Goal: Task Accomplishment & Management: Manage account settings

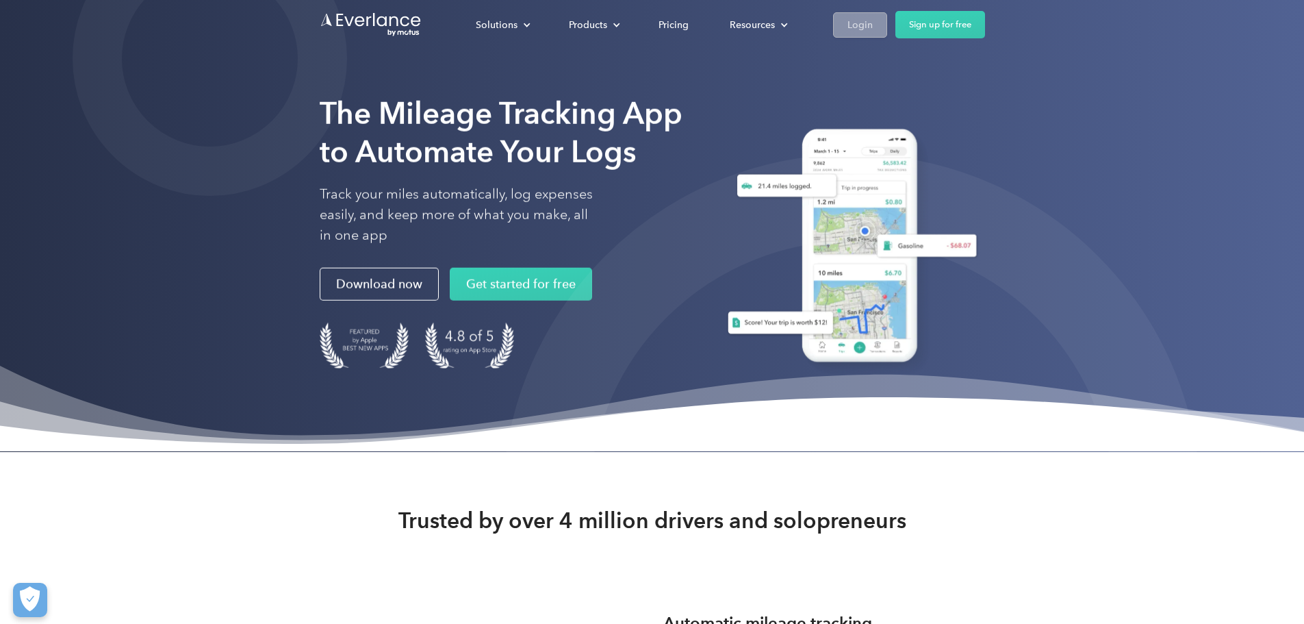
click at [873, 22] on div "Login" at bounding box center [859, 24] width 25 height 17
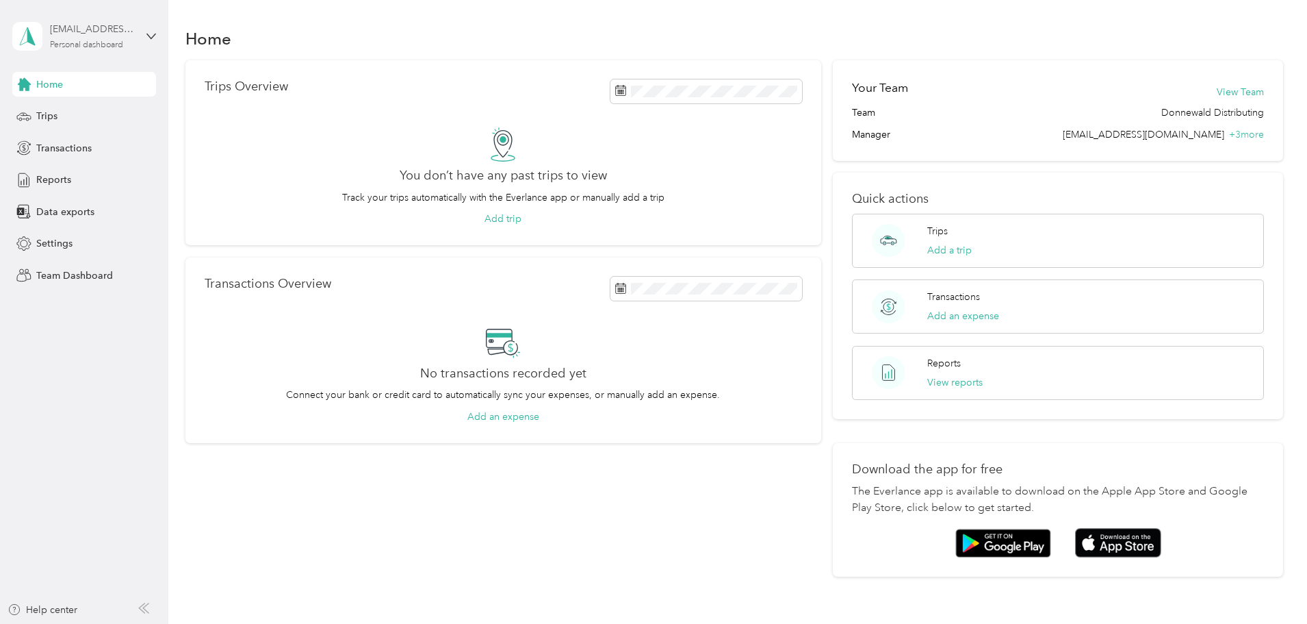
click at [98, 44] on div "Personal dashboard" at bounding box center [86, 45] width 73 height 8
click at [88, 118] on div "Team dashboard Personal dashboard Log out" at bounding box center [156, 136] width 269 height 86
click at [89, 27] on div "mreynolds@donndist.com" at bounding box center [93, 29] width 86 height 14
click at [57, 116] on div "Team dashboard" at bounding box center [156, 113] width 269 height 24
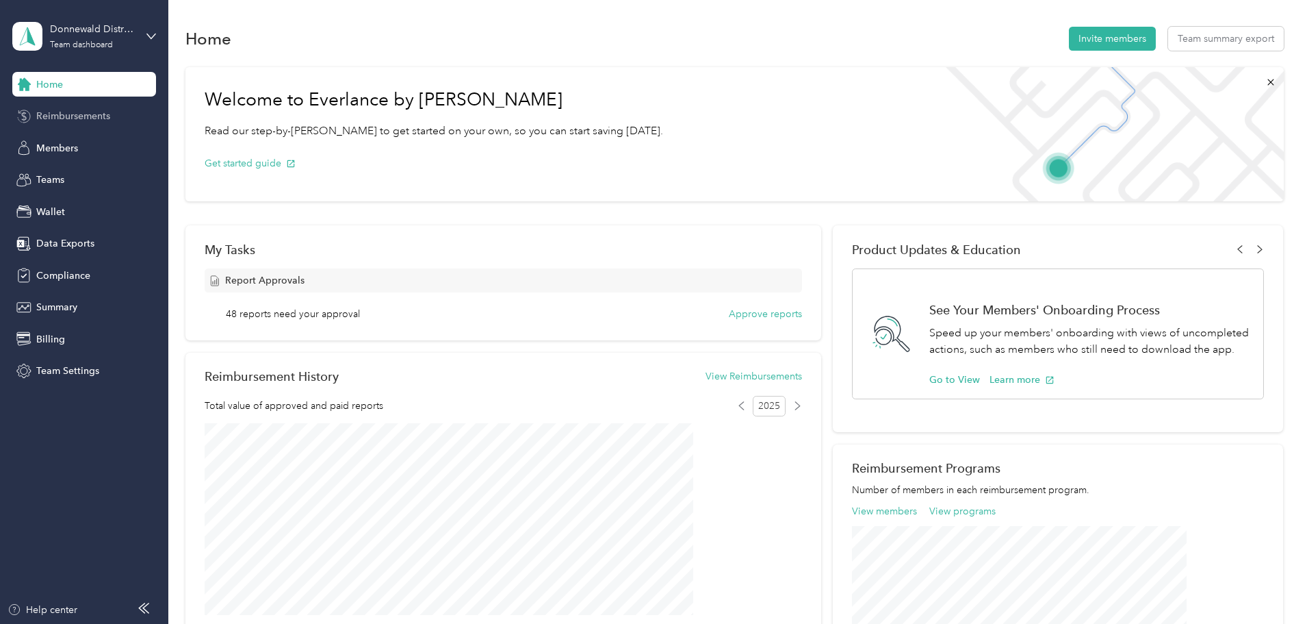
click at [64, 111] on span "Reimbursements" at bounding box center [73, 116] width 74 height 14
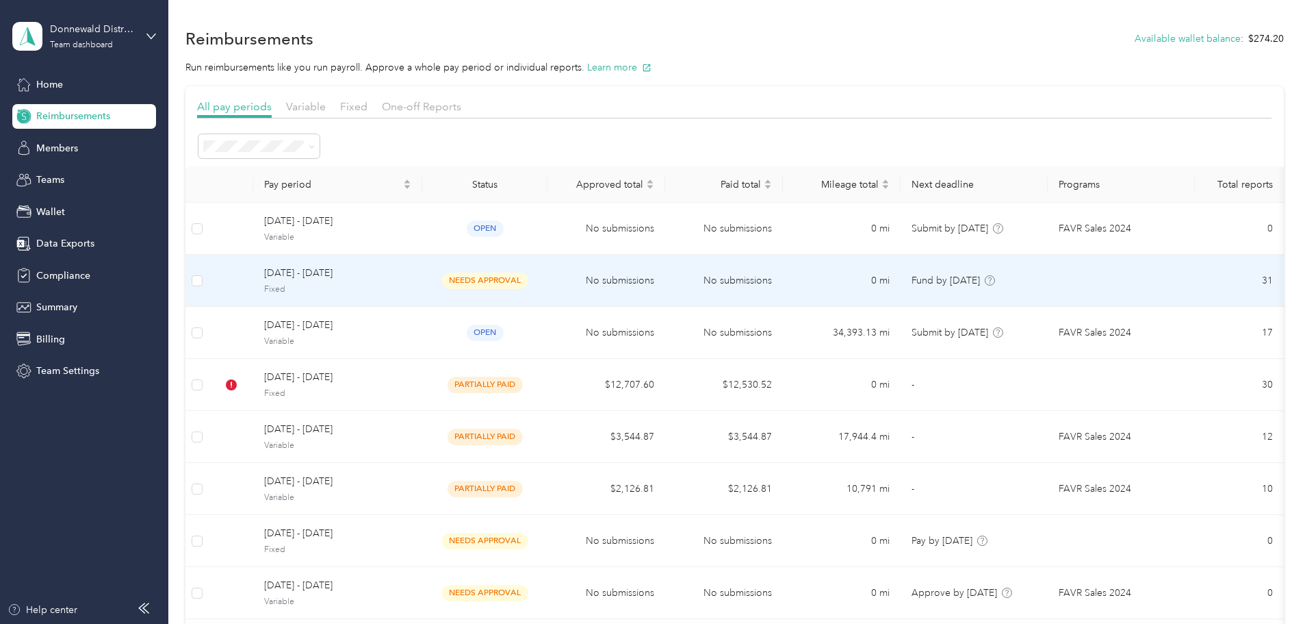
click at [409, 288] on span "Fixed" at bounding box center [337, 289] width 147 height 12
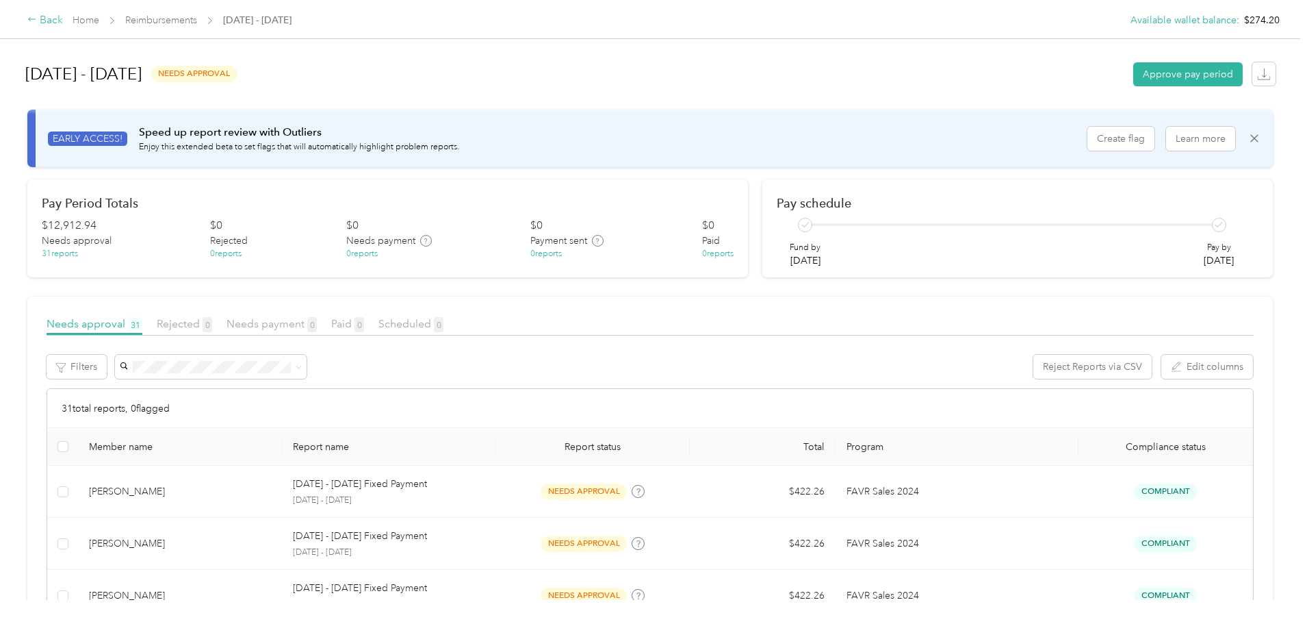
click at [63, 22] on div "Back" at bounding box center [45, 20] width 36 height 16
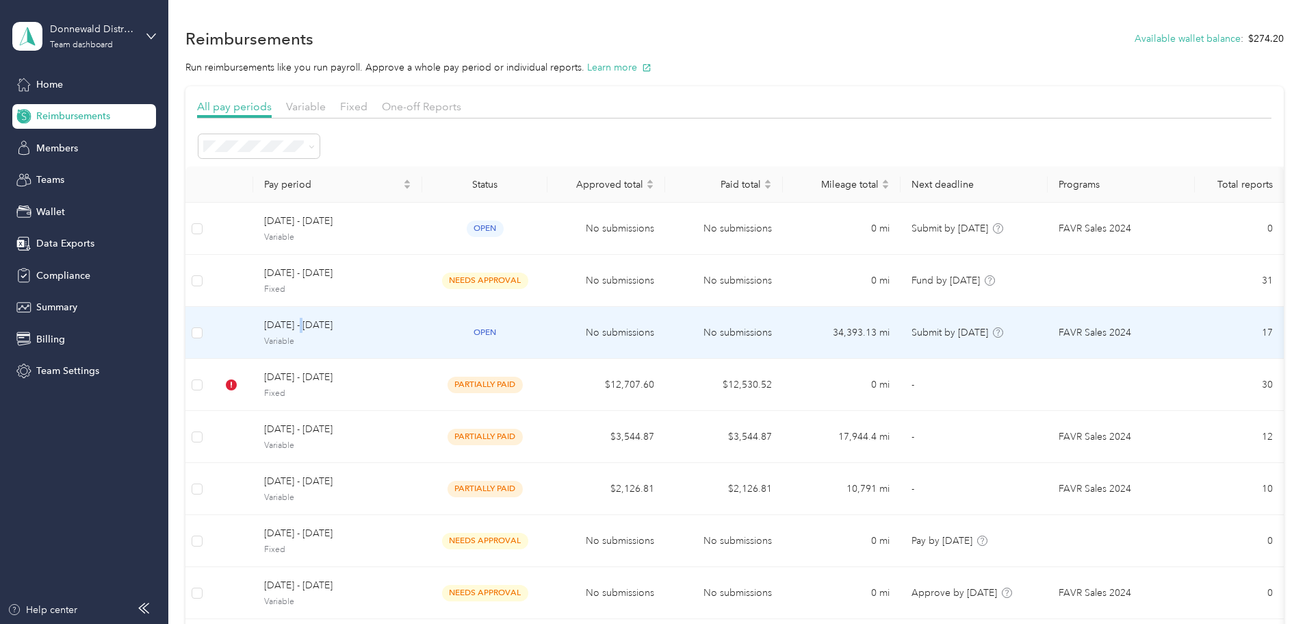
click at [400, 324] on span "[DATE] - [DATE]" at bounding box center [337, 325] width 147 height 15
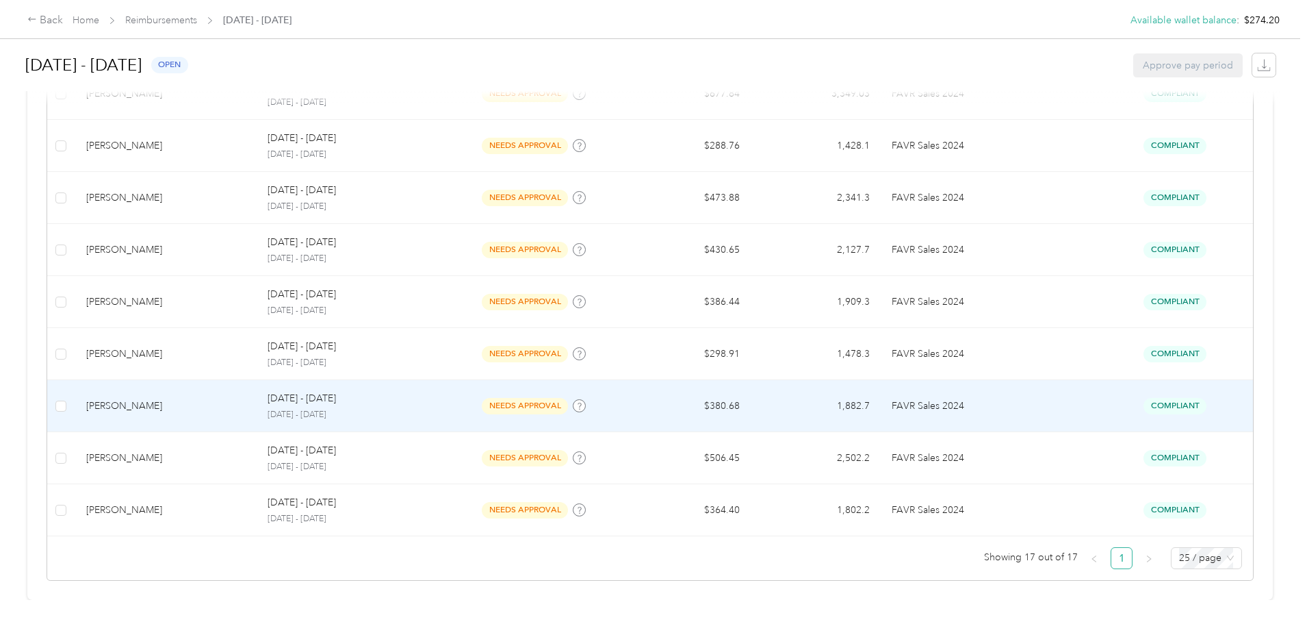
scroll to position [140, 0]
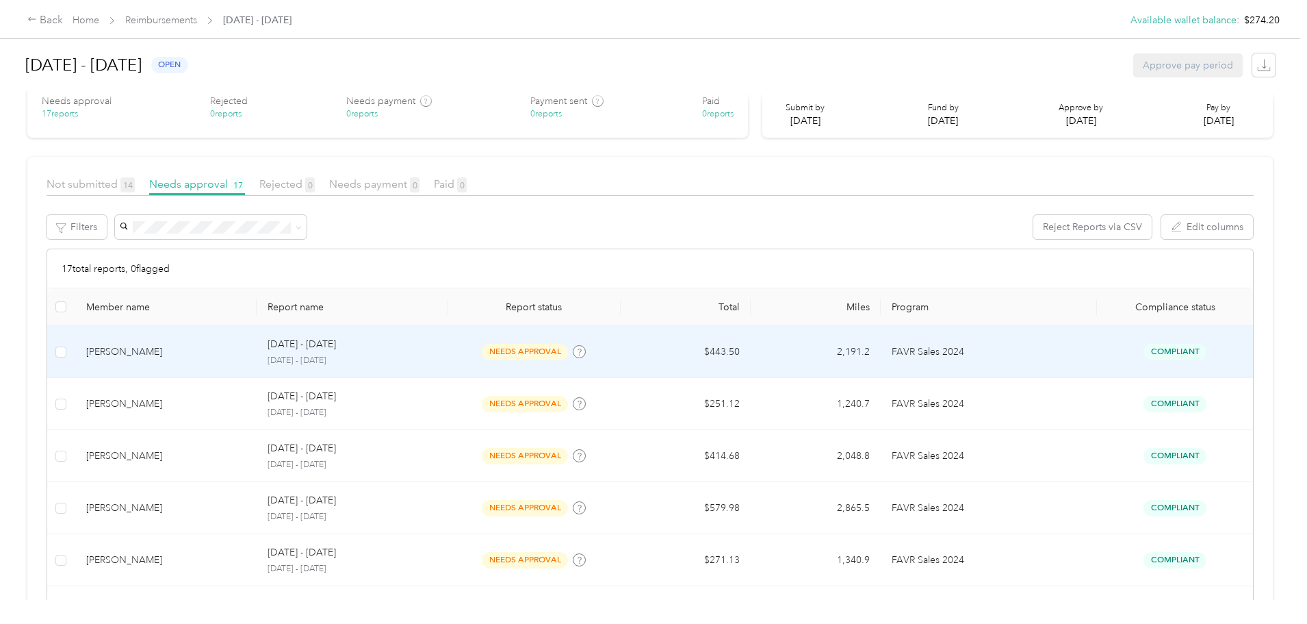
click at [232, 351] on div "Lyle G Laux" at bounding box center [166, 351] width 160 height 15
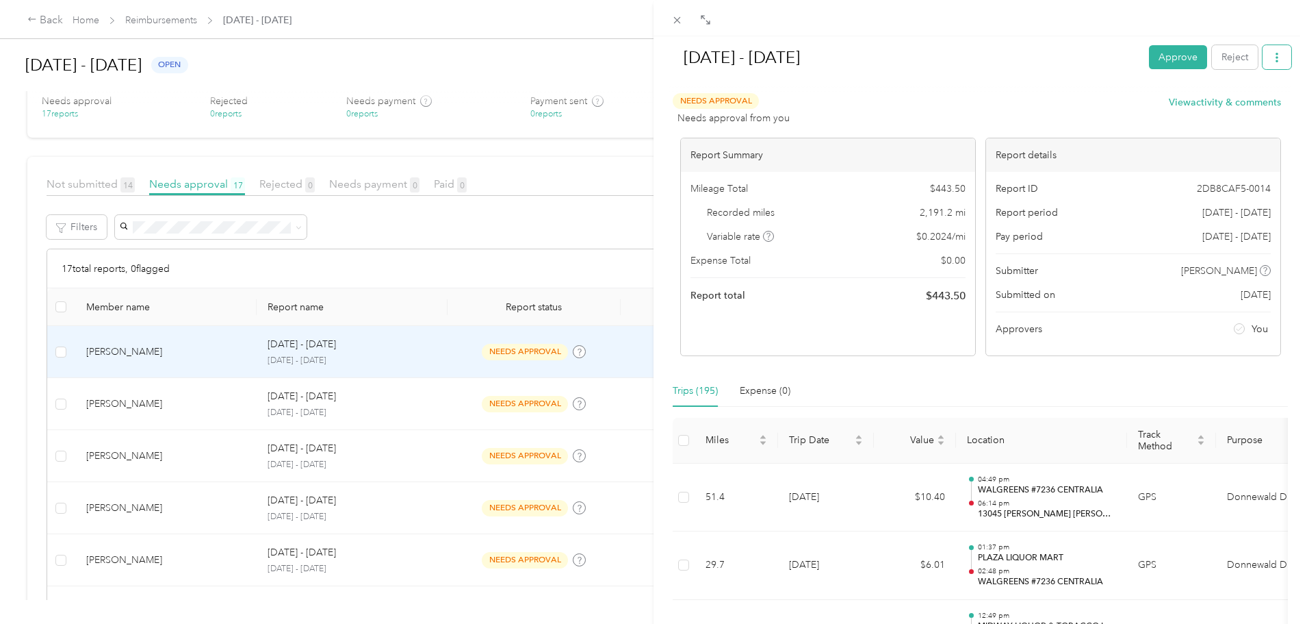
click at [1280, 50] on button "button" at bounding box center [1277, 57] width 29 height 24
click at [1229, 101] on span "Download" at bounding box center [1227, 108] width 45 height 14
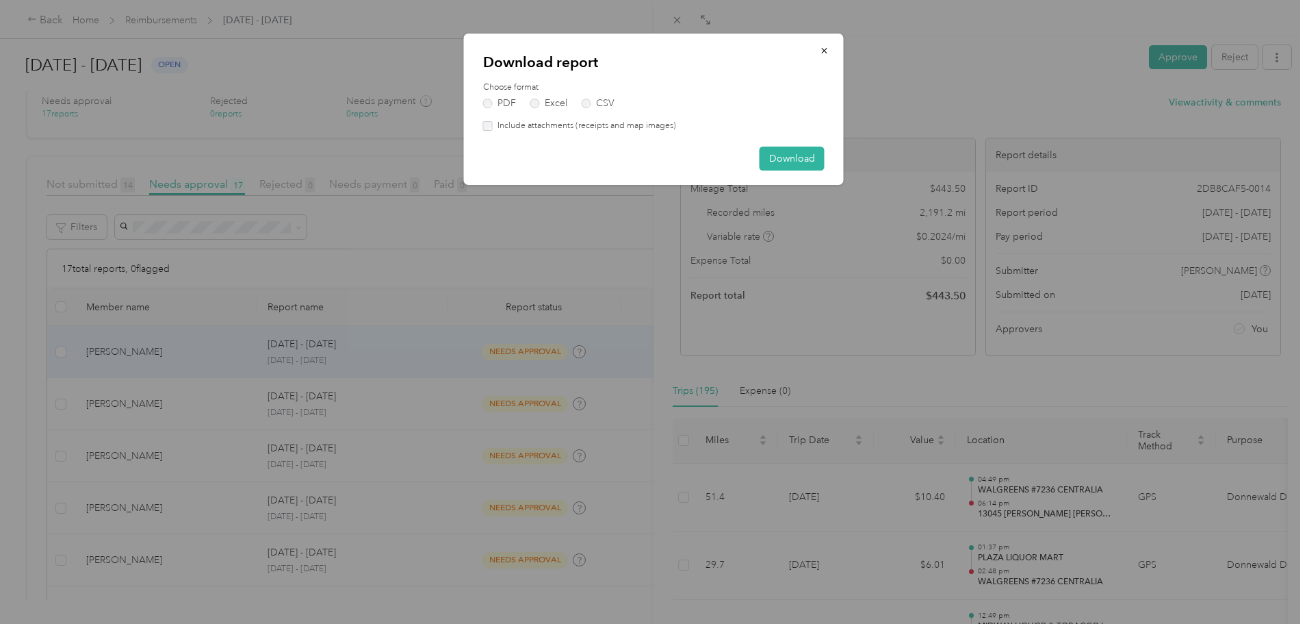
click at [533, 90] on label "Choose format" at bounding box center [654, 87] width 342 height 12
click at [539, 99] on label "Excel" at bounding box center [549, 104] width 37 height 10
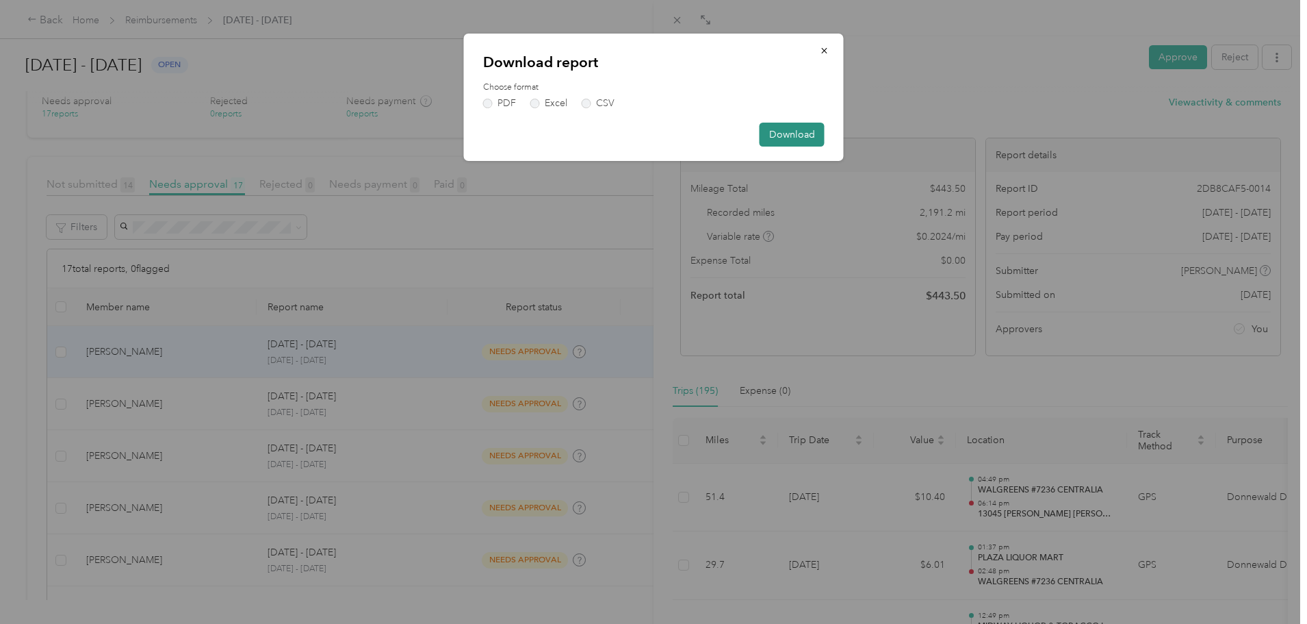
click at [808, 135] on button "Download" at bounding box center [792, 135] width 65 height 24
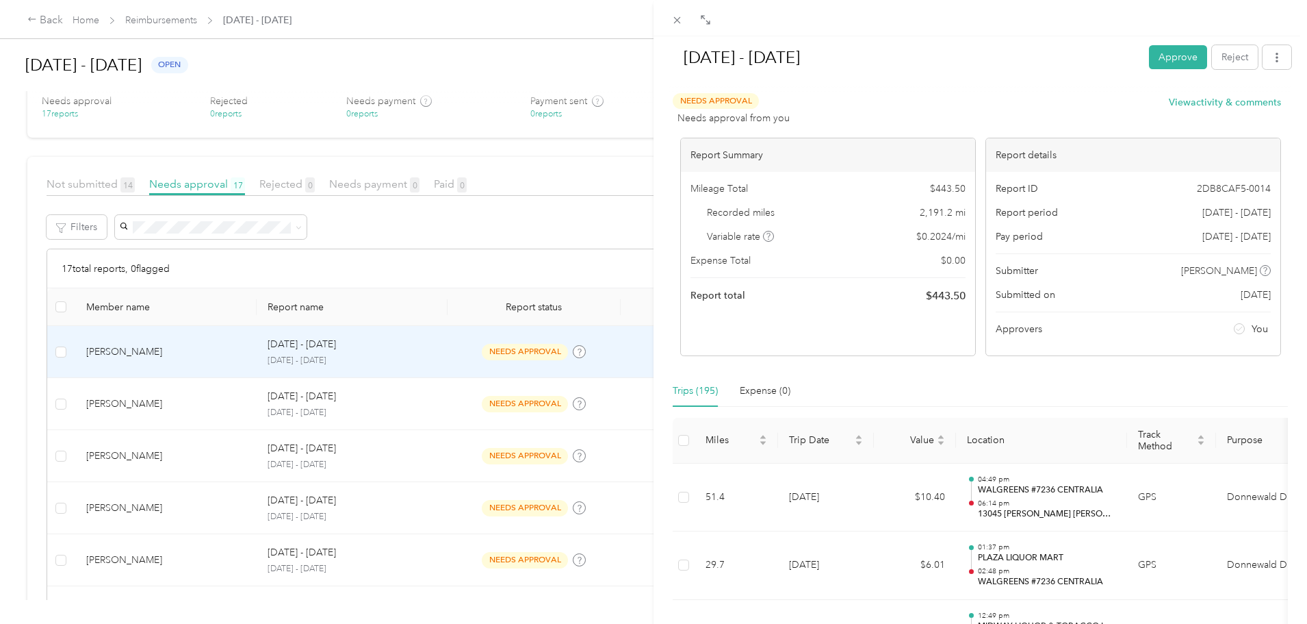
drag, startPoint x: 156, startPoint y: 21, endPoint x: 481, endPoint y: 554, distance: 624.0
click at [156, 21] on div "Sep 1 - 30, 2025 Approve Reject Needs Approval Needs approval from you View act…" at bounding box center [653, 312] width 1307 height 624
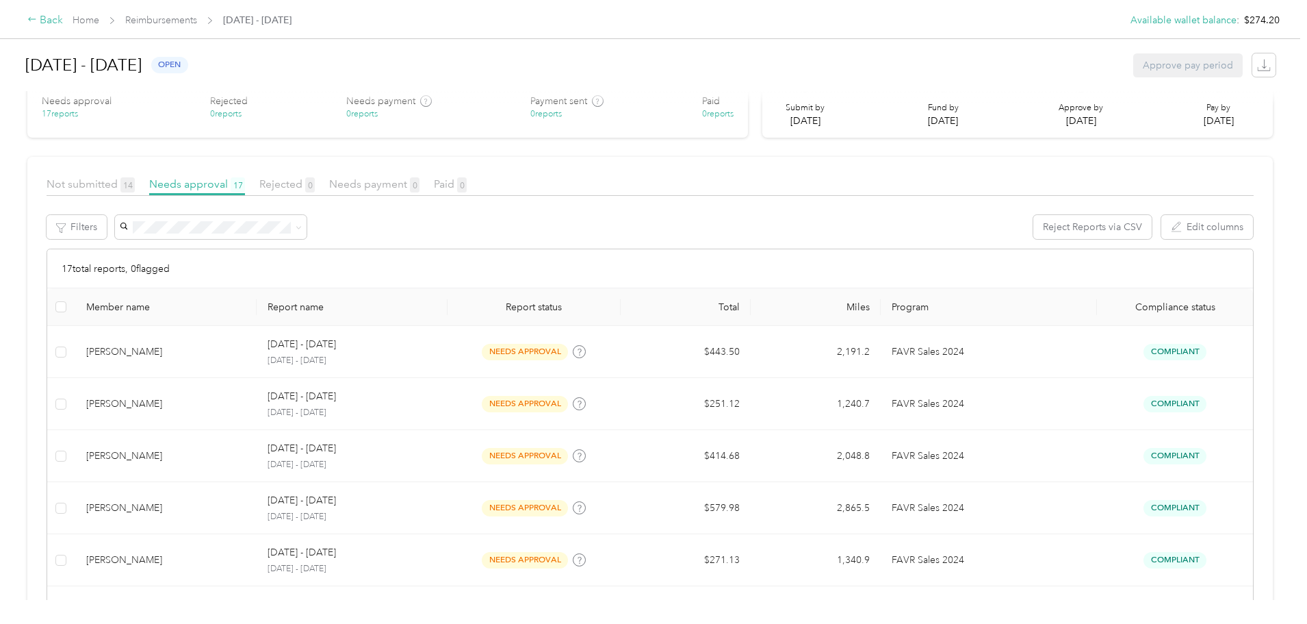
click at [63, 16] on div "Back" at bounding box center [45, 20] width 36 height 16
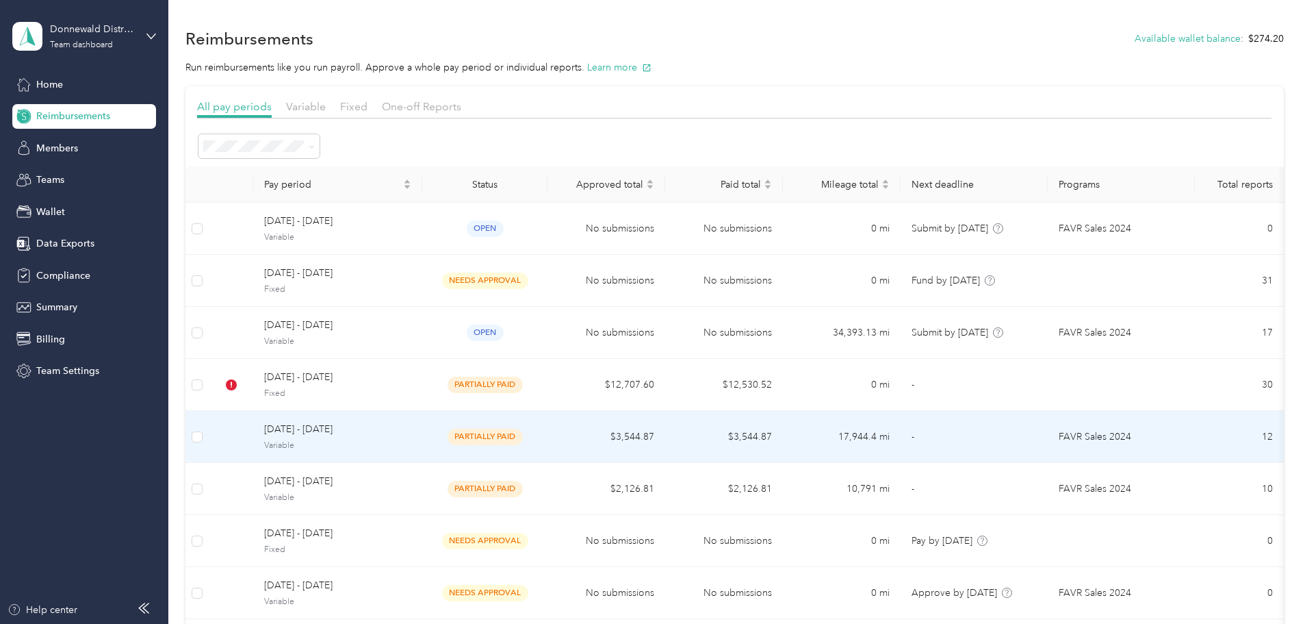
click at [368, 431] on span "[DATE] - [DATE]" at bounding box center [337, 429] width 147 height 15
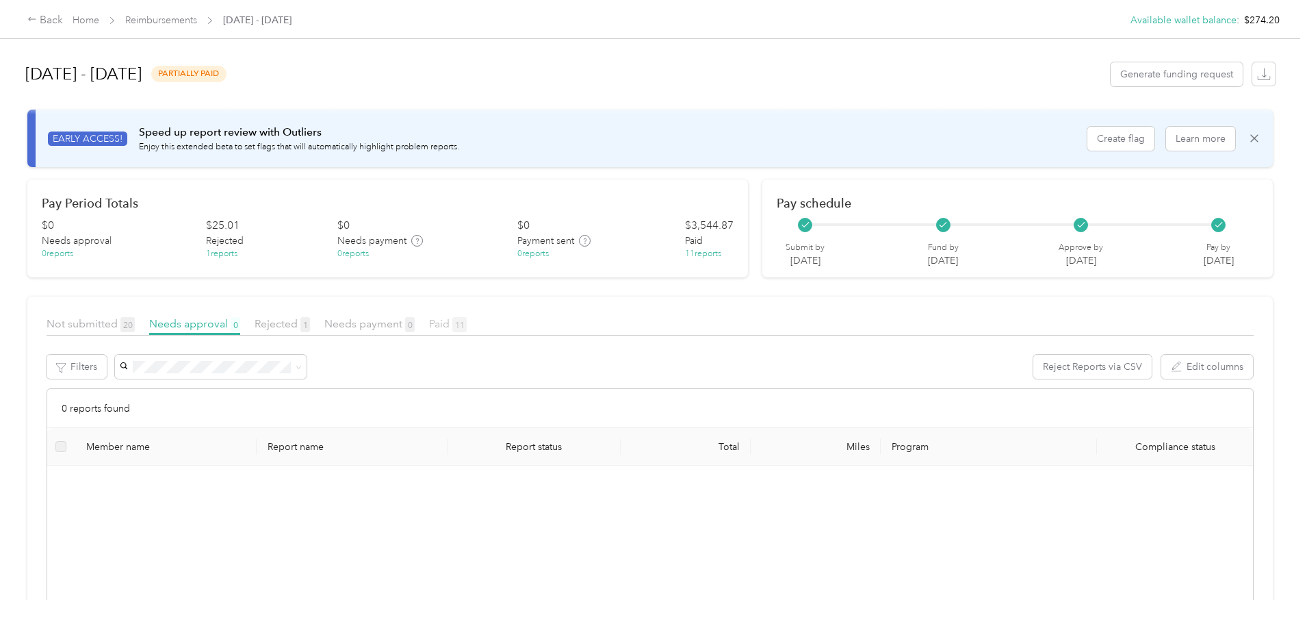
click at [467, 320] on span "11" at bounding box center [459, 324] width 14 height 15
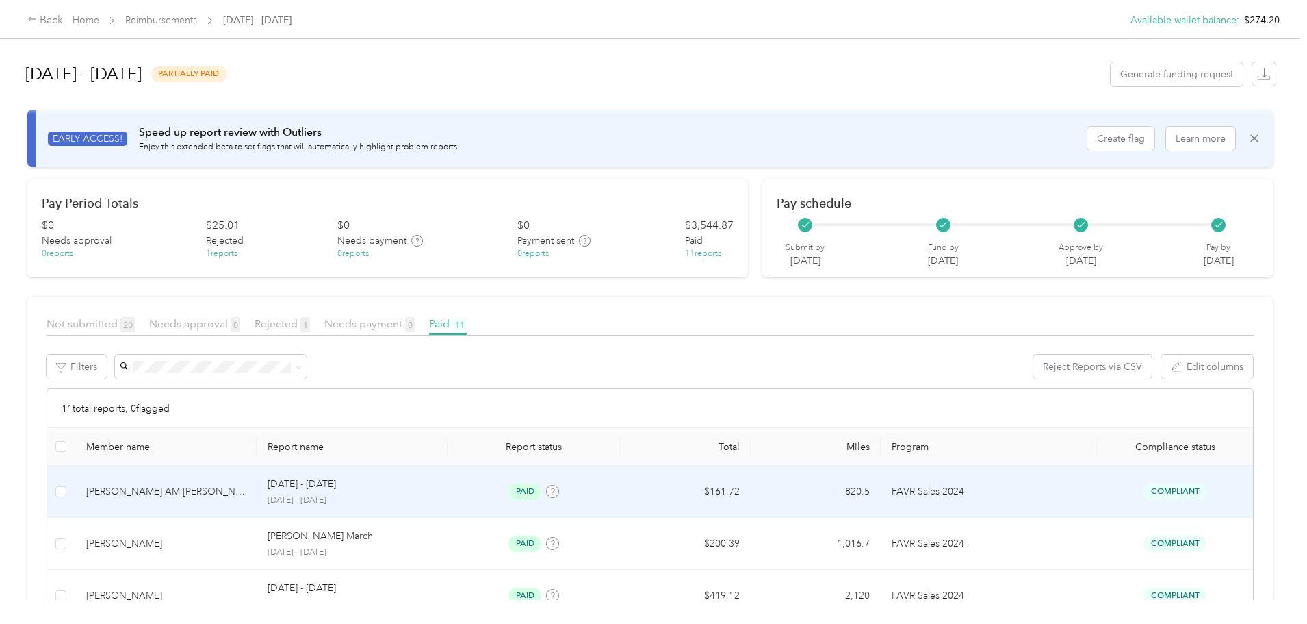
click at [227, 484] on div "[PERSON_NAME] AM [PERSON_NAME]" at bounding box center [166, 491] width 160 height 15
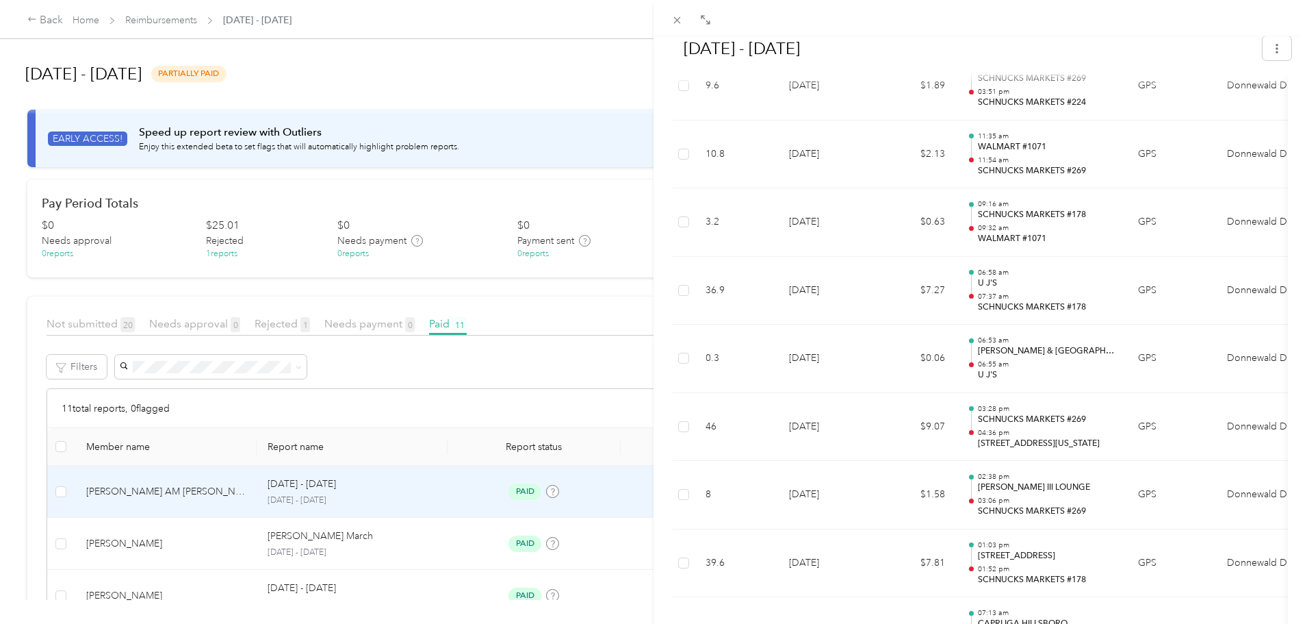
scroll to position [548, 0]
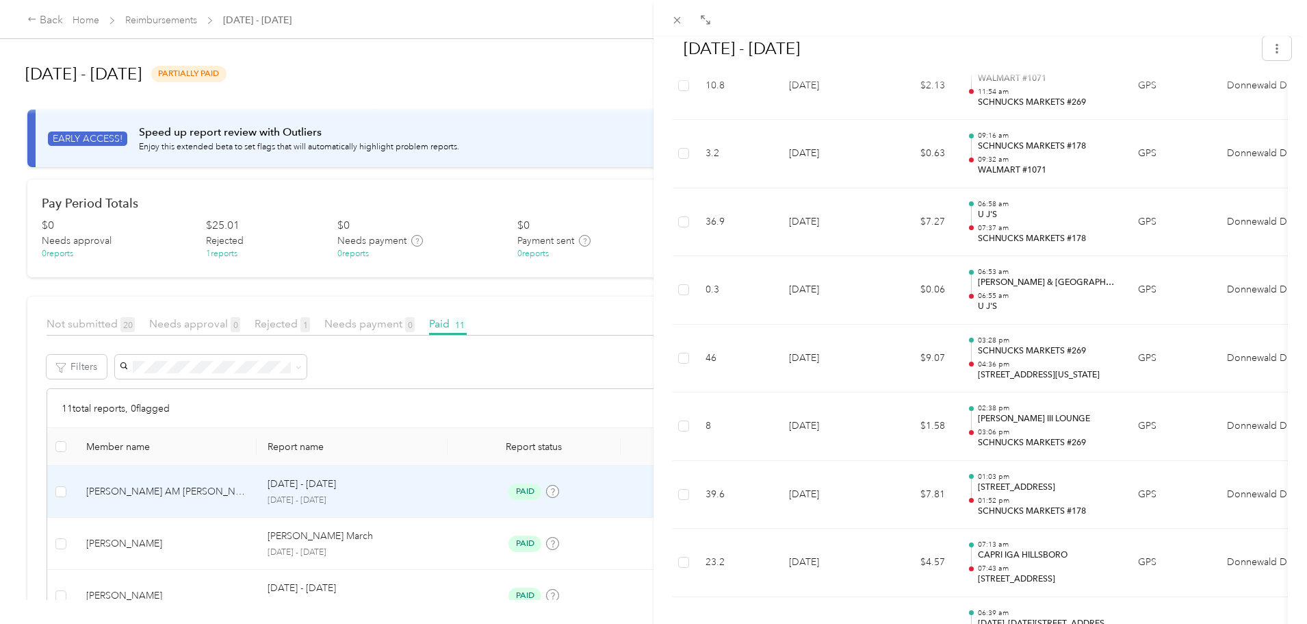
click at [162, 12] on div "Mar 1 - 31, 2025 Paid Paid on 4/14/2025. Funds available in 2 business days Vie…" at bounding box center [653, 312] width 1307 height 624
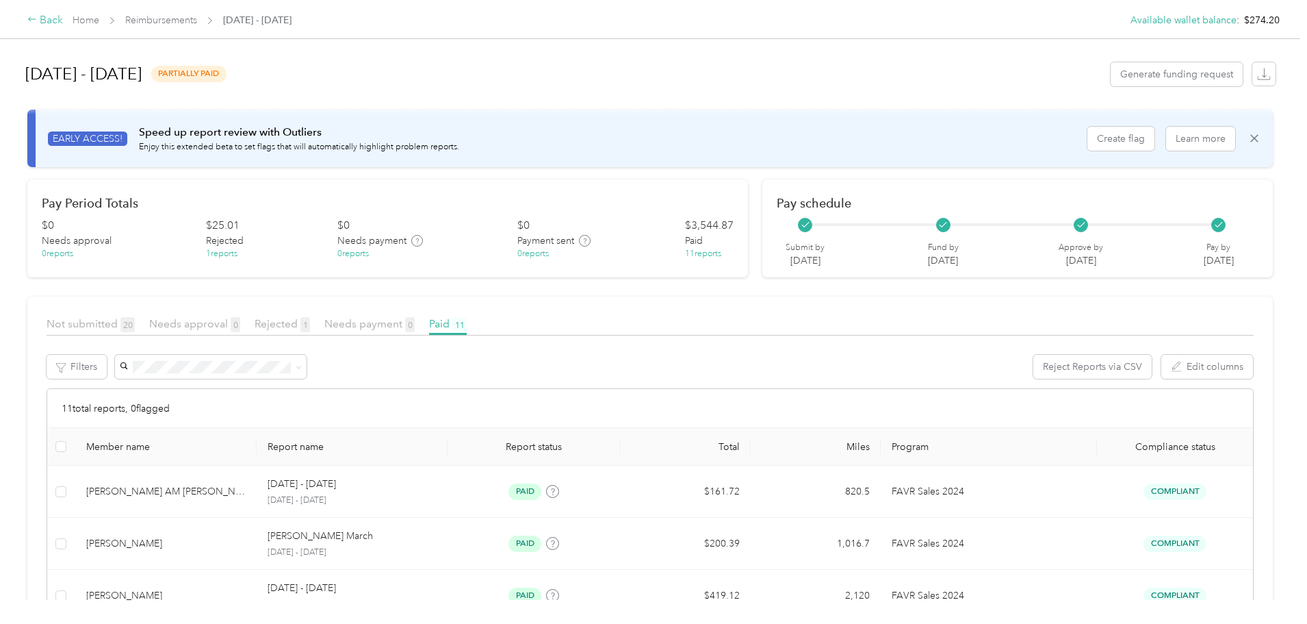
click at [63, 18] on div "Back" at bounding box center [45, 20] width 36 height 16
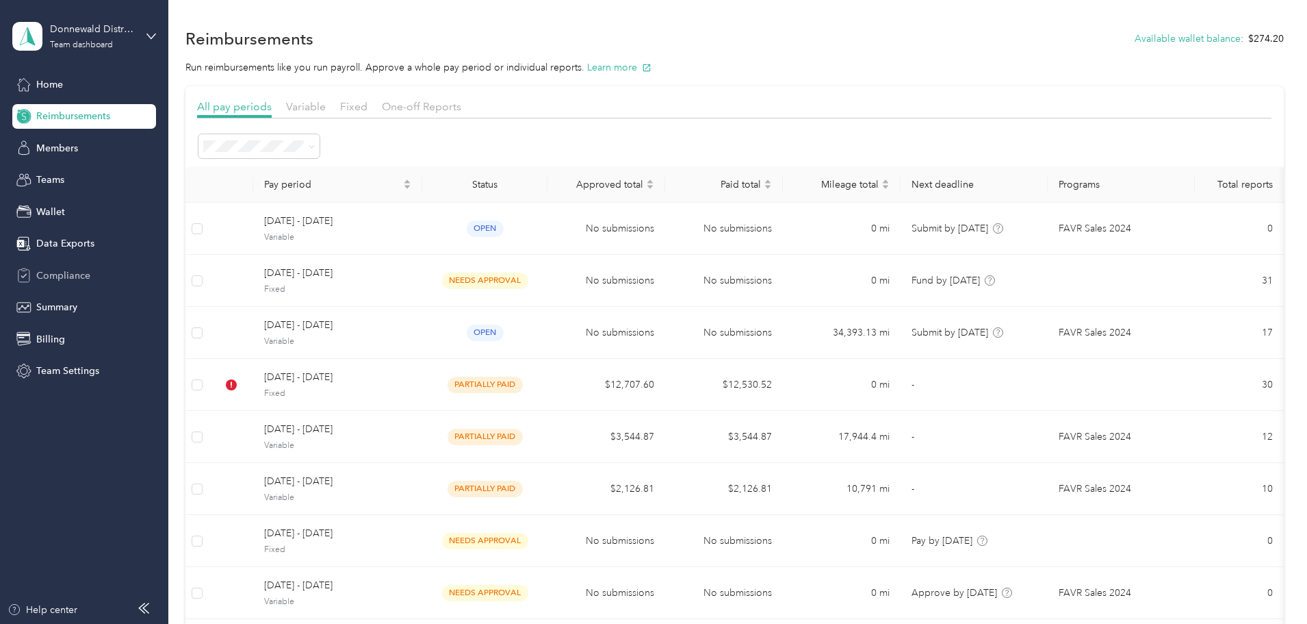
click at [50, 275] on span "Compliance" at bounding box center [63, 275] width 54 height 14
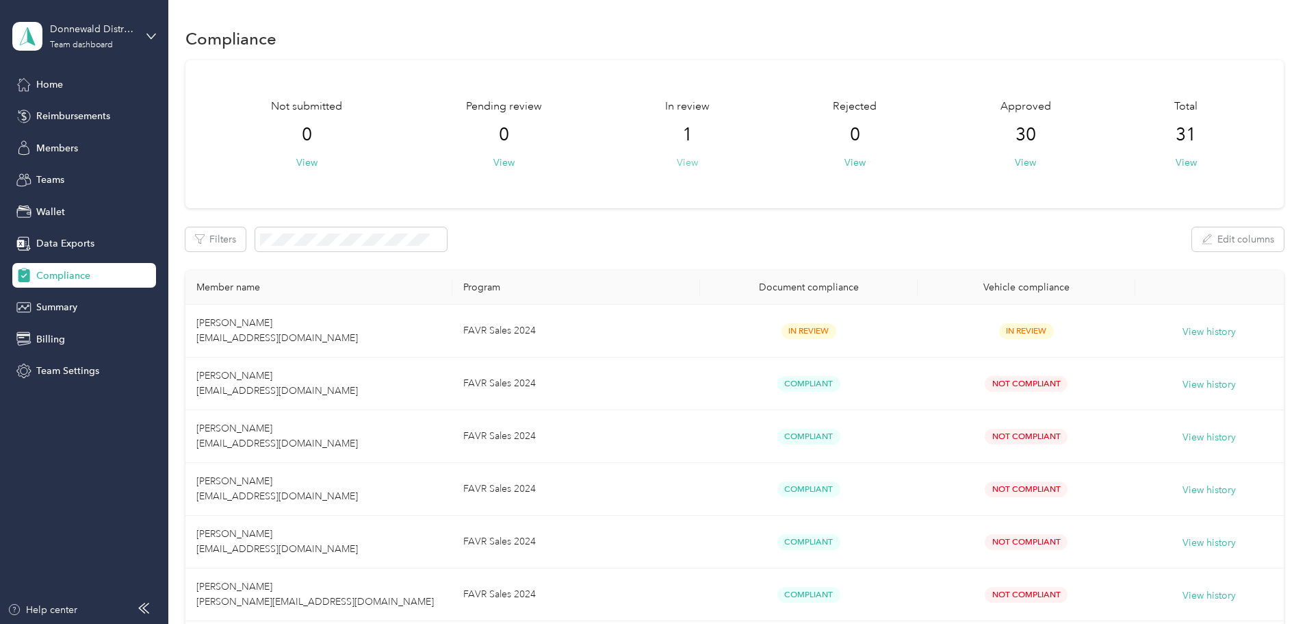
click at [698, 161] on button "View" at bounding box center [687, 162] width 21 height 14
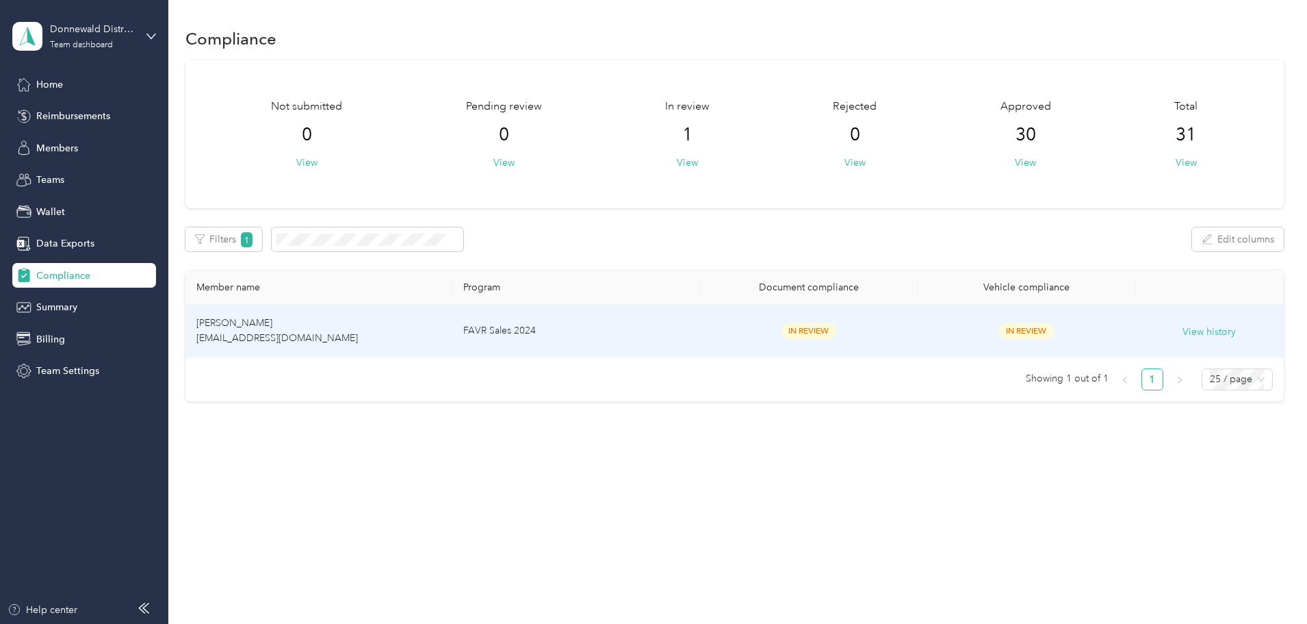
click at [360, 346] on td "[PERSON_NAME] [EMAIL_ADDRESS][DOMAIN_NAME]" at bounding box center [319, 331] width 267 height 53
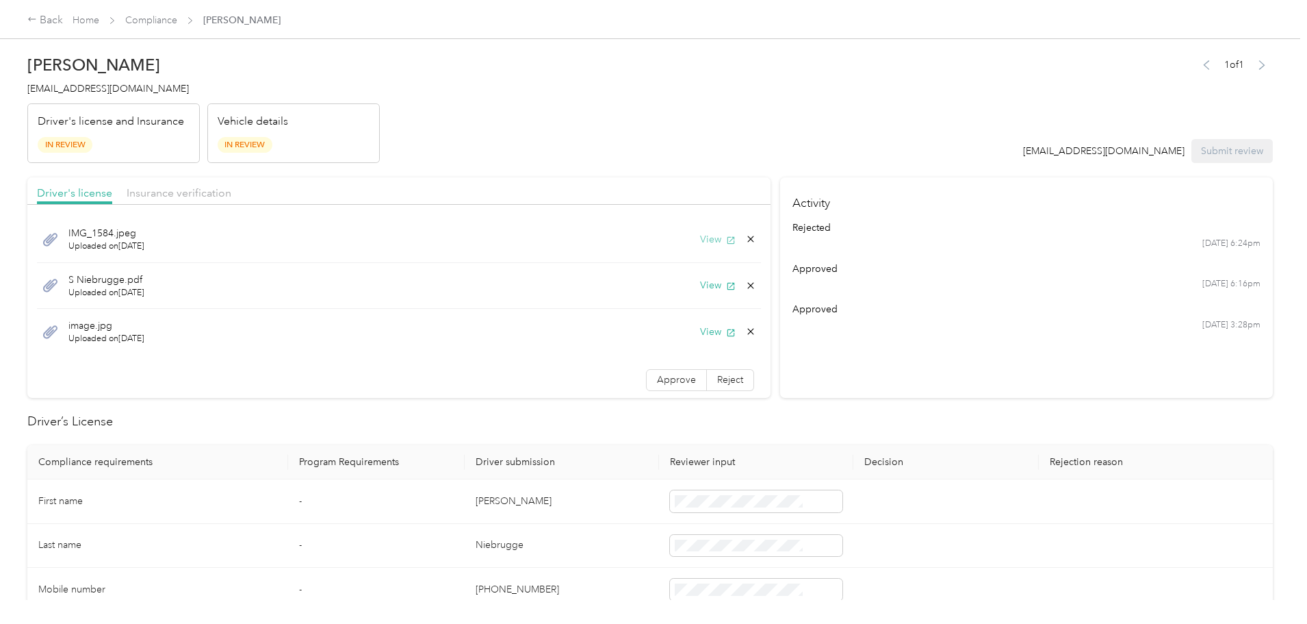
click at [700, 238] on button "View" at bounding box center [718, 239] width 36 height 14
click at [700, 284] on button "View" at bounding box center [718, 285] width 36 height 14
click at [231, 186] on span "Insurance verification" at bounding box center [179, 192] width 105 height 13
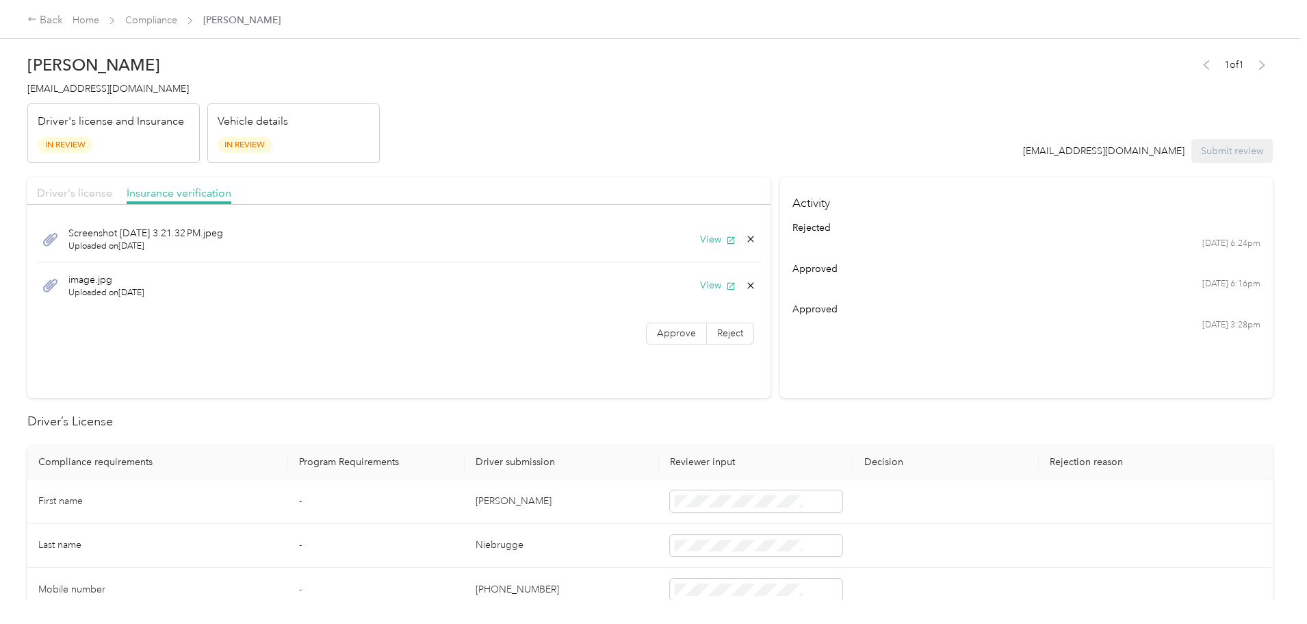
click at [112, 196] on span "Driver's license" at bounding box center [74, 192] width 75 height 13
click at [657, 384] on span "Approve" at bounding box center [676, 380] width 39 height 12
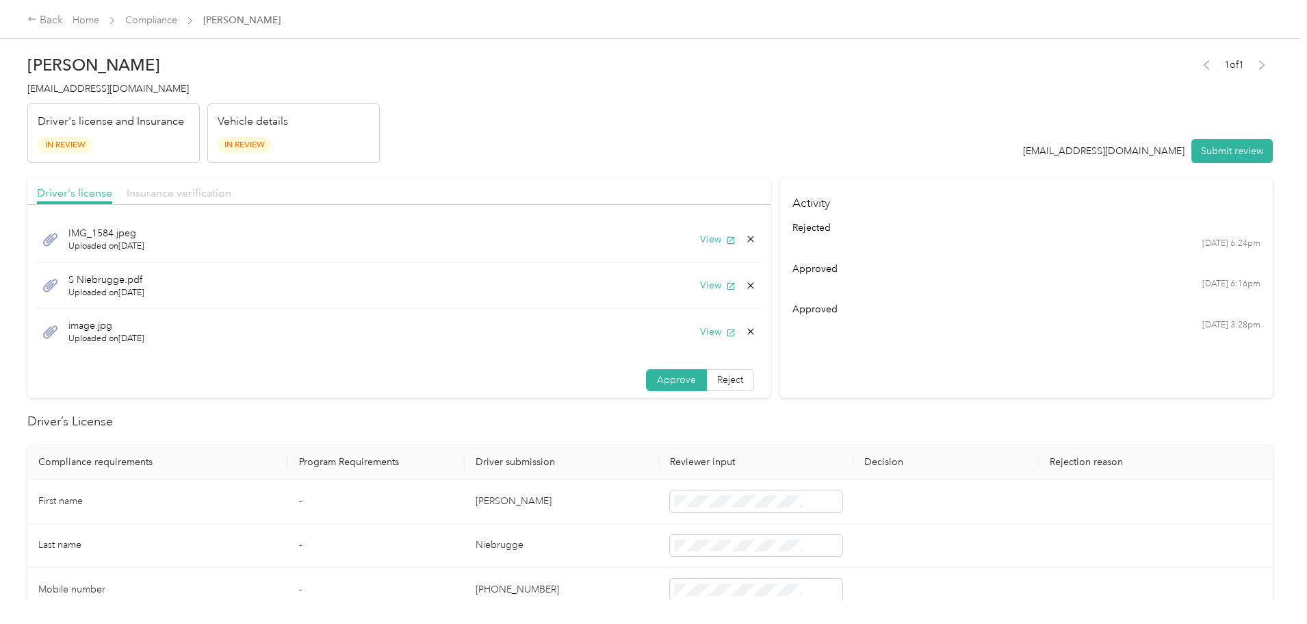
click at [231, 196] on span "Insurance verification" at bounding box center [179, 192] width 105 height 13
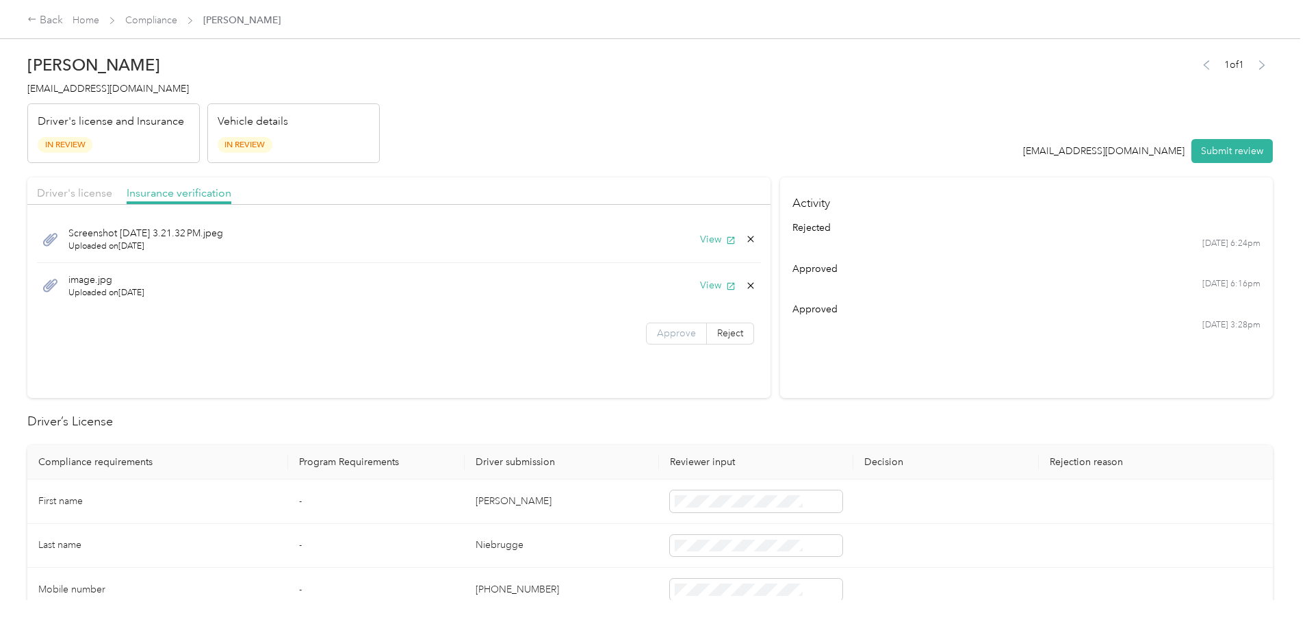
click at [648, 341] on label "Approve" at bounding box center [676, 333] width 61 height 22
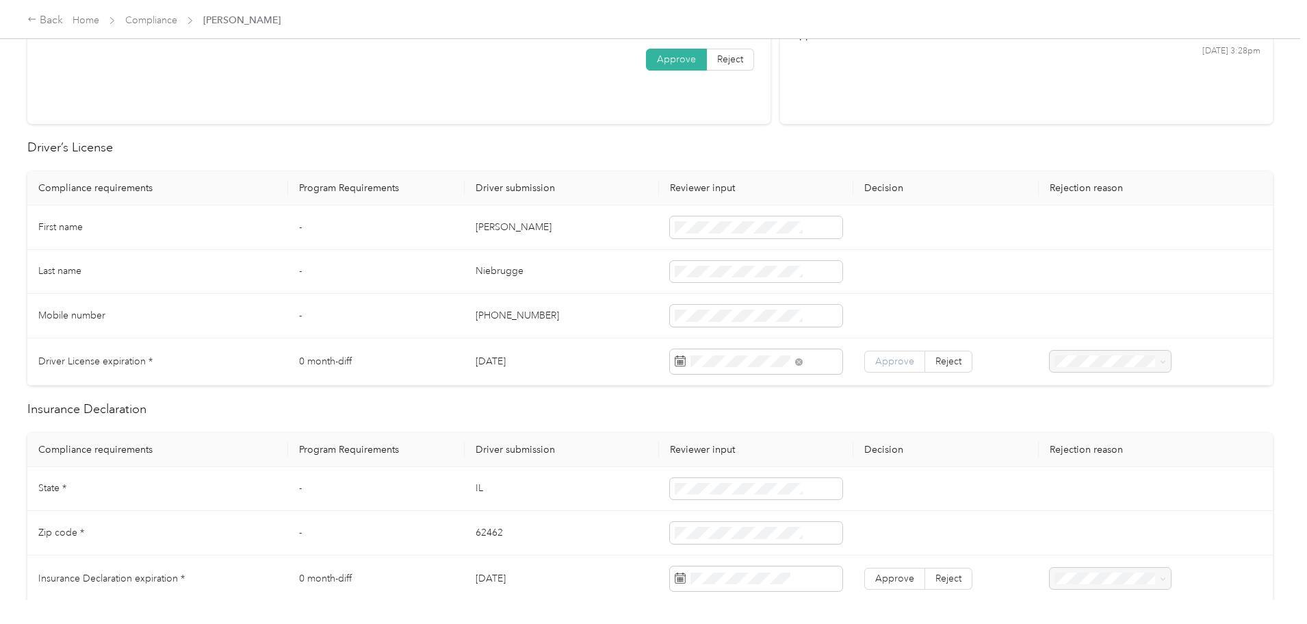
click at [876, 361] on span "Approve" at bounding box center [895, 361] width 39 height 12
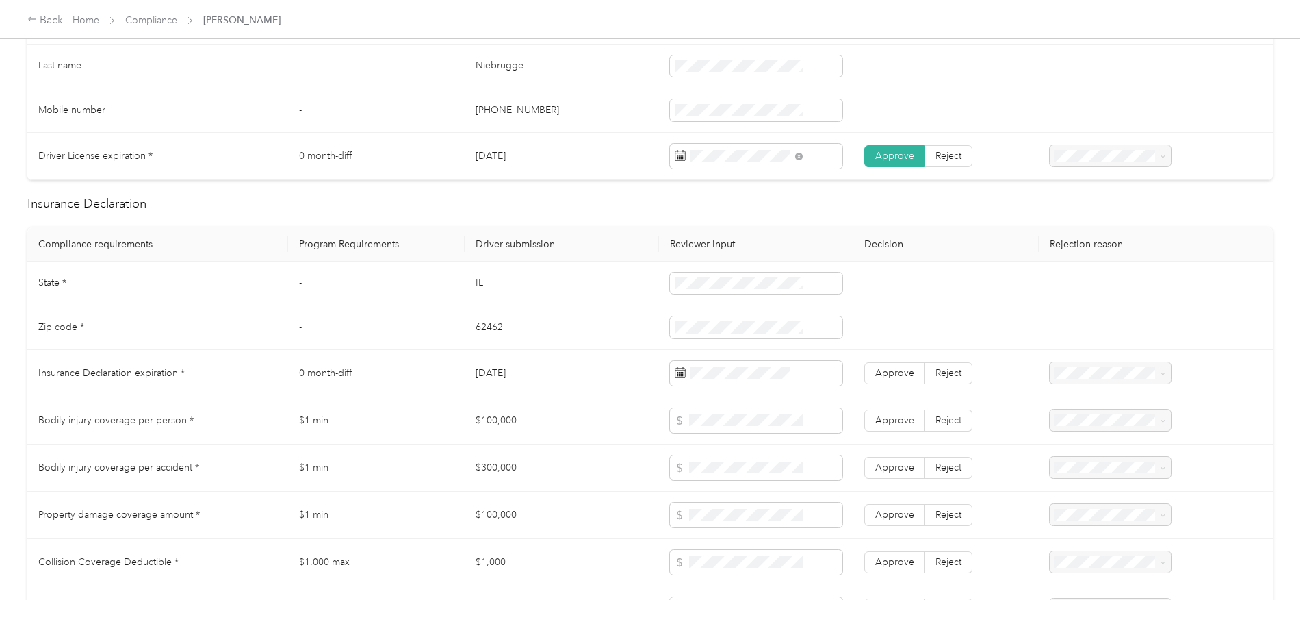
scroll to position [548, 0]
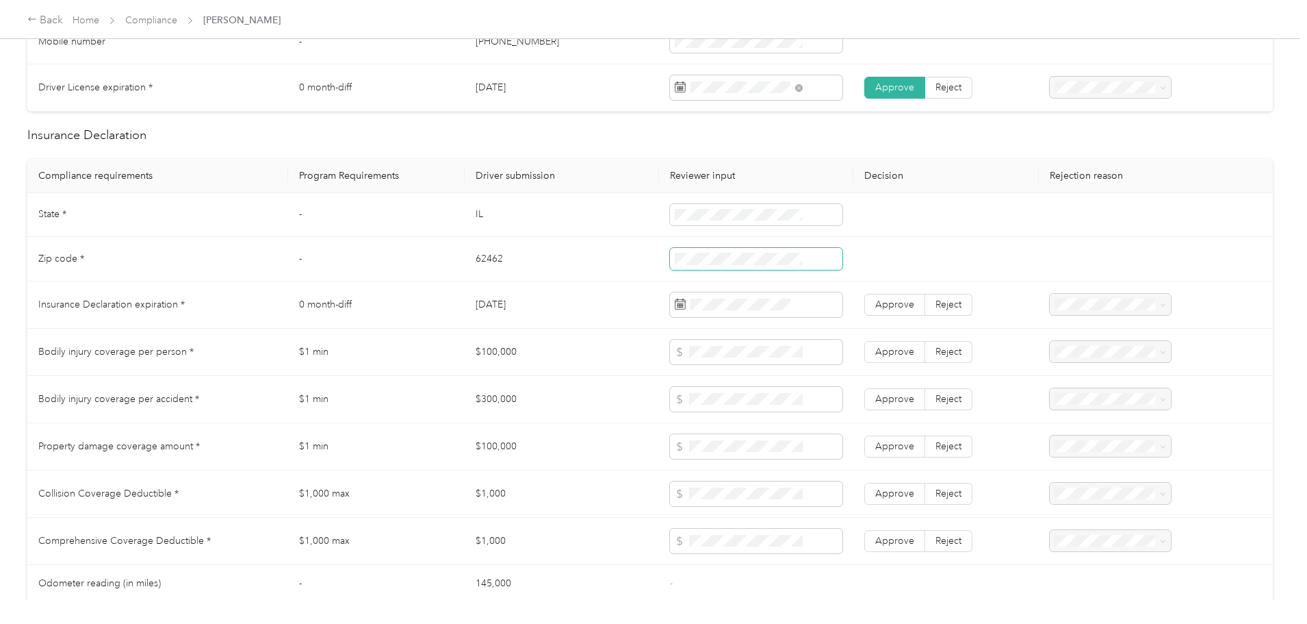
click at [706, 268] on span at bounding box center [756, 259] width 173 height 22
click at [967, 248] on td at bounding box center [947, 259] width 186 height 44
click at [867, 291] on td "Approve Reject" at bounding box center [947, 304] width 186 height 47
click at [876, 298] on span "Approve" at bounding box center [895, 304] width 39 height 12
click at [876, 353] on span "Approve" at bounding box center [895, 352] width 39 height 12
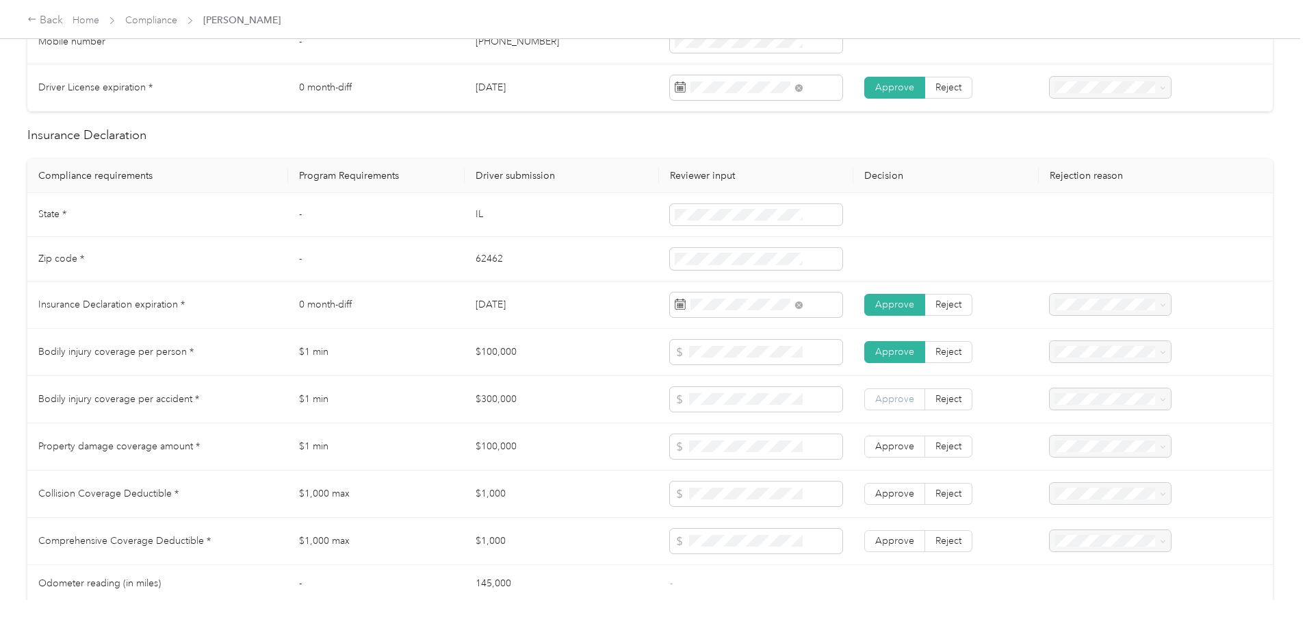
click at [876, 398] on span "Approve" at bounding box center [895, 399] width 39 height 12
click at [733, 453] on span at bounding box center [756, 446] width 173 height 25
drag, startPoint x: 857, startPoint y: 449, endPoint x: 821, endPoint y: 440, distance: 37.4
click at [876, 449] on span "Approve" at bounding box center [895, 446] width 39 height 12
click at [876, 490] on span "Approve" at bounding box center [895, 493] width 39 height 12
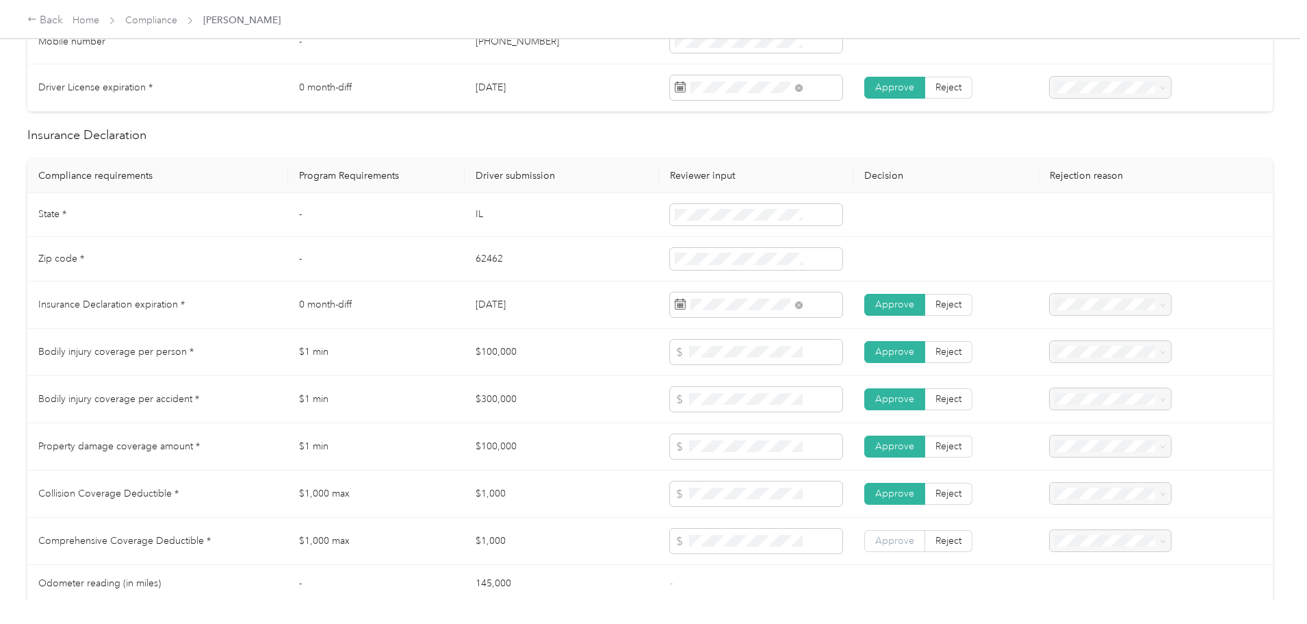
click at [876, 544] on span "Approve" at bounding box center [895, 541] width 39 height 12
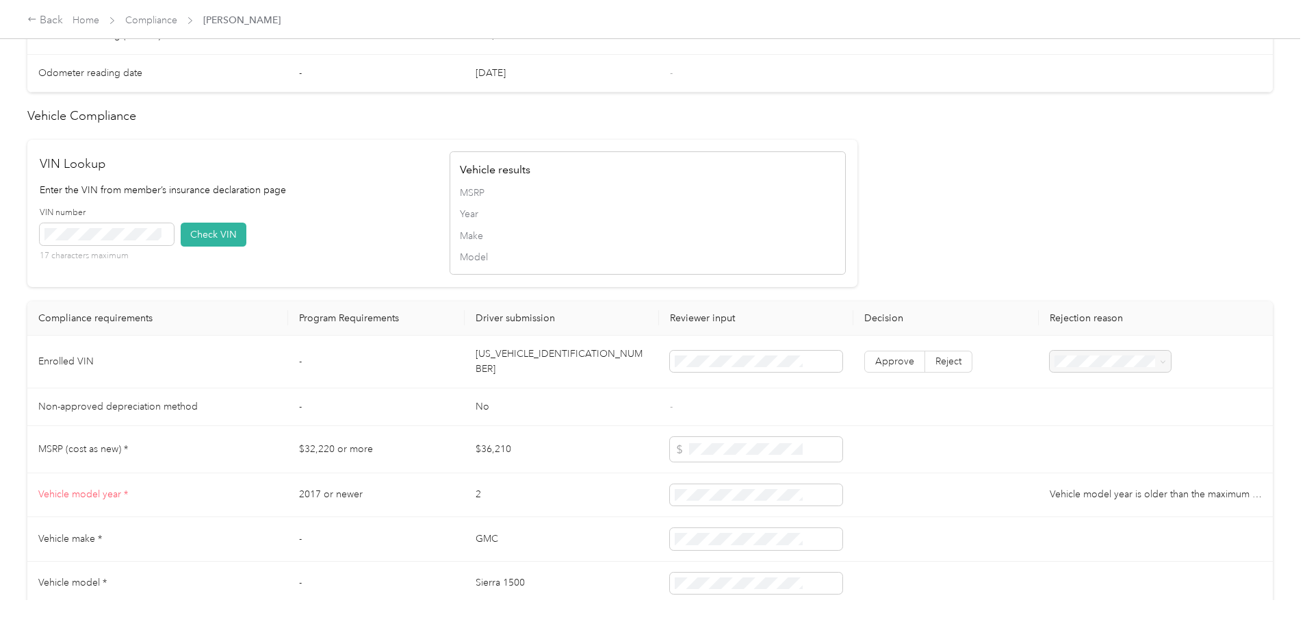
scroll to position [1203, 0]
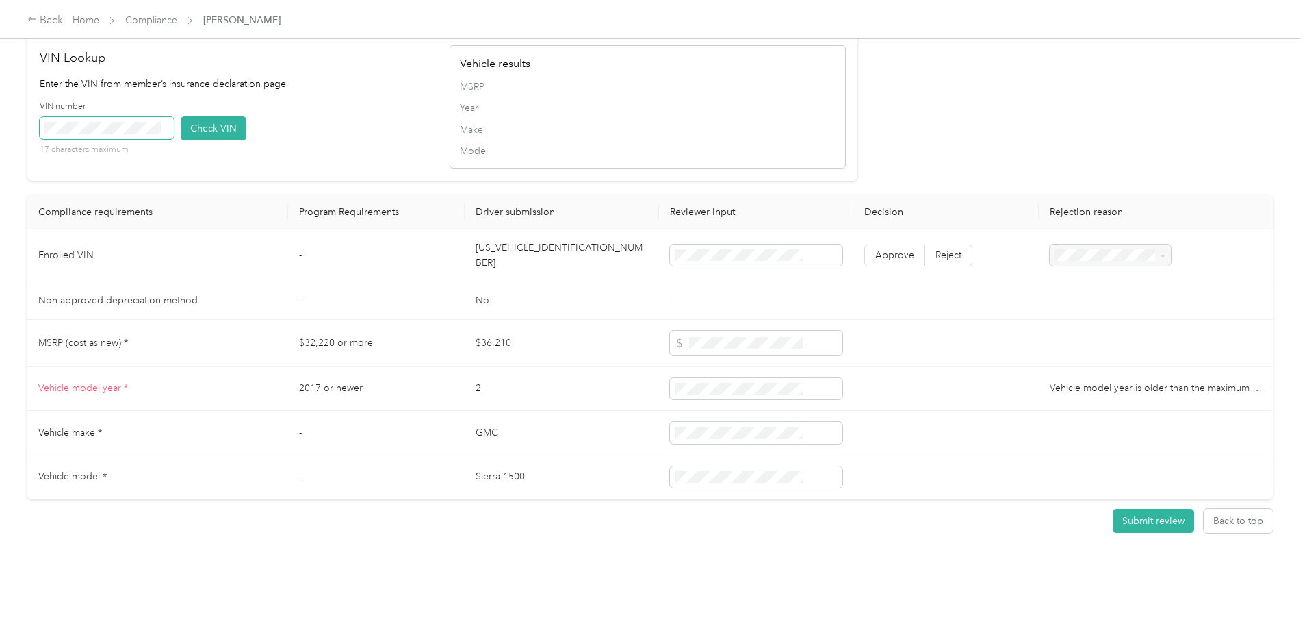
click at [174, 117] on span at bounding box center [107, 128] width 134 height 22
click at [246, 123] on button "Check VIN" at bounding box center [214, 128] width 66 height 24
click at [876, 250] on span "Approve" at bounding box center [895, 256] width 39 height 12
click at [1113, 515] on button "Submit review" at bounding box center [1153, 521] width 81 height 24
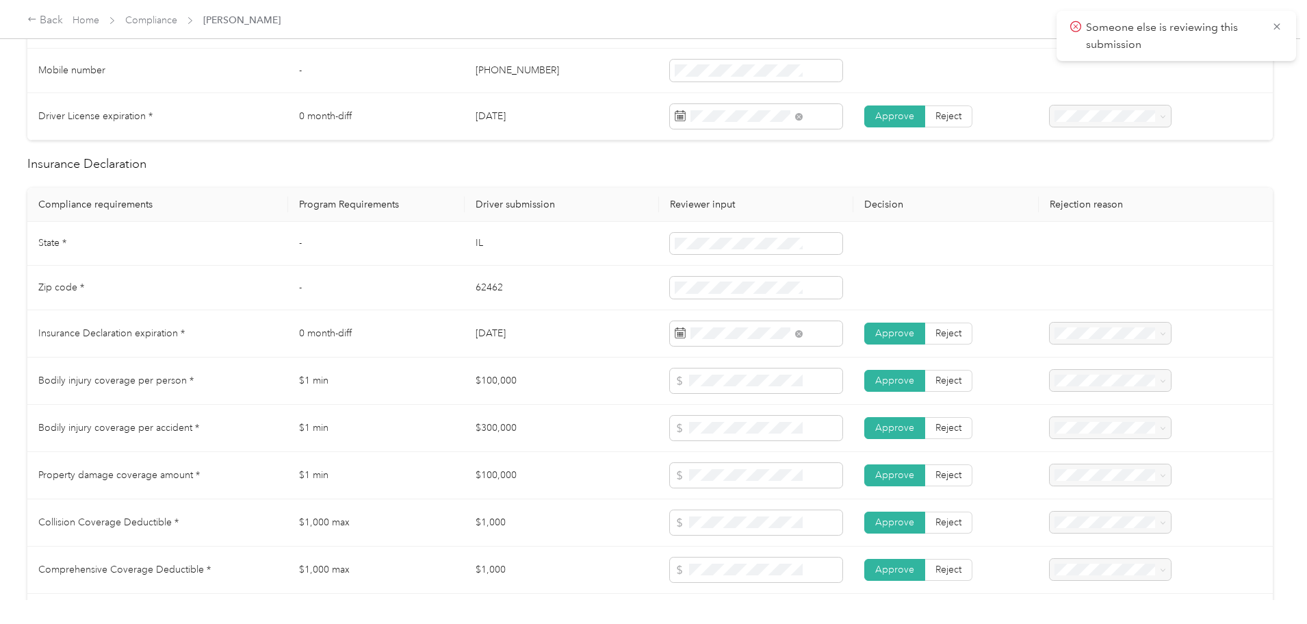
scroll to position [0, 0]
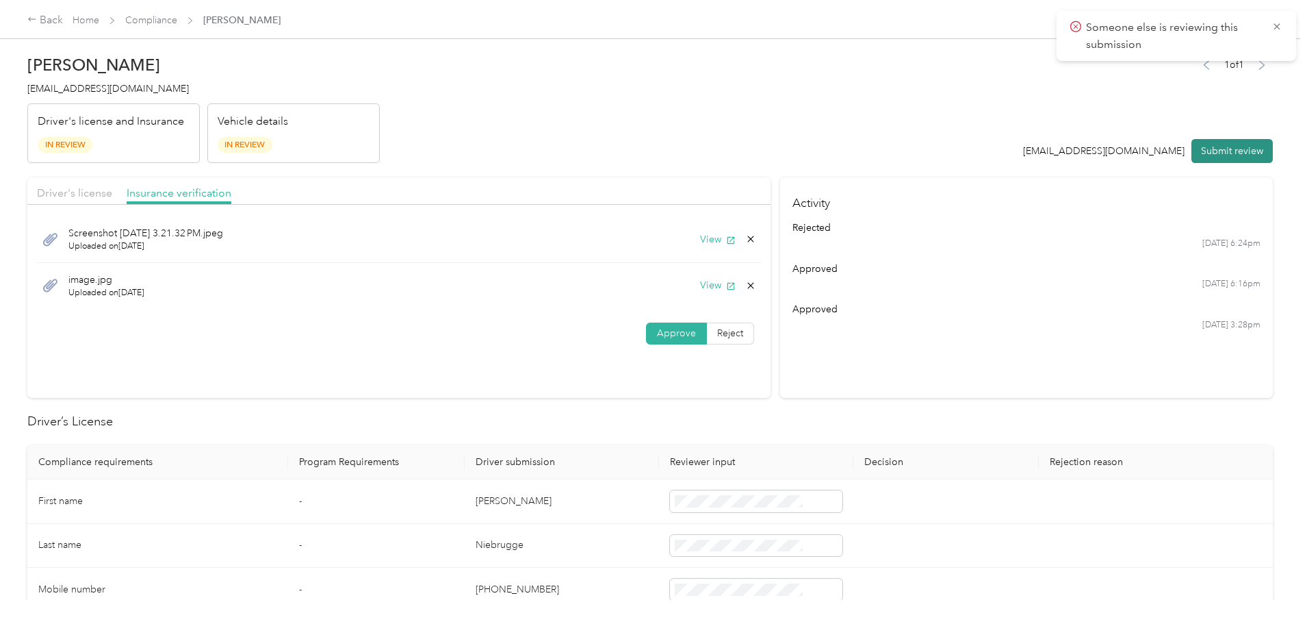
click at [1192, 156] on button "Submit review" at bounding box center [1232, 151] width 81 height 24
click at [37, 16] on icon at bounding box center [32, 19] width 10 height 10
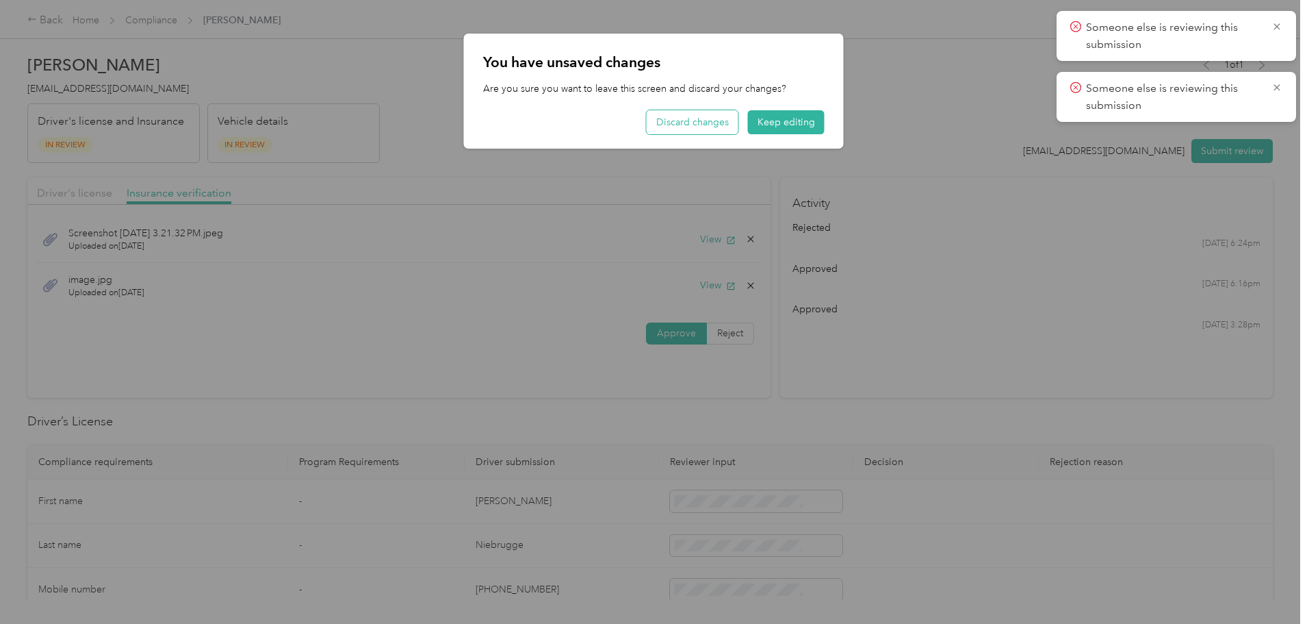
click at [686, 119] on button "Discard changes" at bounding box center [693, 122] width 92 height 24
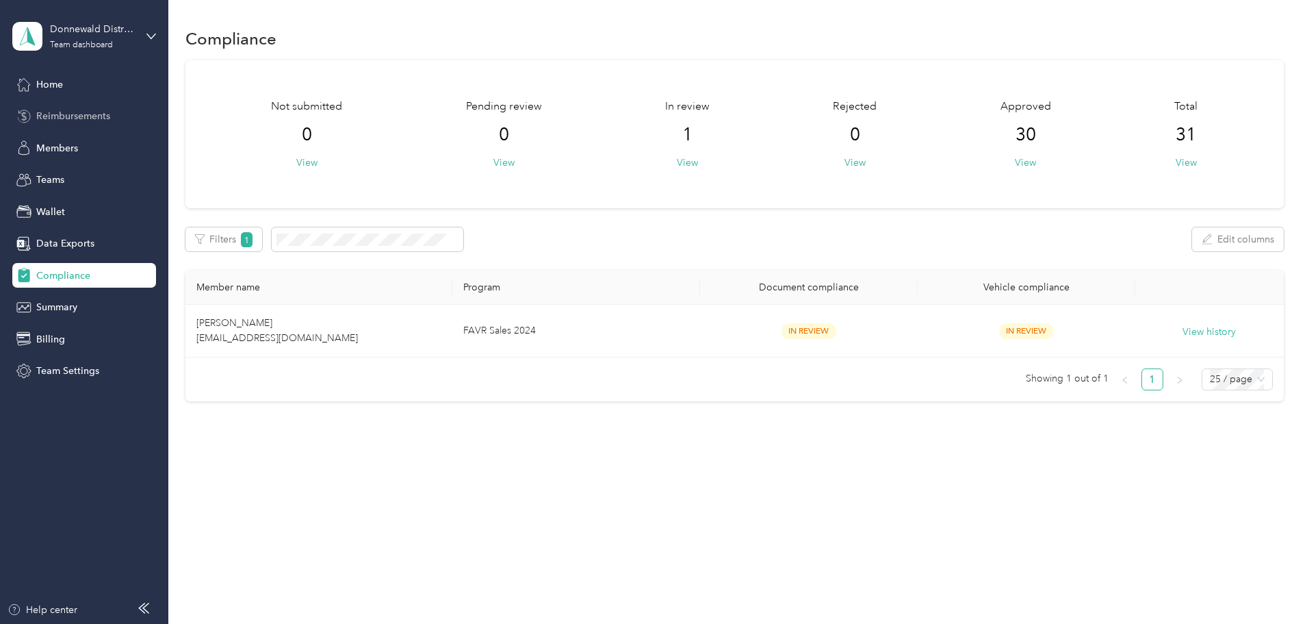
click at [92, 111] on span "Reimbursements" at bounding box center [73, 116] width 74 height 14
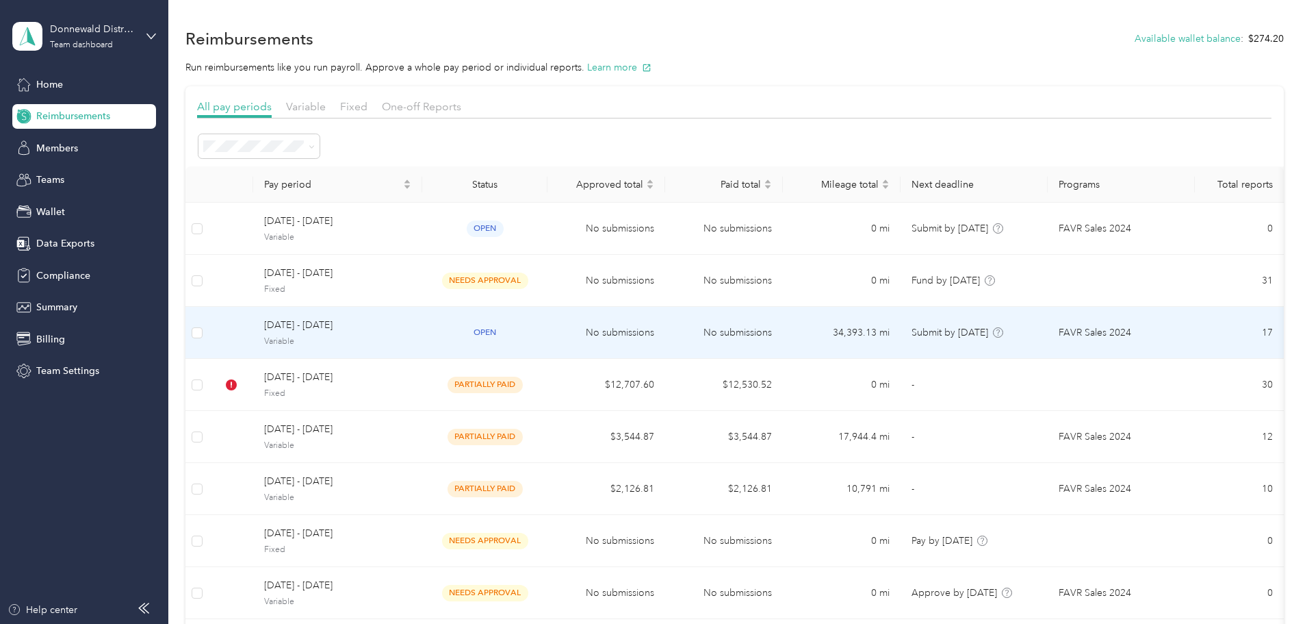
click at [397, 327] on span "[DATE] - [DATE]" at bounding box center [337, 325] width 147 height 15
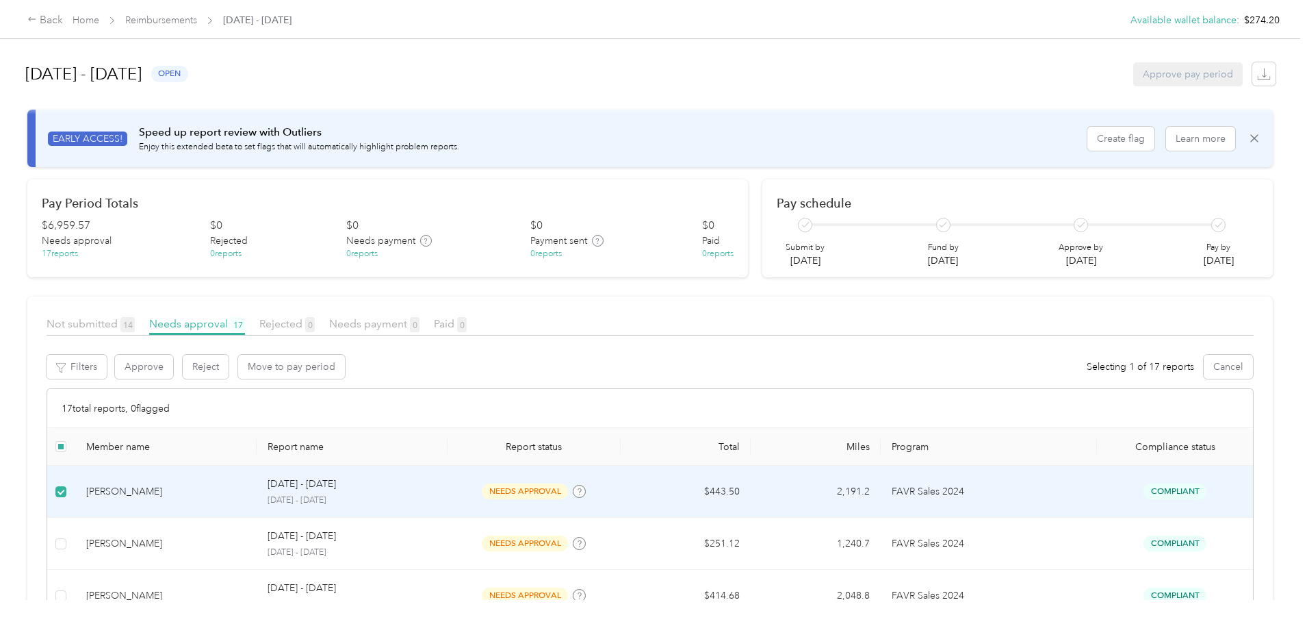
click at [75, 447] on th at bounding box center [61, 447] width 28 height 38
click at [173, 368] on button "Approve" at bounding box center [144, 367] width 58 height 24
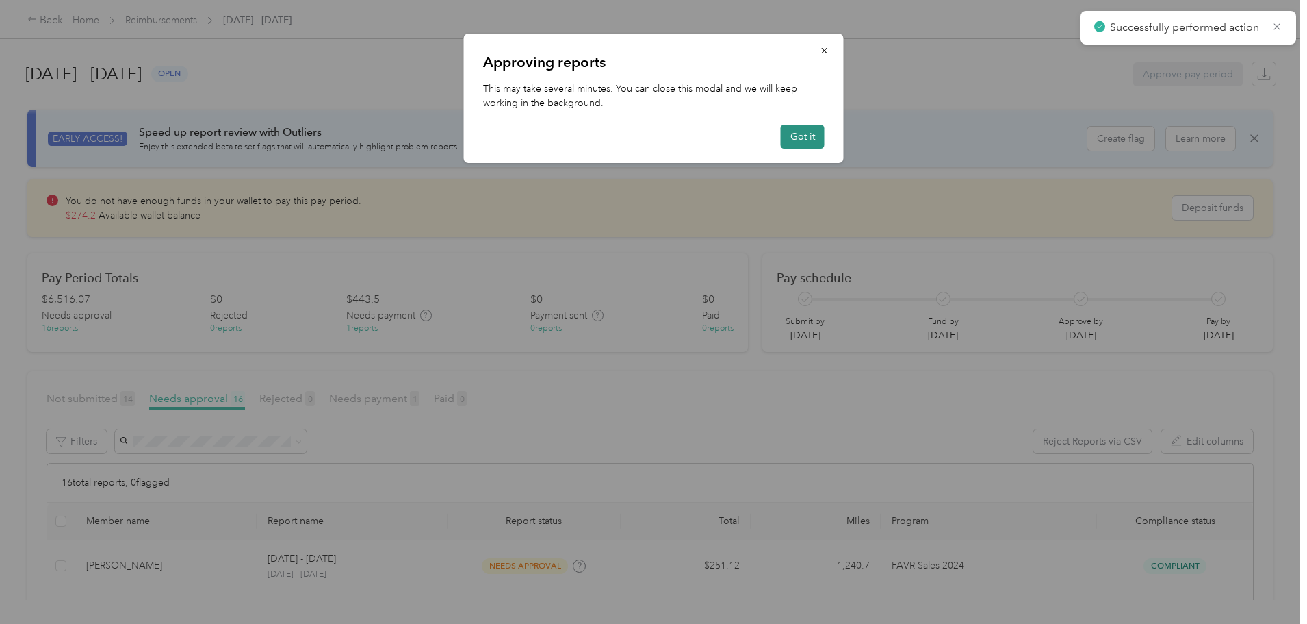
click at [806, 140] on button "Got it" at bounding box center [803, 137] width 44 height 24
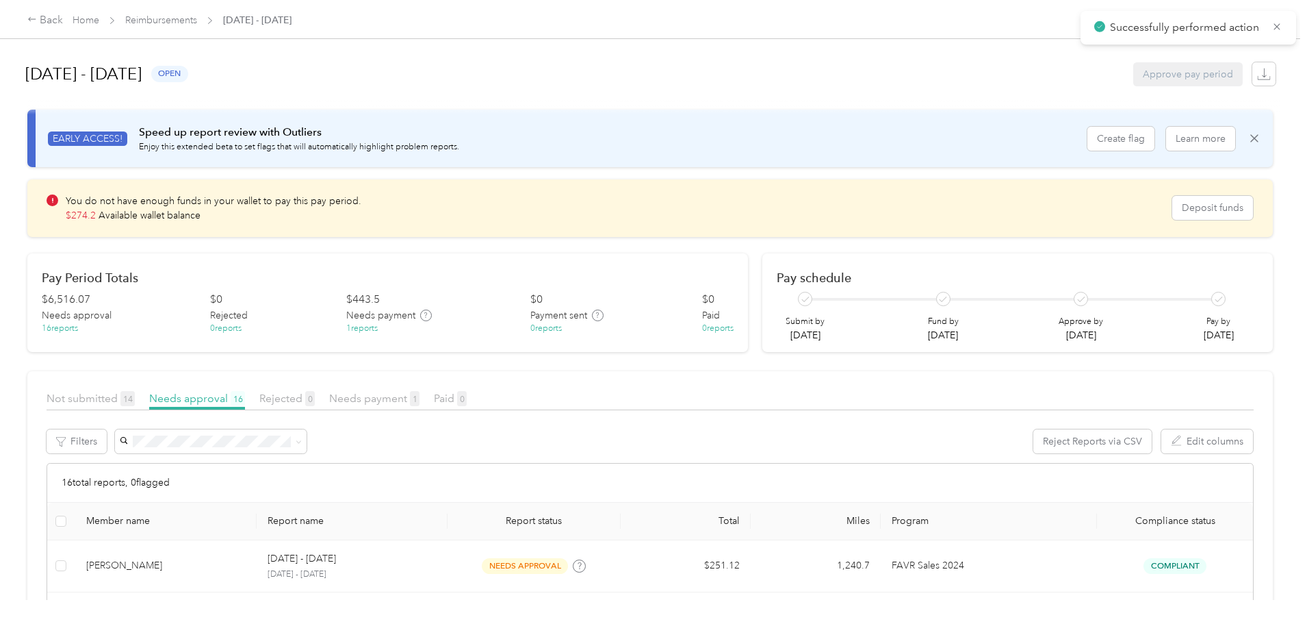
click at [73, 346] on div "Back Home Reimbursements September 1 - 30, 2025 Available wallet balance : $274…" at bounding box center [650, 312] width 1301 height 624
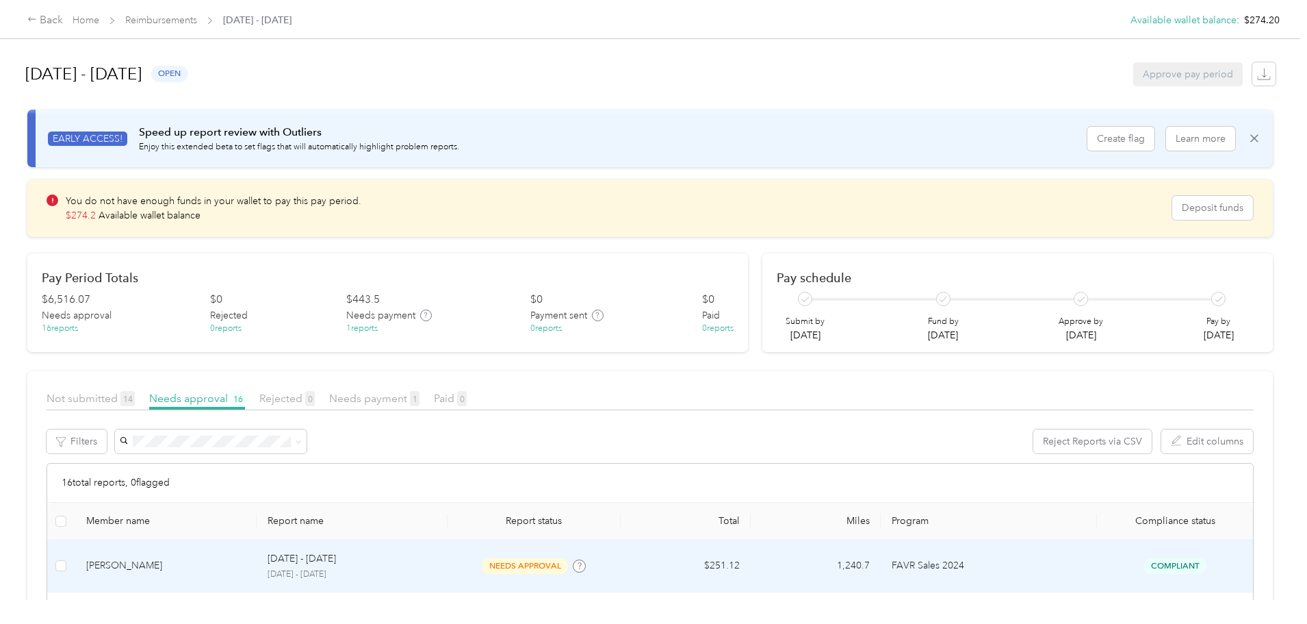
click at [221, 559] on div "Richard A. Pizzini" at bounding box center [166, 565] width 160 height 15
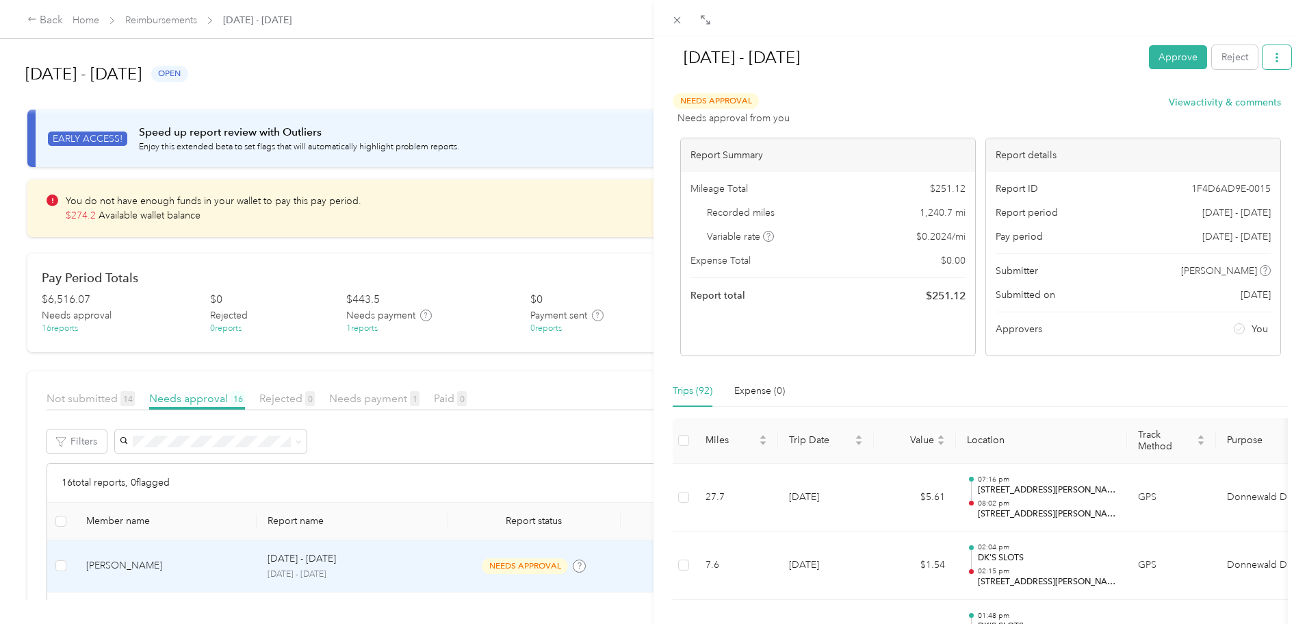
click at [1273, 54] on icon "button" at bounding box center [1278, 58] width 10 height 10
click at [1225, 112] on span "Download" at bounding box center [1227, 108] width 45 height 14
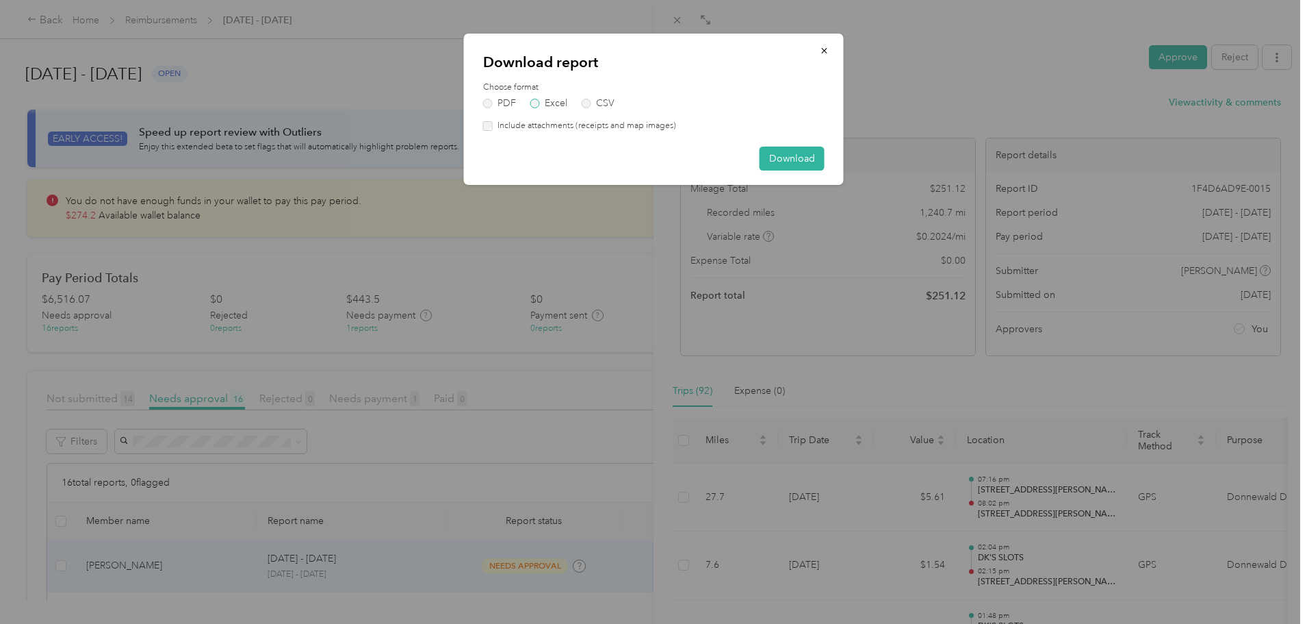
click at [544, 103] on label "Excel" at bounding box center [549, 104] width 37 height 10
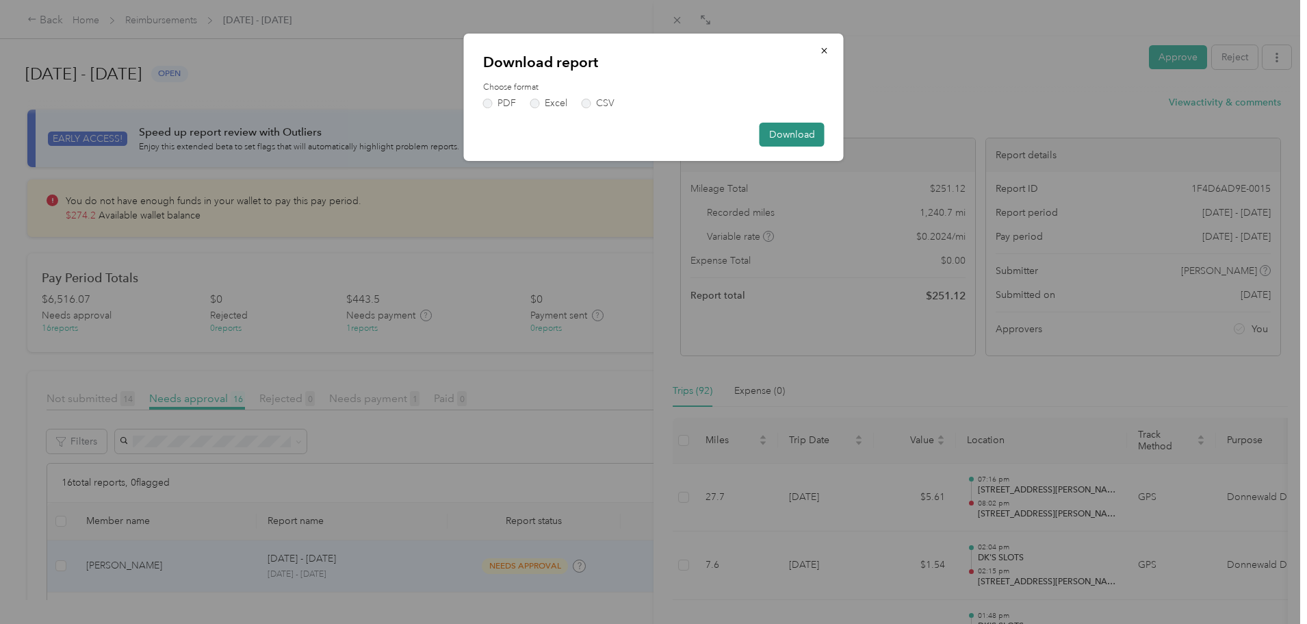
click at [807, 138] on button "Download" at bounding box center [792, 135] width 65 height 24
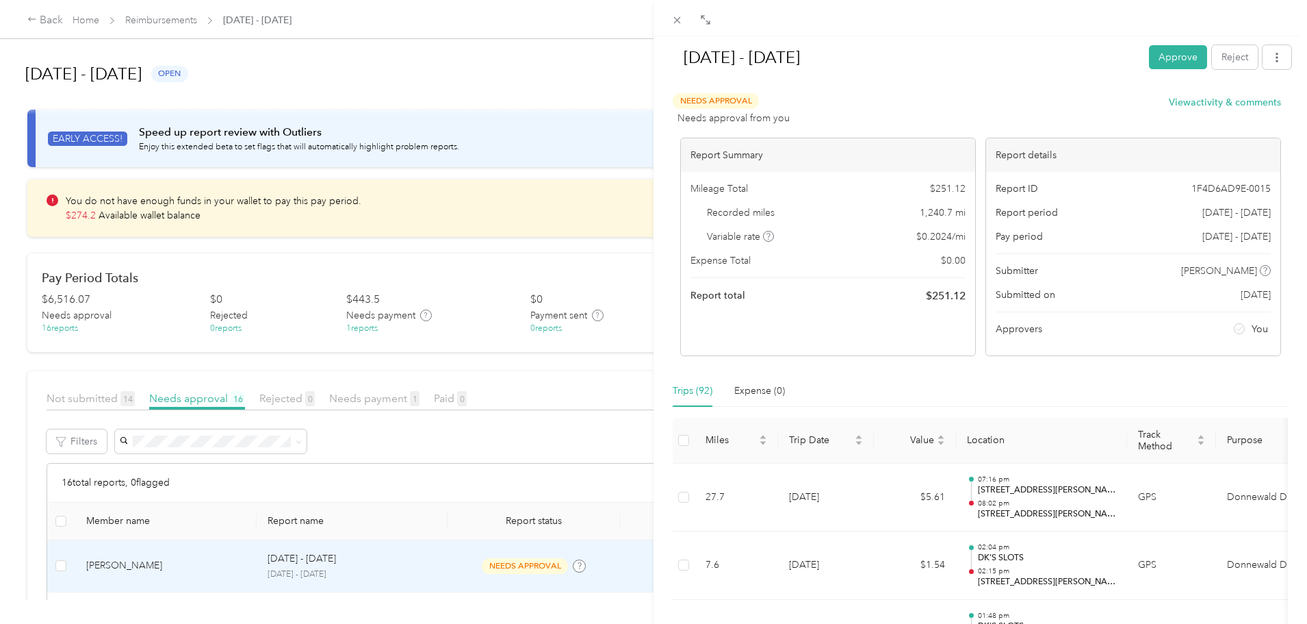
drag, startPoint x: 189, startPoint y: 544, endPoint x: 179, endPoint y: 556, distance: 16.0
click at [189, 543] on div "Sep 1 - 30, 2025 Approve Reject Needs Approval Needs approval from you View act…" at bounding box center [653, 312] width 1307 height 624
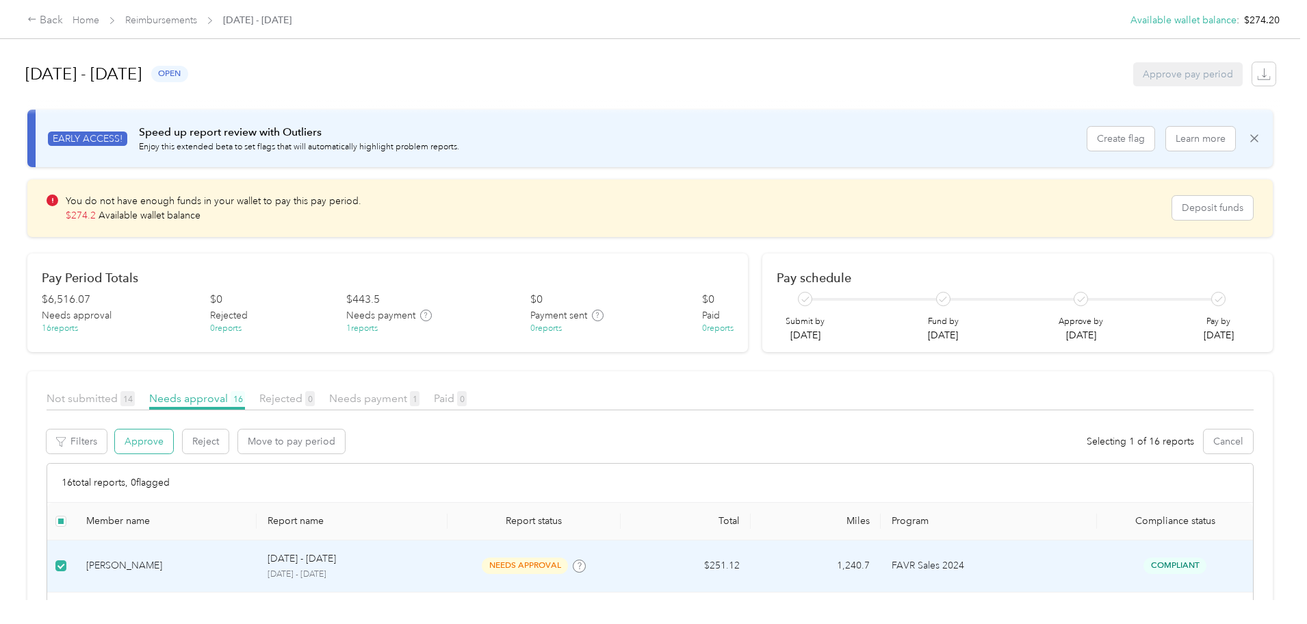
click at [173, 442] on button "Approve" at bounding box center [144, 441] width 58 height 24
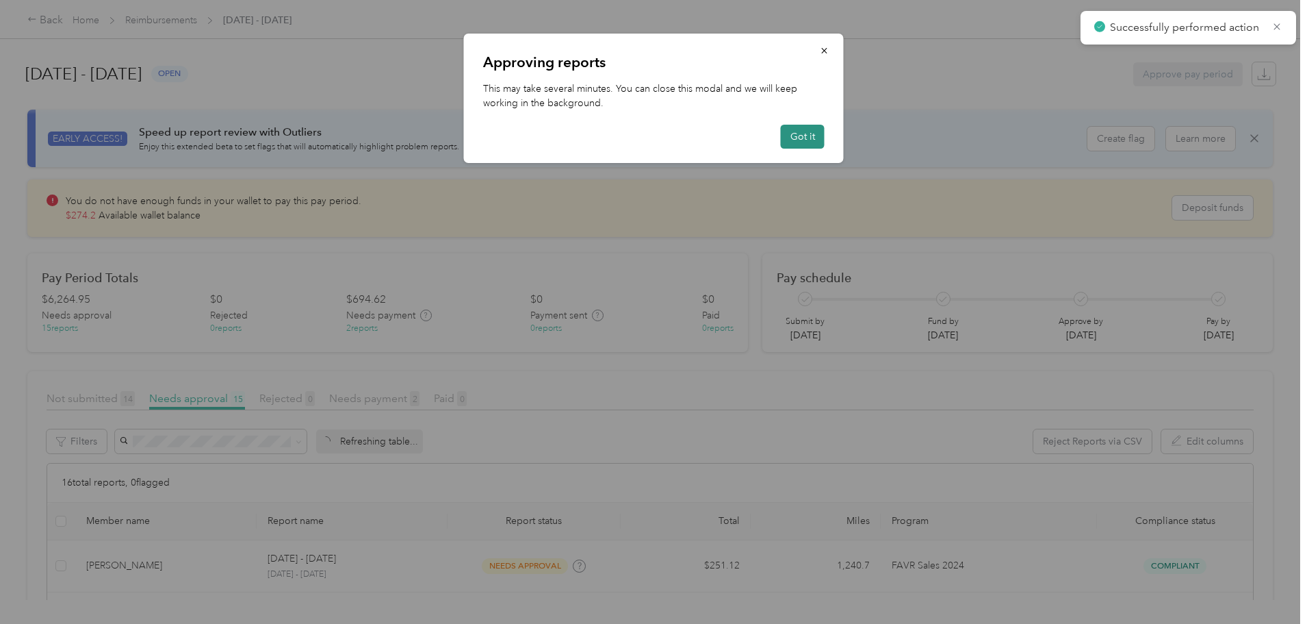
click at [789, 136] on button "Got it" at bounding box center [803, 137] width 44 height 24
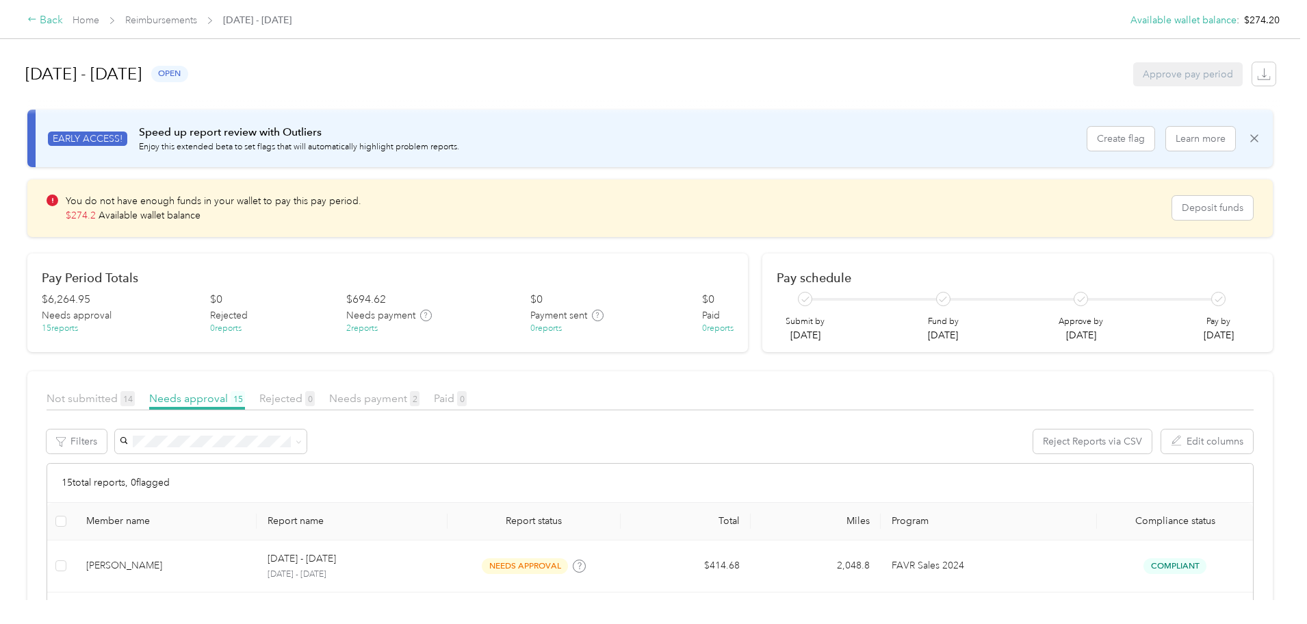
click at [63, 19] on div "Back" at bounding box center [45, 20] width 36 height 16
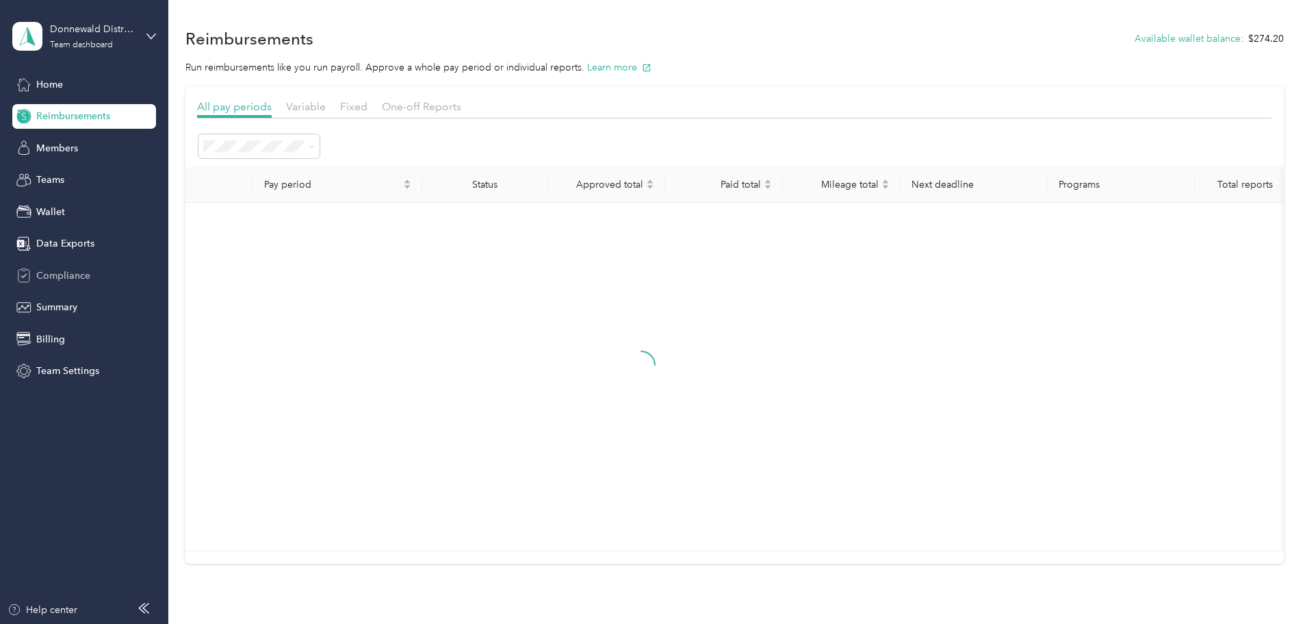
click at [72, 268] on span "Compliance" at bounding box center [63, 275] width 54 height 14
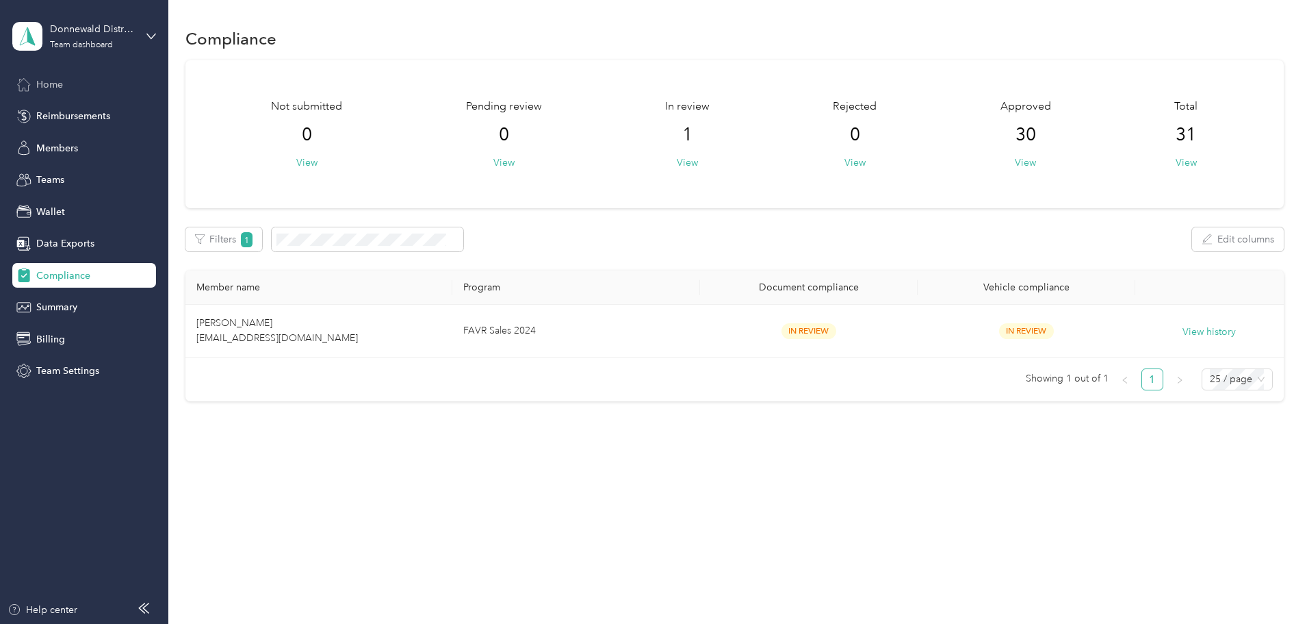
click at [47, 83] on span "Home" at bounding box center [49, 84] width 27 height 14
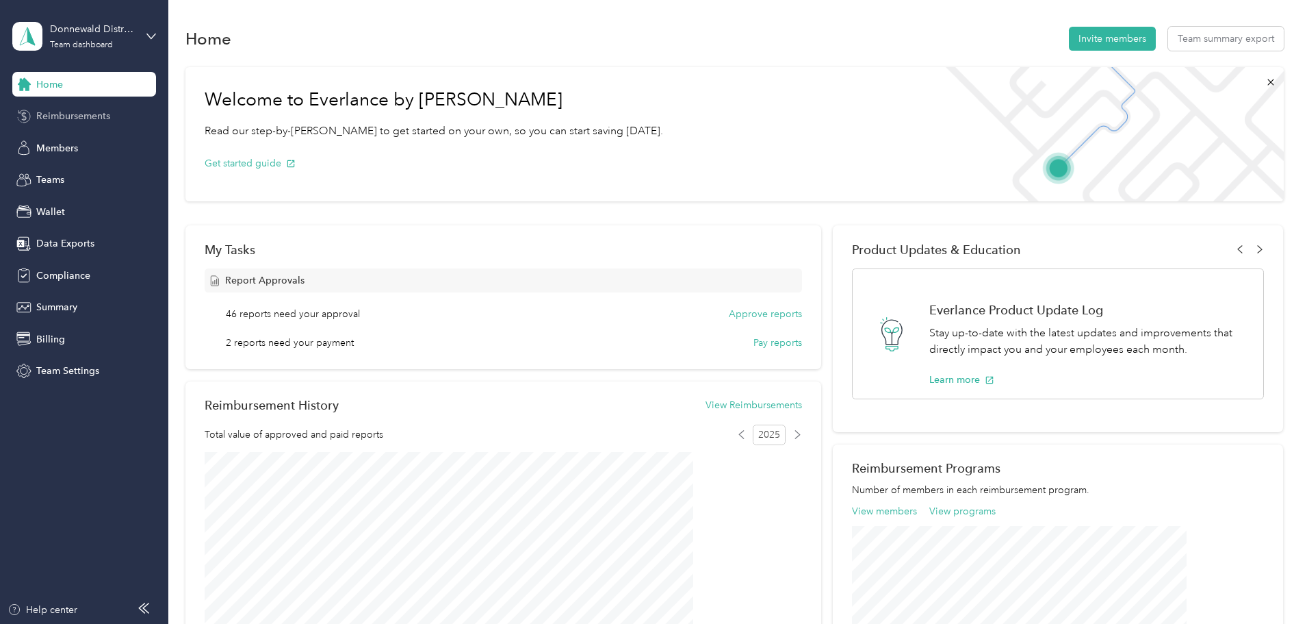
click at [98, 123] on span "Reimbursements" at bounding box center [73, 116] width 74 height 14
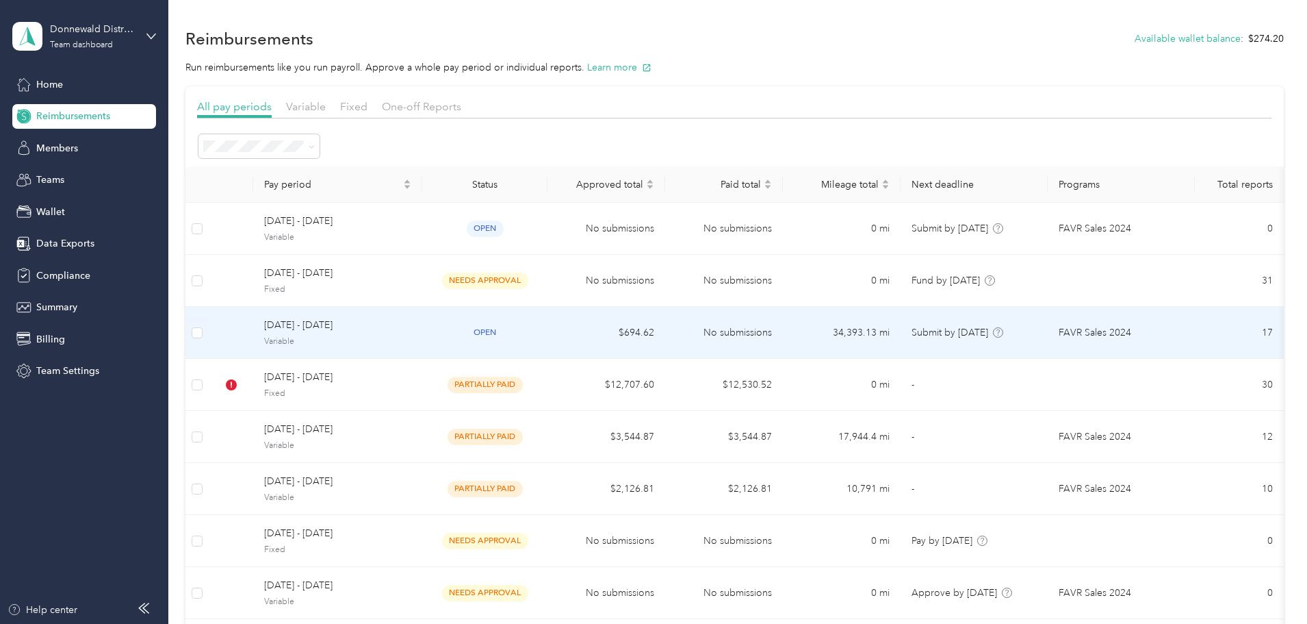
click at [396, 329] on span "[DATE] - [DATE]" at bounding box center [337, 325] width 147 height 15
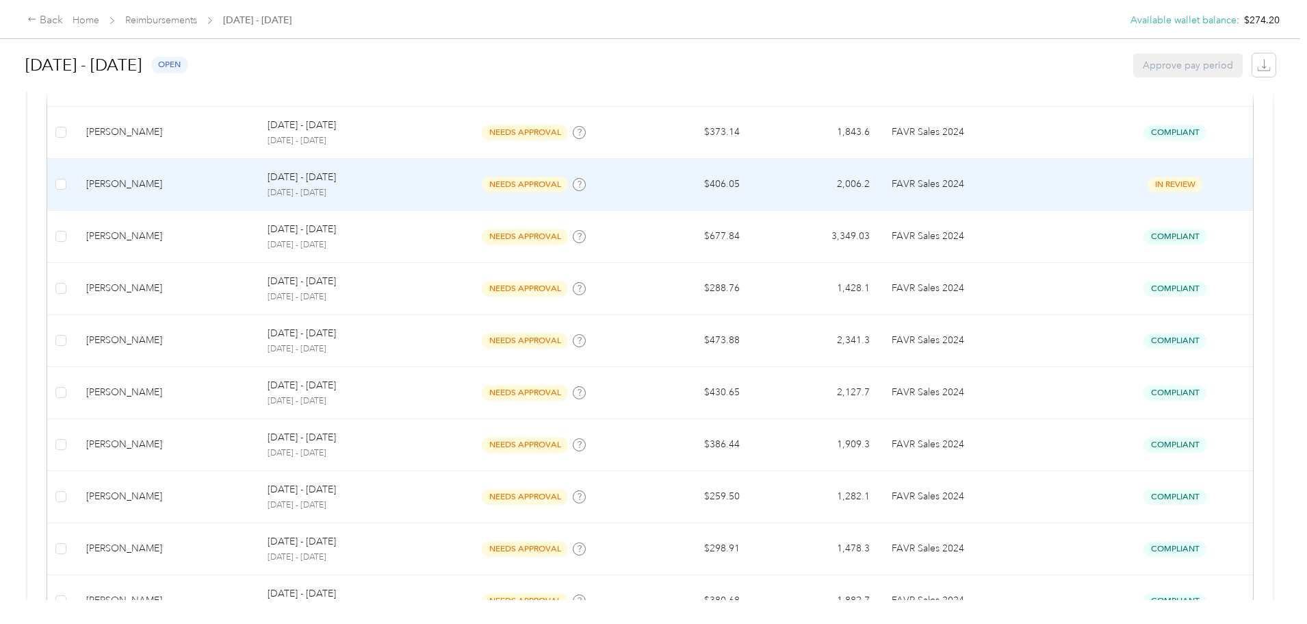
scroll to position [573, 0]
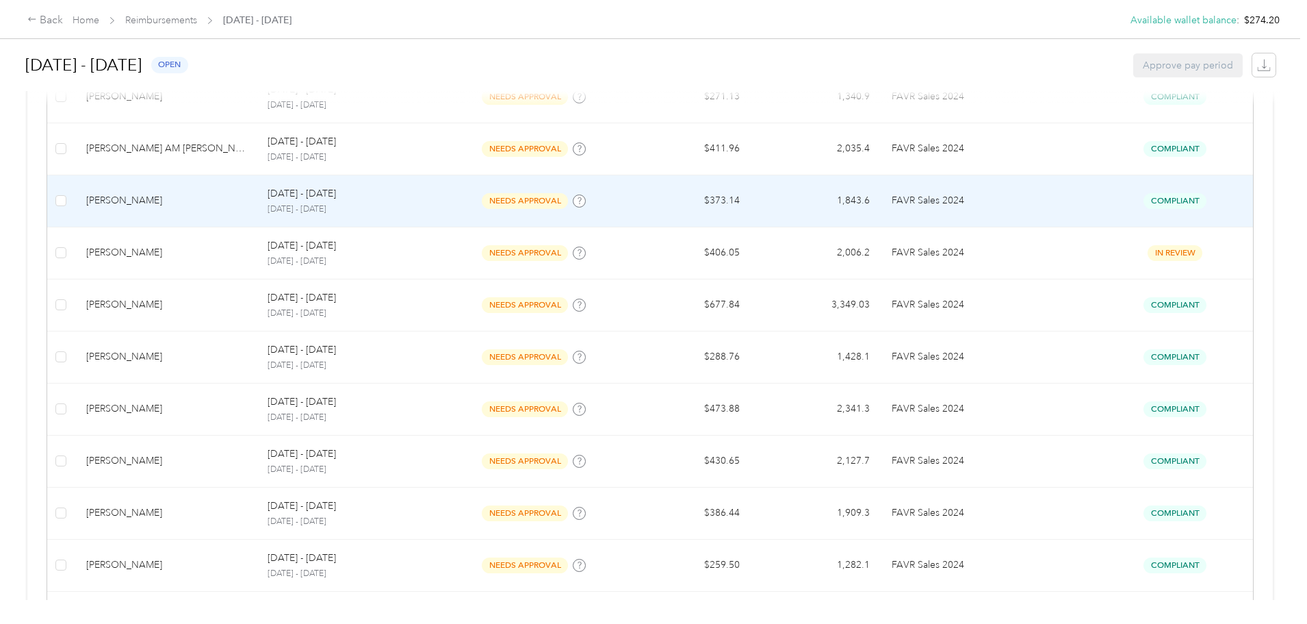
click at [225, 201] on div "[PERSON_NAME]" at bounding box center [166, 200] width 160 height 15
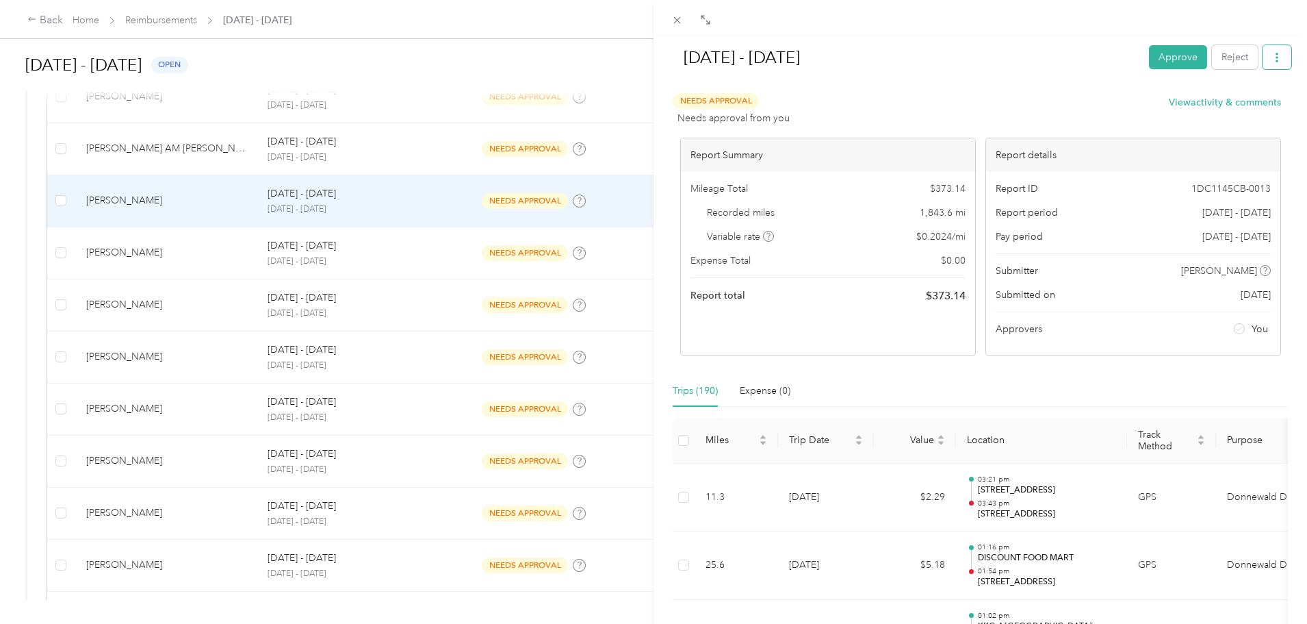
click at [1273, 57] on icon "button" at bounding box center [1278, 58] width 10 height 10
click at [1222, 106] on span "Download" at bounding box center [1227, 108] width 45 height 14
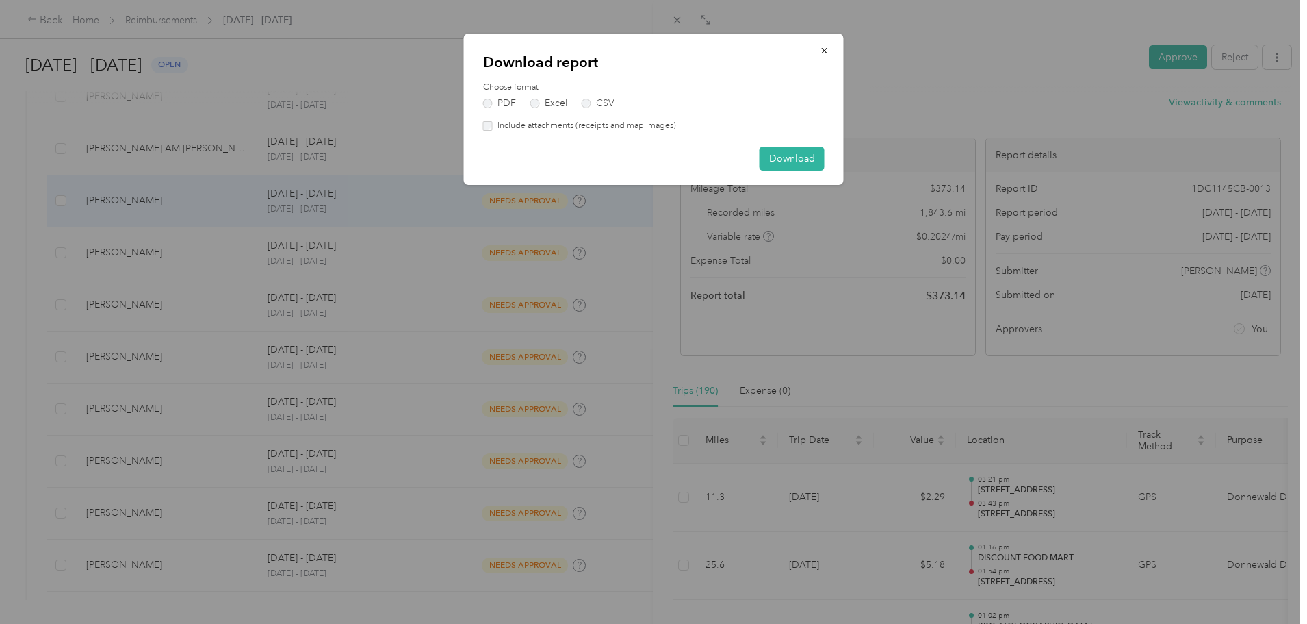
click at [567, 103] on div "PDF Excel CSV" at bounding box center [654, 104] width 342 height 10
click at [543, 100] on label "Excel" at bounding box center [549, 104] width 37 height 10
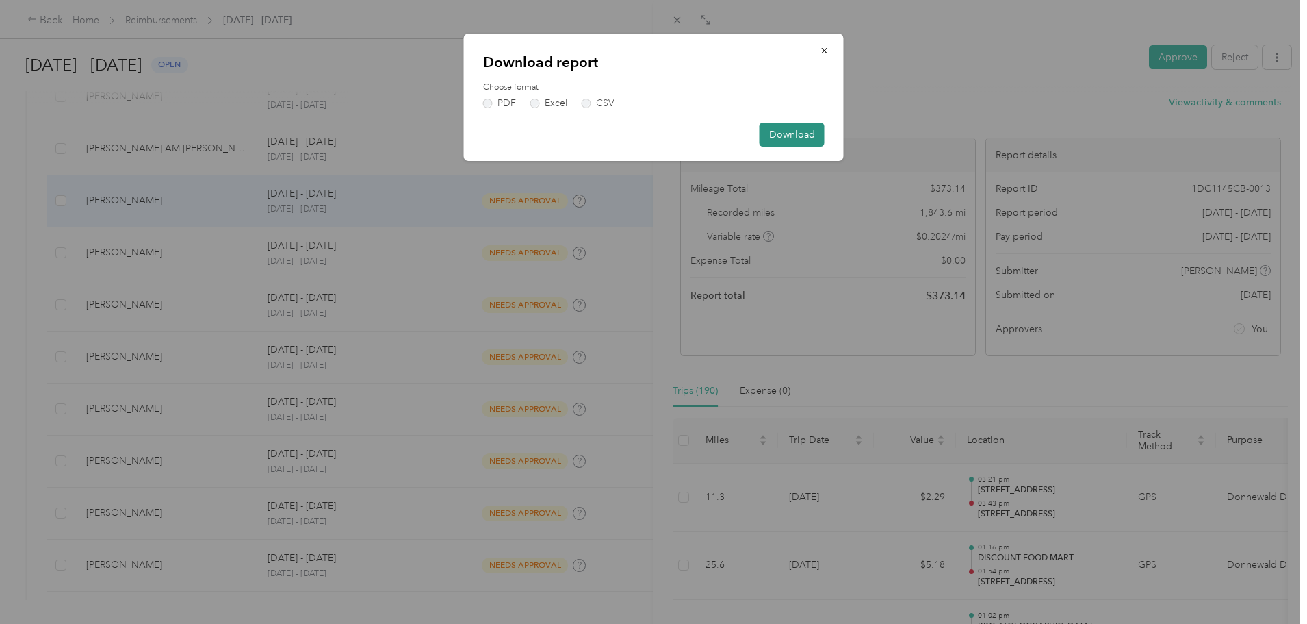
click at [791, 129] on button "Download" at bounding box center [792, 135] width 65 height 24
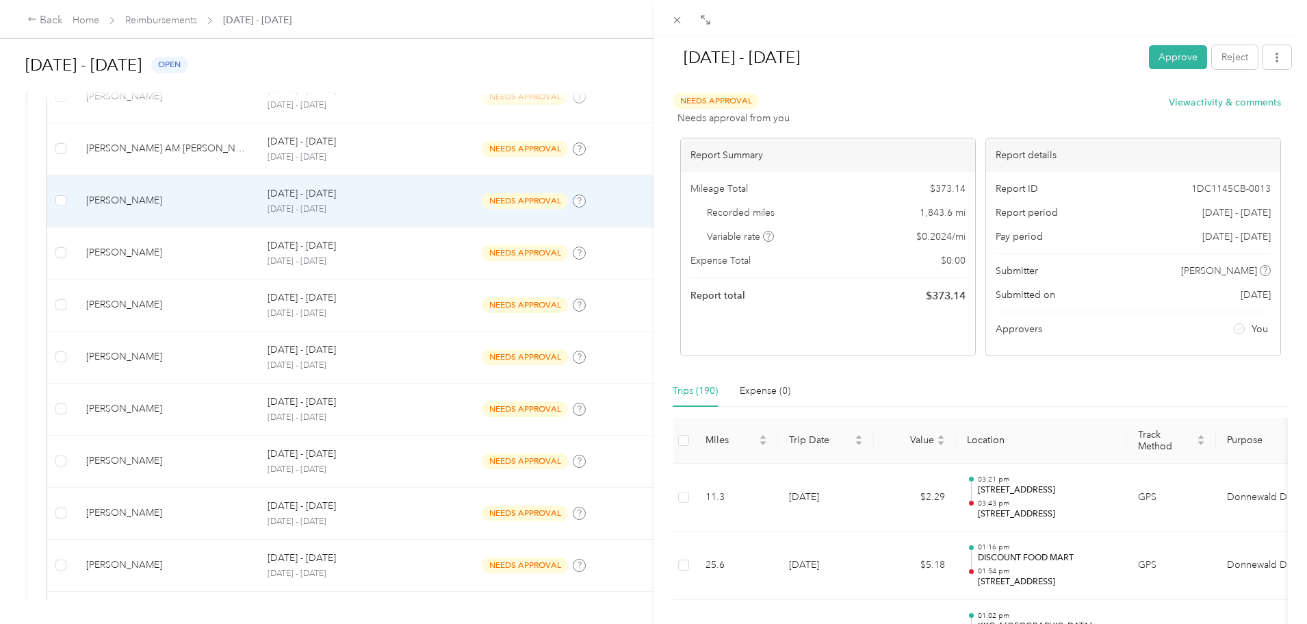
drag, startPoint x: 198, startPoint y: 212, endPoint x: 174, endPoint y: 203, distance: 25.6
click at [197, 212] on div "Sep 1 - 30, 2025 Approve Reject Needs Approval Needs approval from you View act…" at bounding box center [653, 312] width 1307 height 624
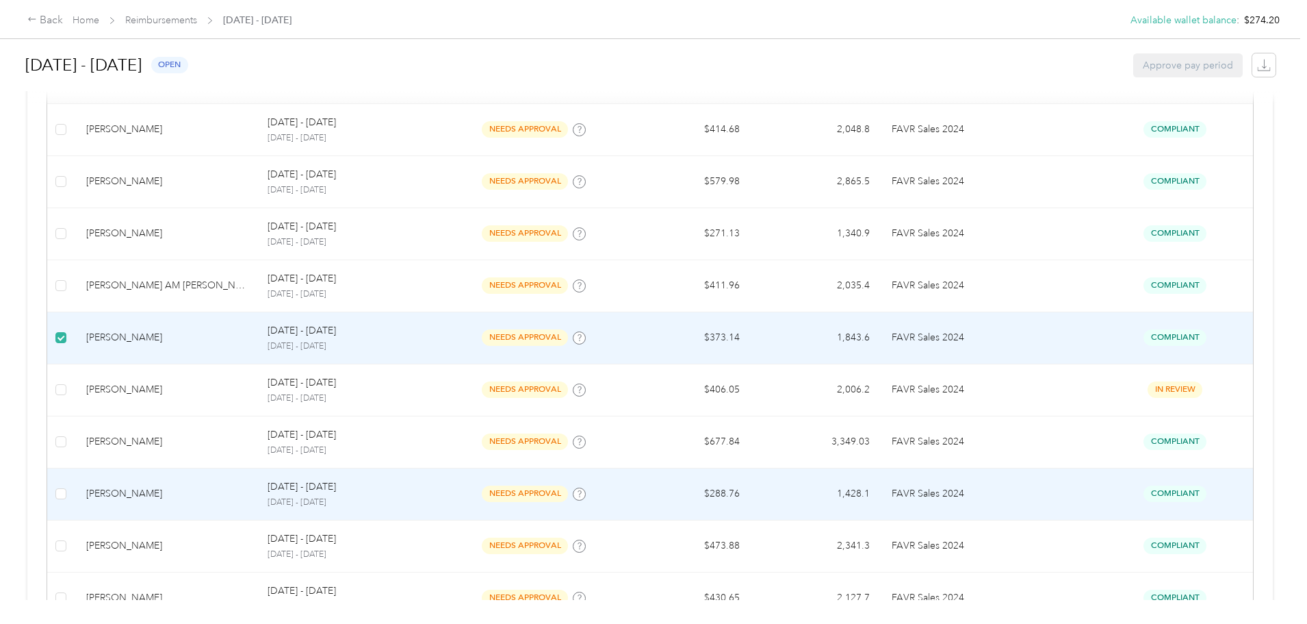
scroll to position [299, 0]
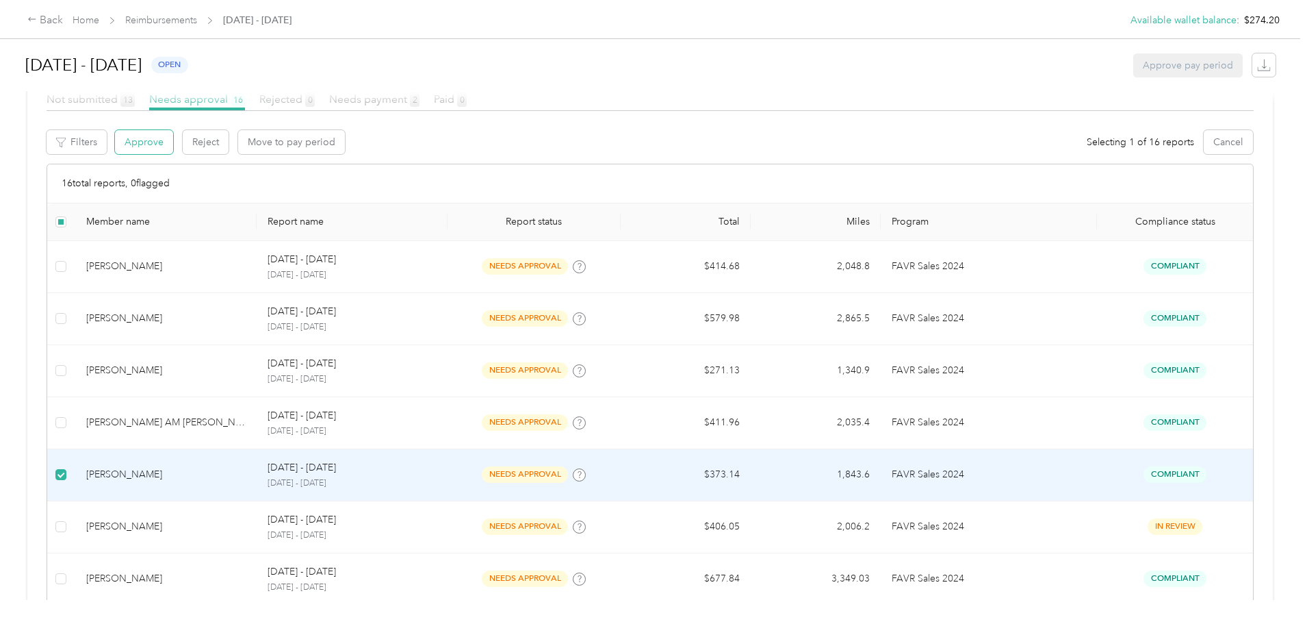
click at [173, 143] on button "Approve" at bounding box center [144, 142] width 58 height 24
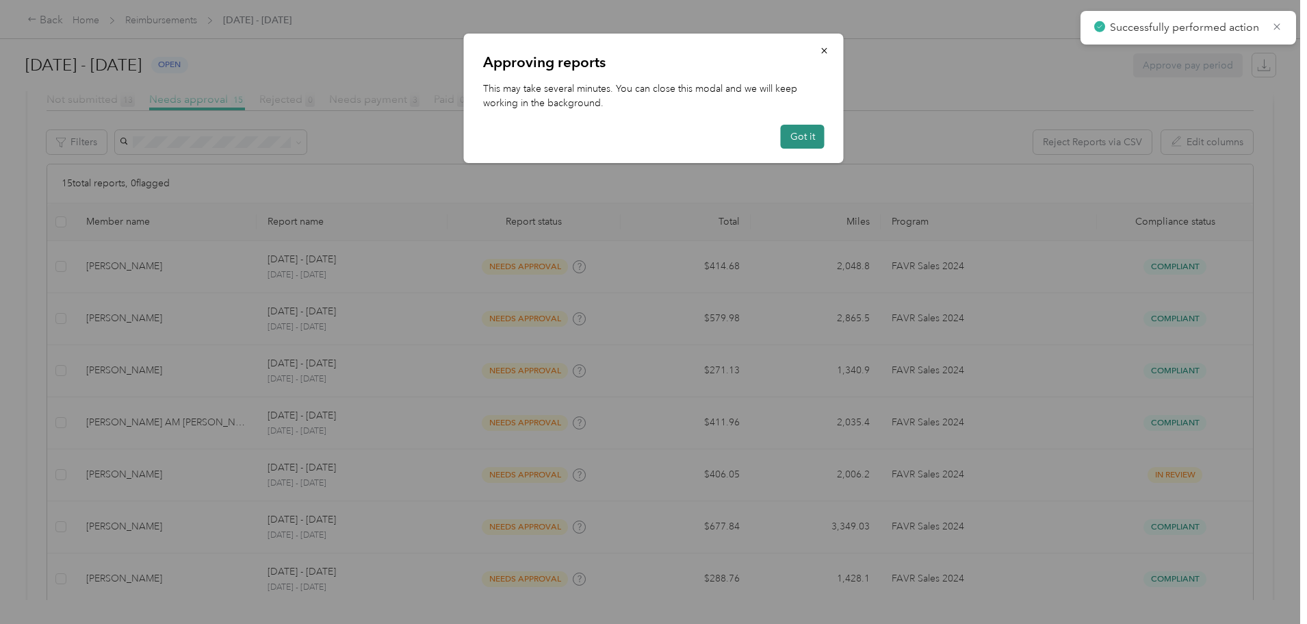
click at [811, 136] on button "Got it" at bounding box center [803, 137] width 44 height 24
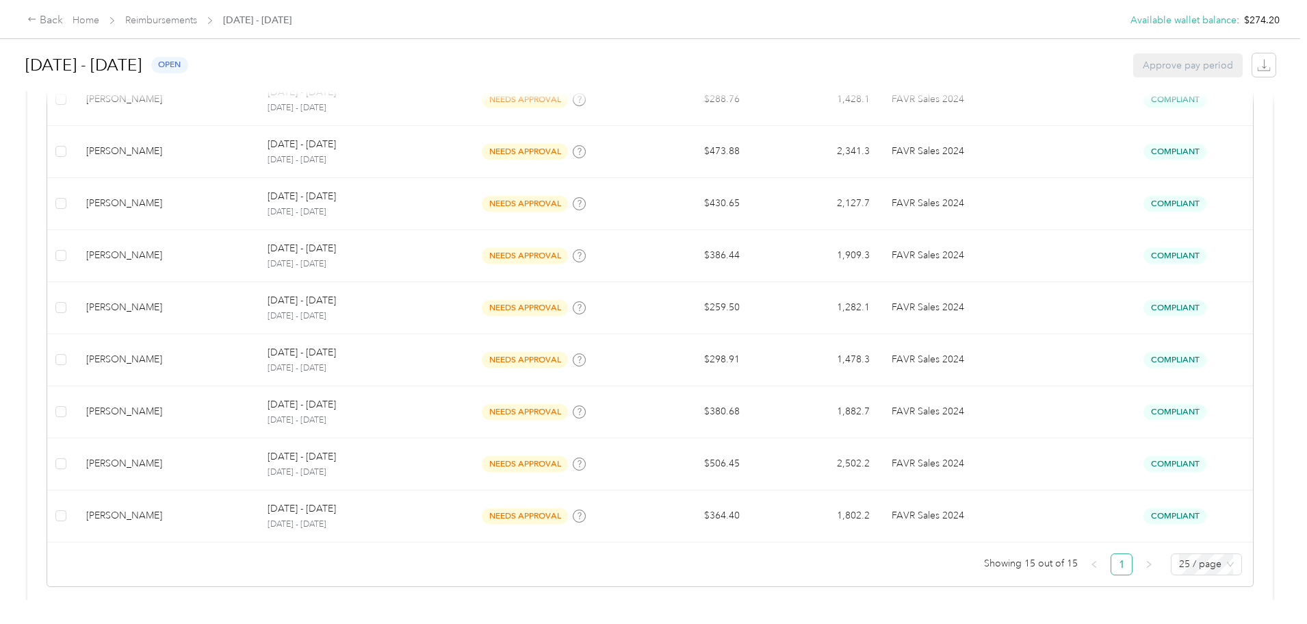
scroll to position [795, 0]
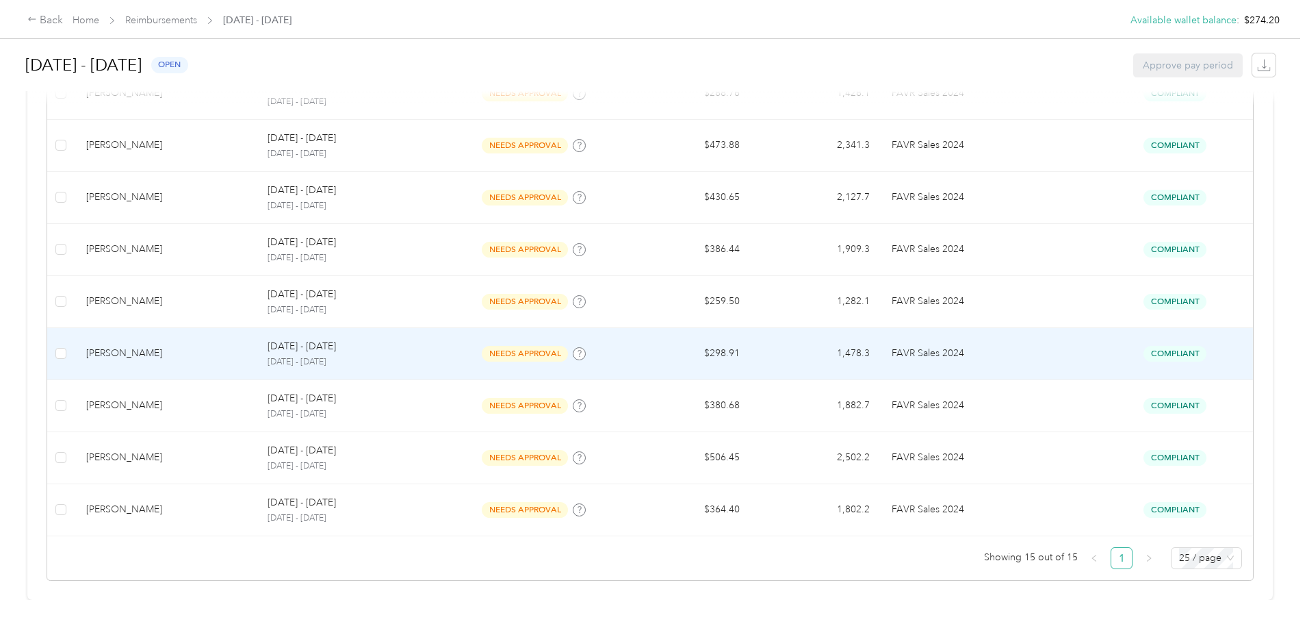
click at [228, 346] on div "Derrick Rolfingsmeier" at bounding box center [166, 353] width 160 height 15
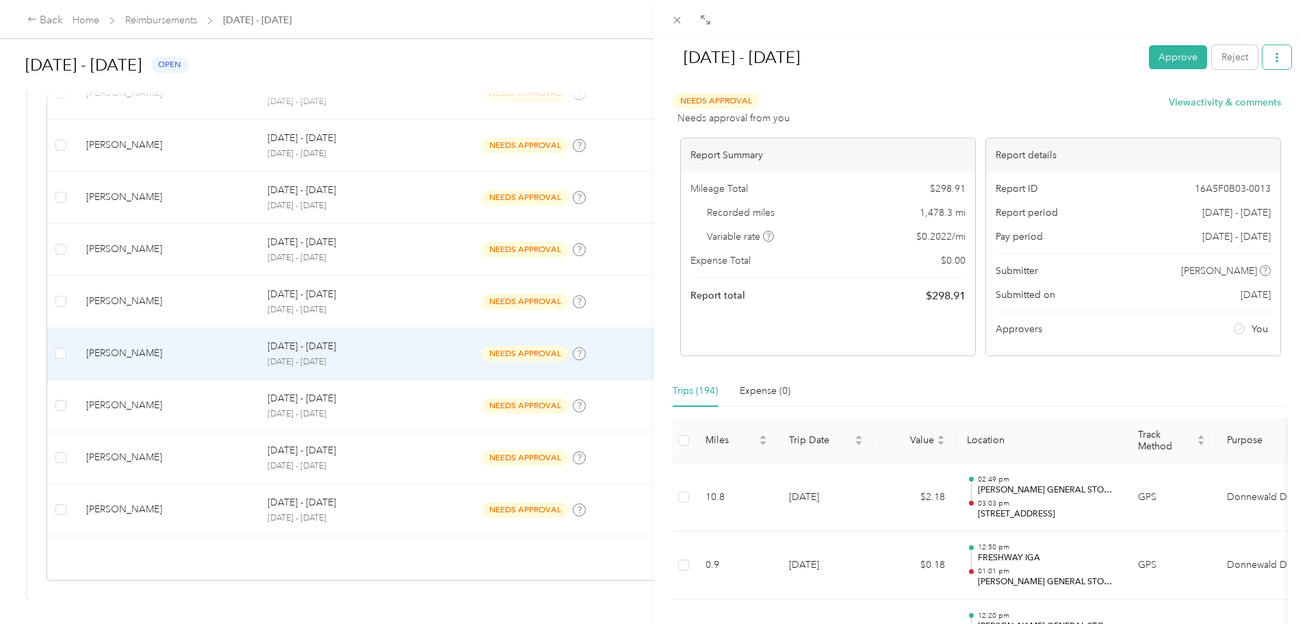
click at [1273, 59] on icon "button" at bounding box center [1278, 58] width 10 height 10
click at [1243, 112] on span "Download" at bounding box center [1227, 108] width 45 height 14
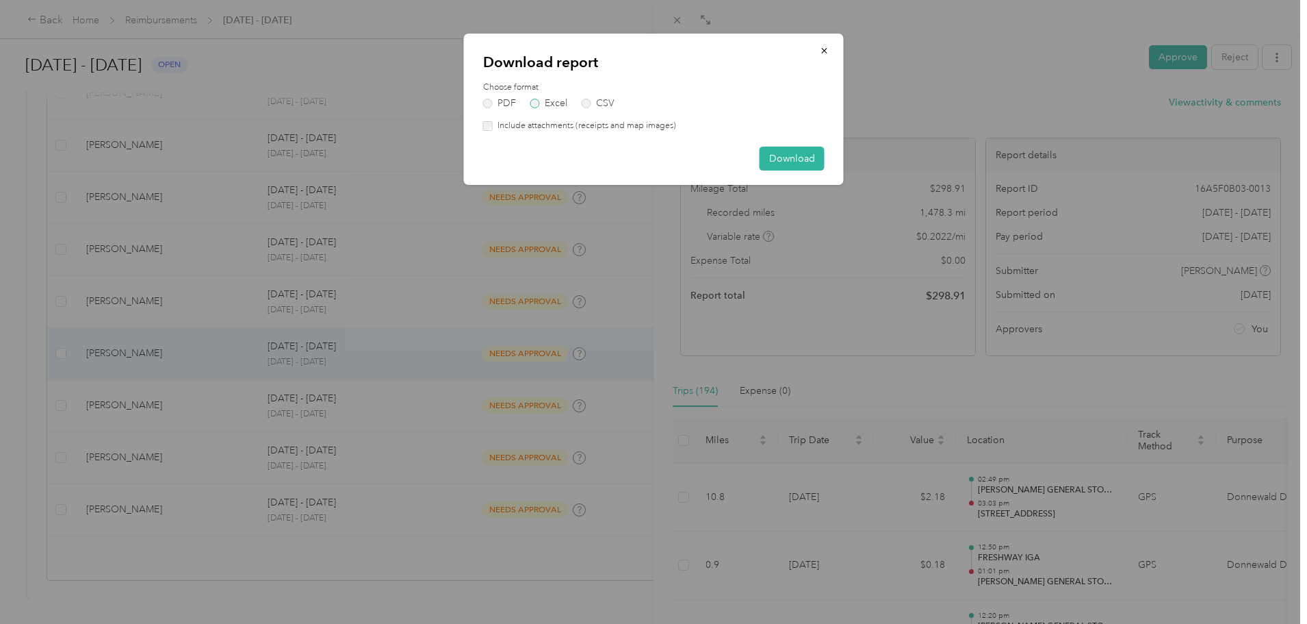
click at [548, 102] on label "Excel" at bounding box center [549, 104] width 37 height 10
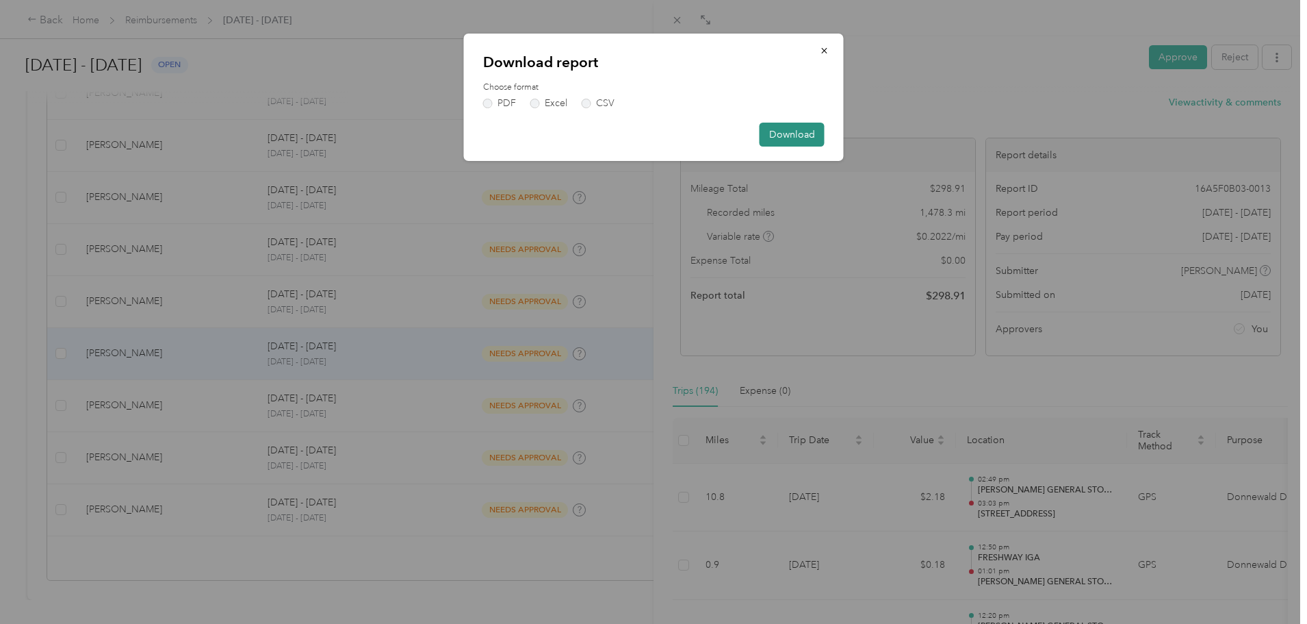
click at [779, 140] on button "Download" at bounding box center [792, 135] width 65 height 24
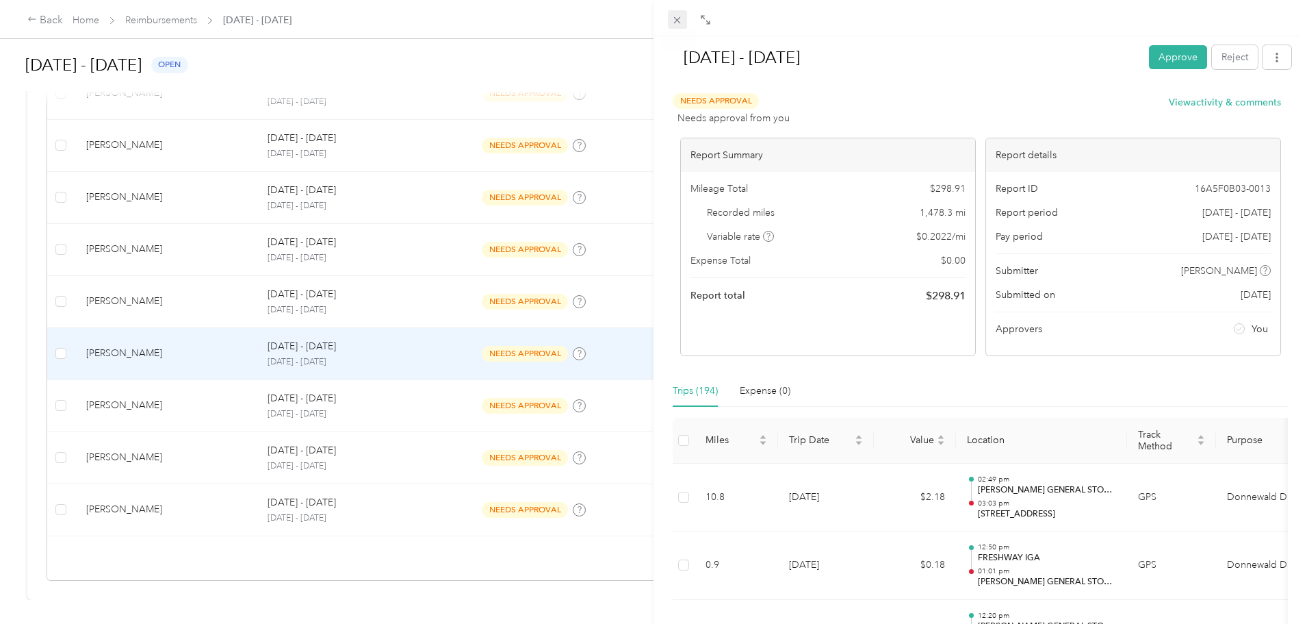
click at [677, 18] on icon at bounding box center [678, 20] width 12 height 12
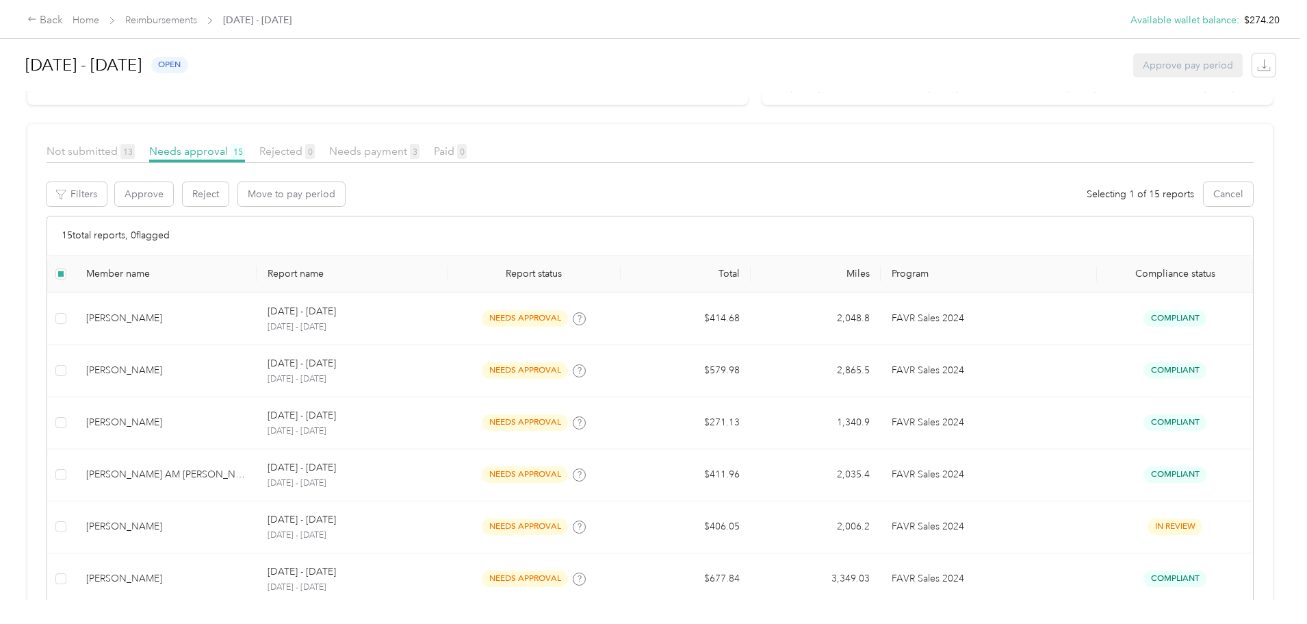
scroll to position [179, 0]
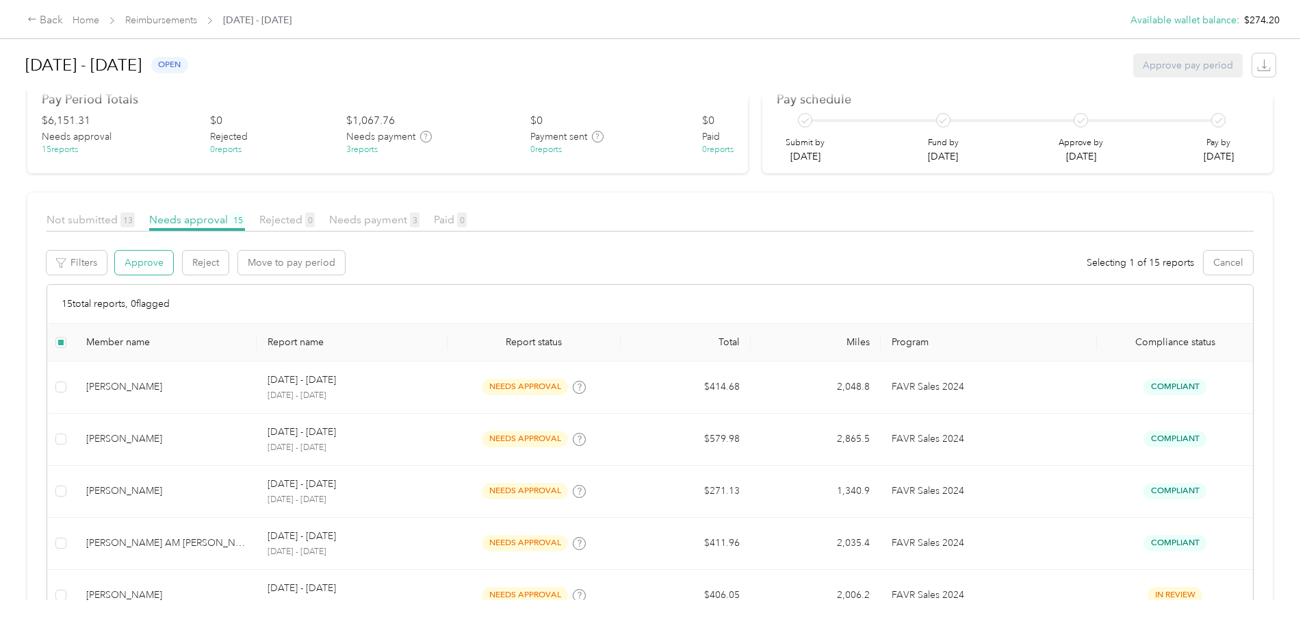
click at [173, 263] on button "Approve" at bounding box center [144, 263] width 58 height 24
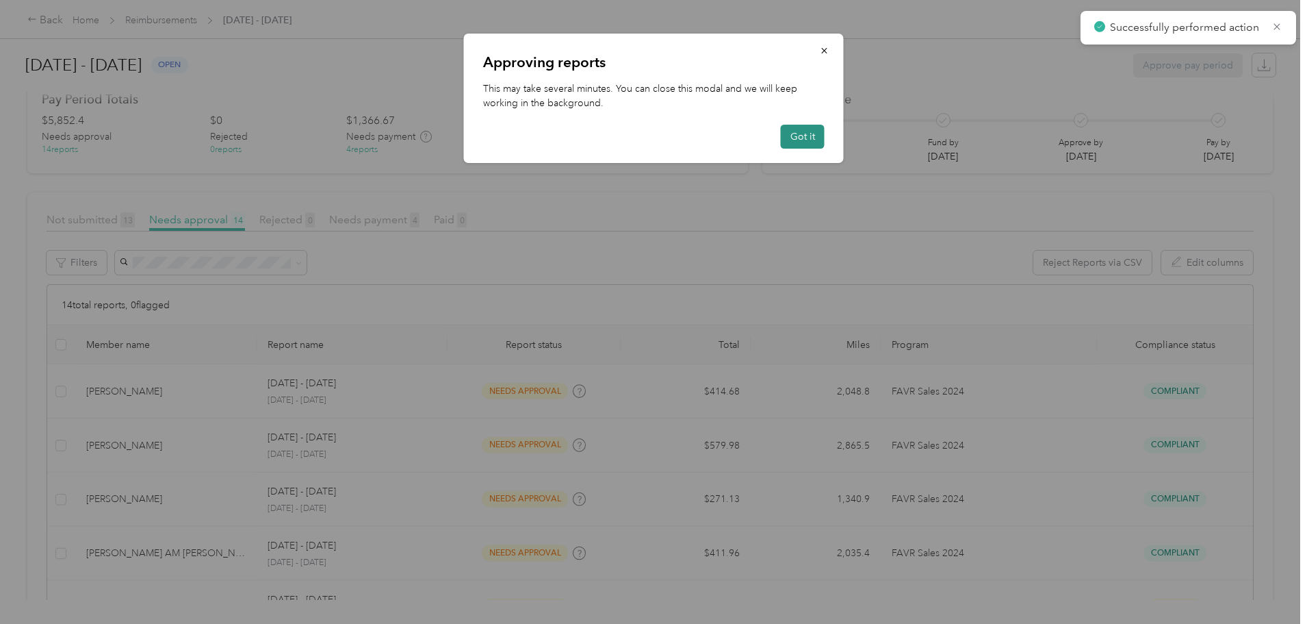
click at [803, 133] on button "Got it" at bounding box center [803, 137] width 44 height 24
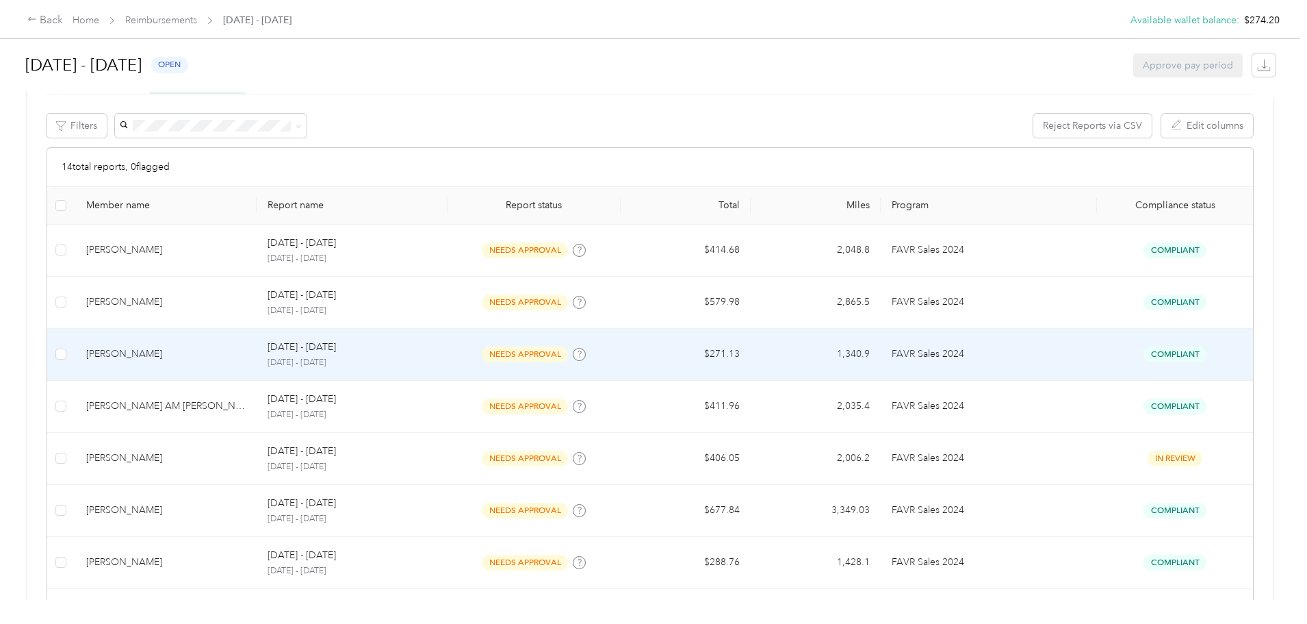
scroll to position [384, 0]
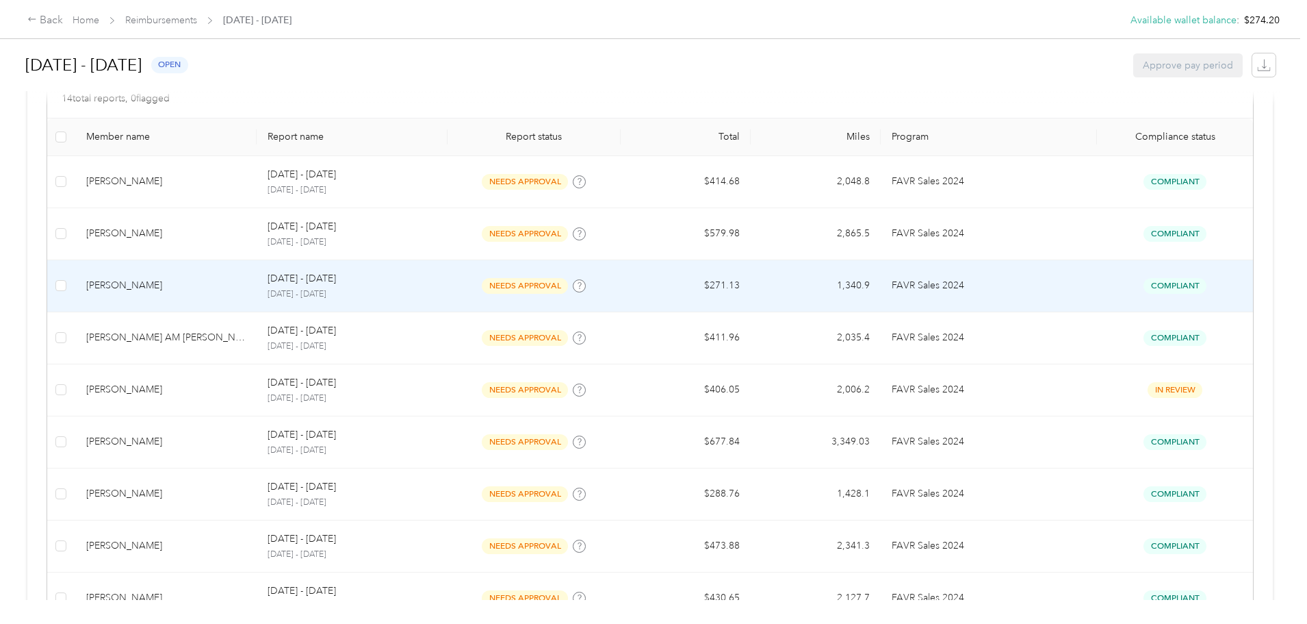
click at [230, 281] on div "Adam E. Rose" at bounding box center [166, 285] width 160 height 15
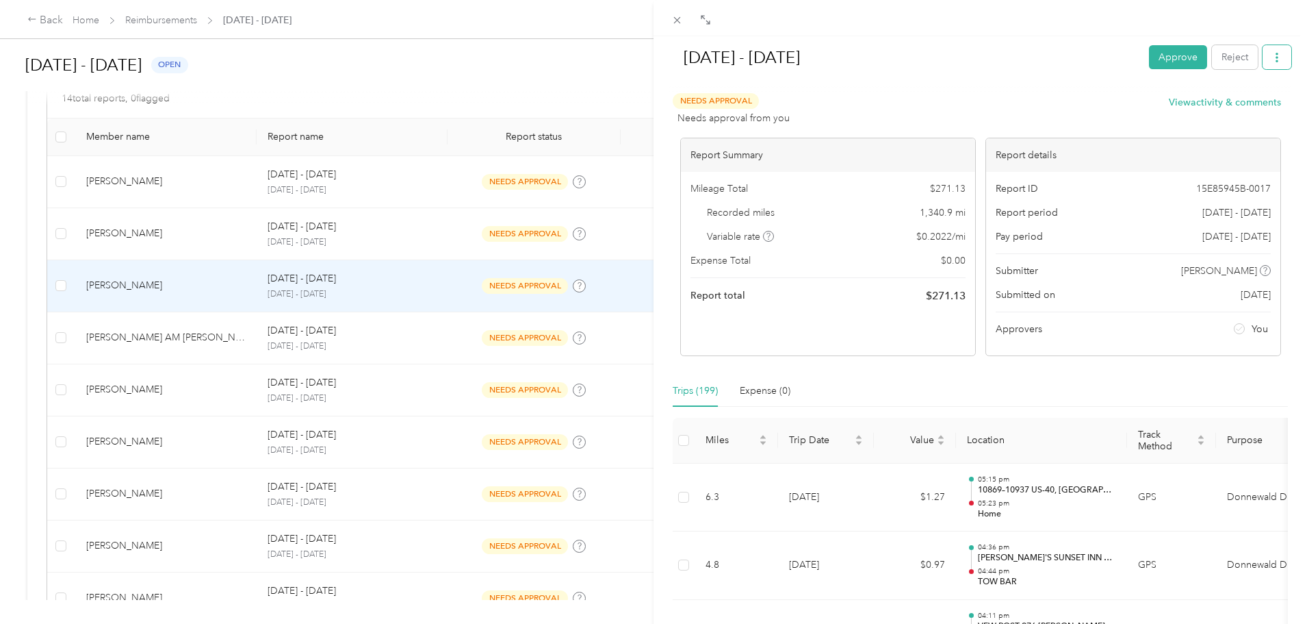
click at [1274, 54] on button "button" at bounding box center [1277, 57] width 29 height 24
click at [1229, 109] on span "Download" at bounding box center [1227, 108] width 45 height 14
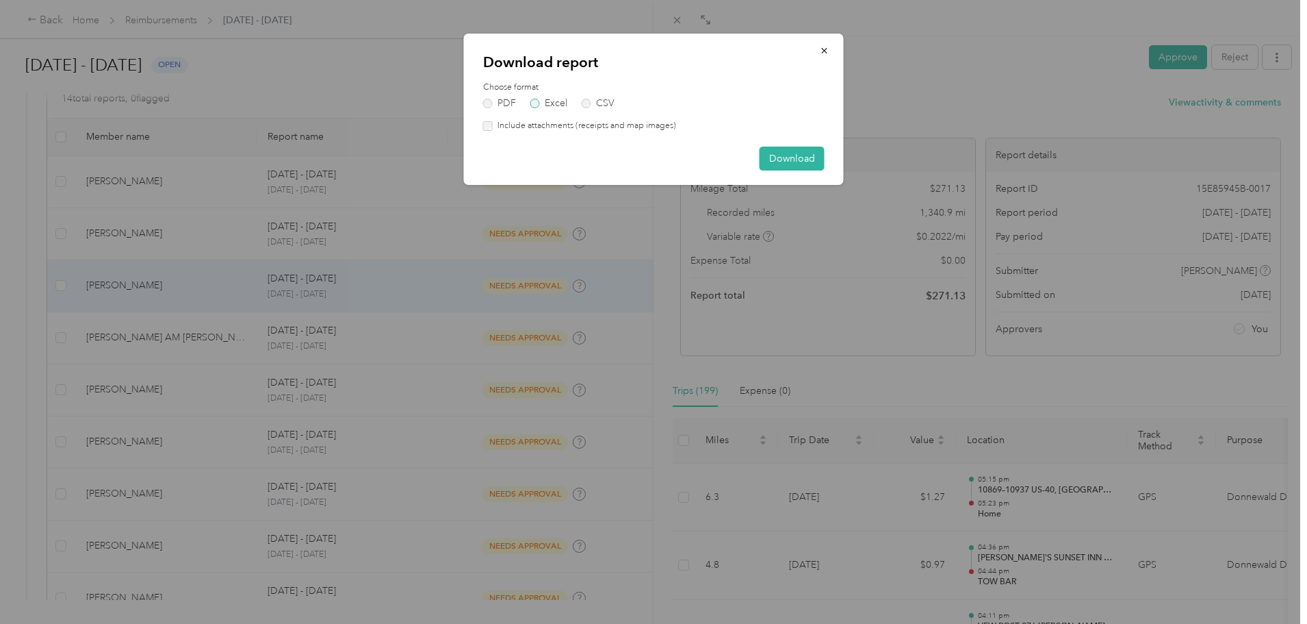
click at [552, 105] on label "Excel" at bounding box center [549, 104] width 37 height 10
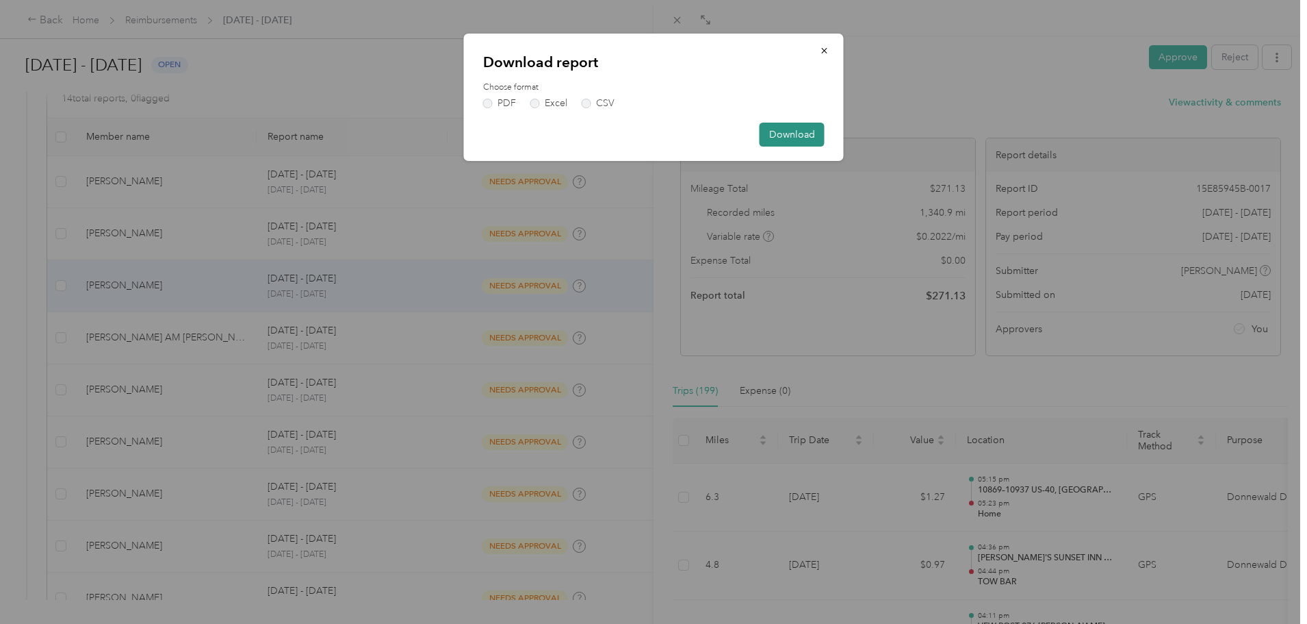
click at [784, 140] on button "Download" at bounding box center [792, 135] width 65 height 24
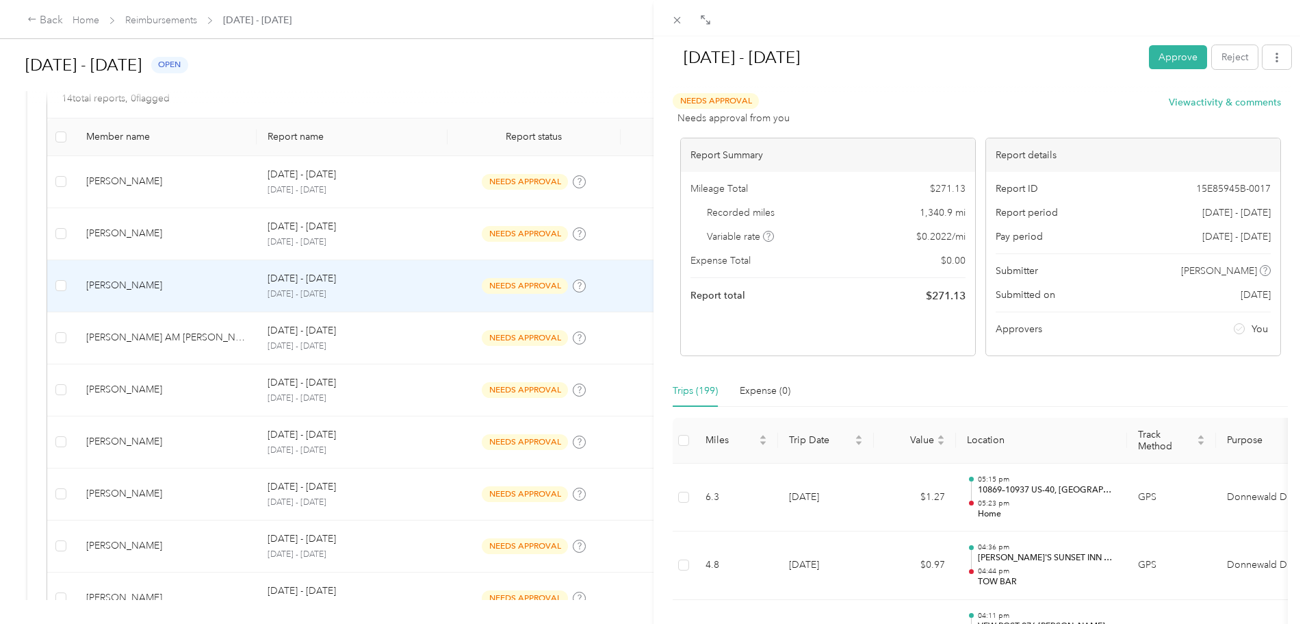
click at [170, 290] on div "Sep 1 - 30, 2025 Approve Reject Needs Approval Needs approval from you View act…" at bounding box center [653, 312] width 1307 height 624
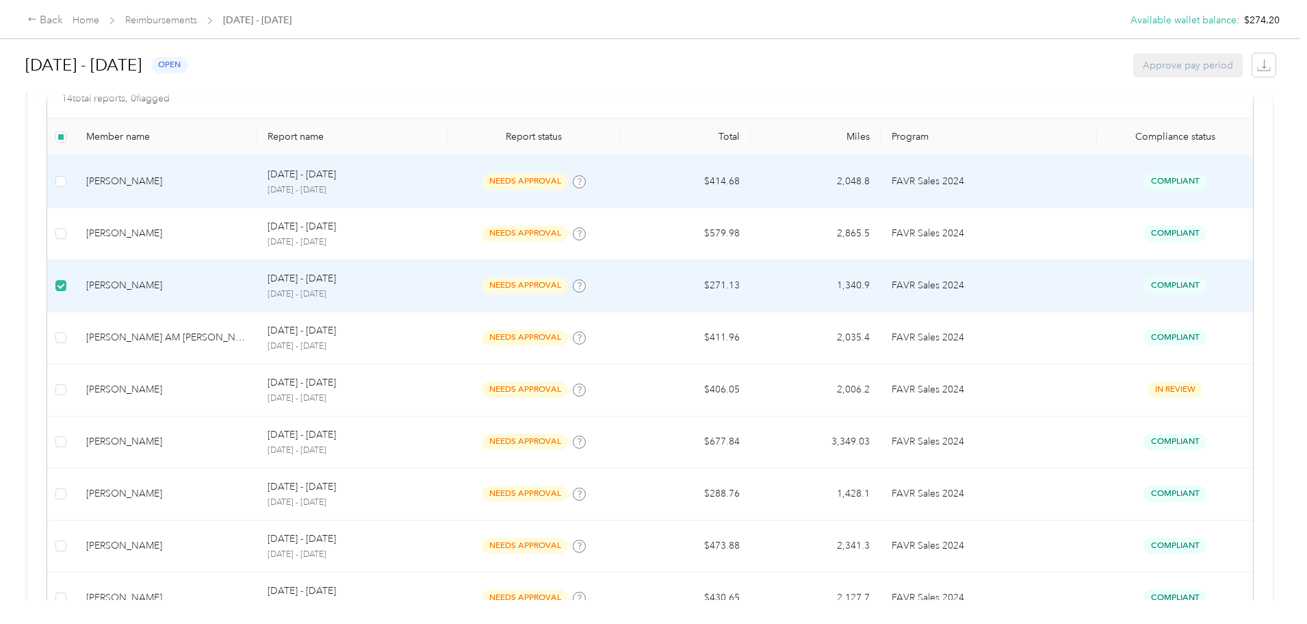
scroll to position [247, 0]
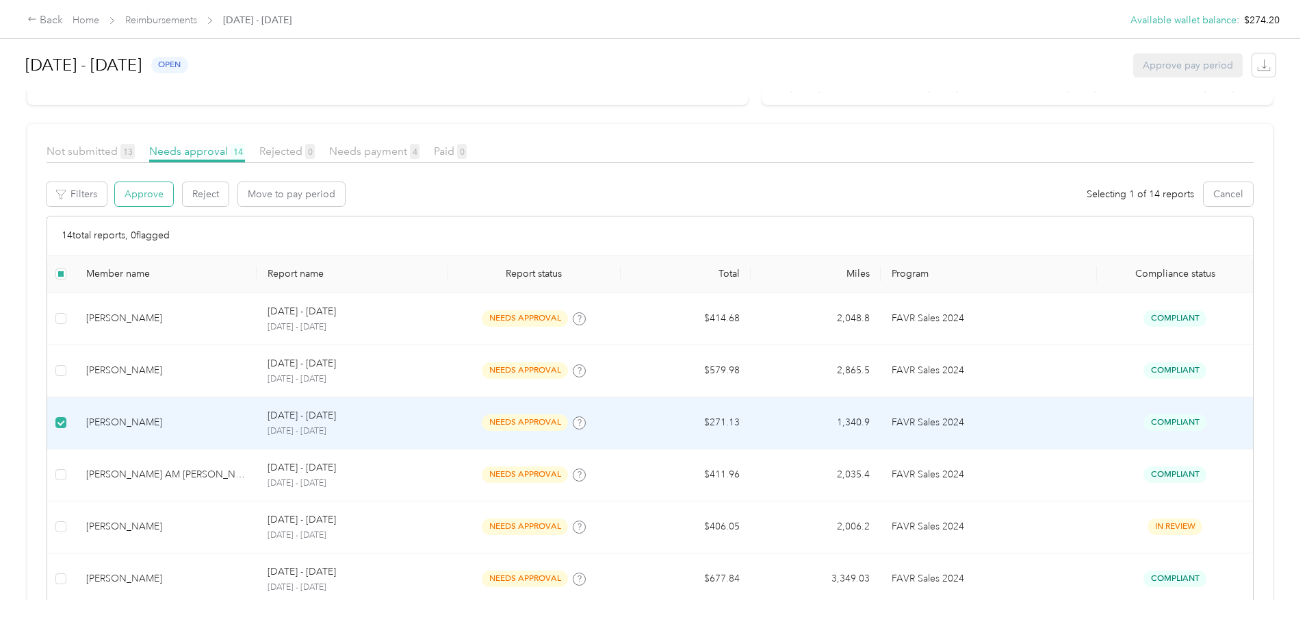
click at [173, 196] on button "Approve" at bounding box center [144, 194] width 58 height 24
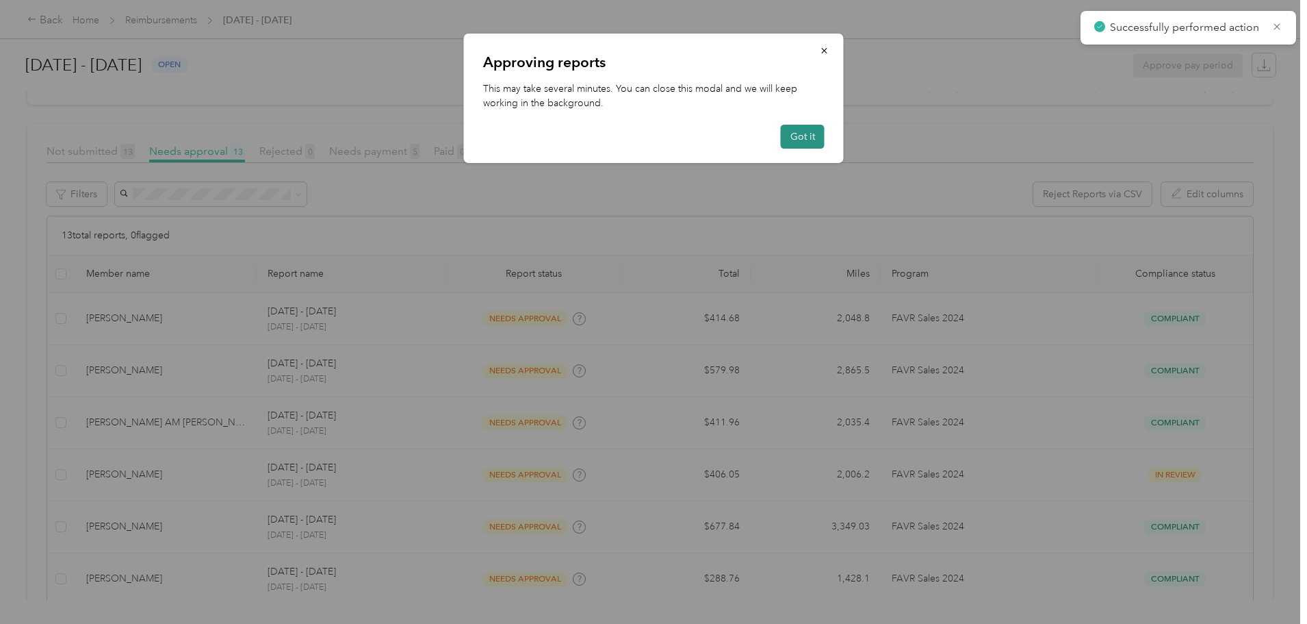
drag, startPoint x: 797, startPoint y: 136, endPoint x: 800, endPoint y: 144, distance: 9.5
click at [797, 136] on button "Got it" at bounding box center [803, 137] width 44 height 24
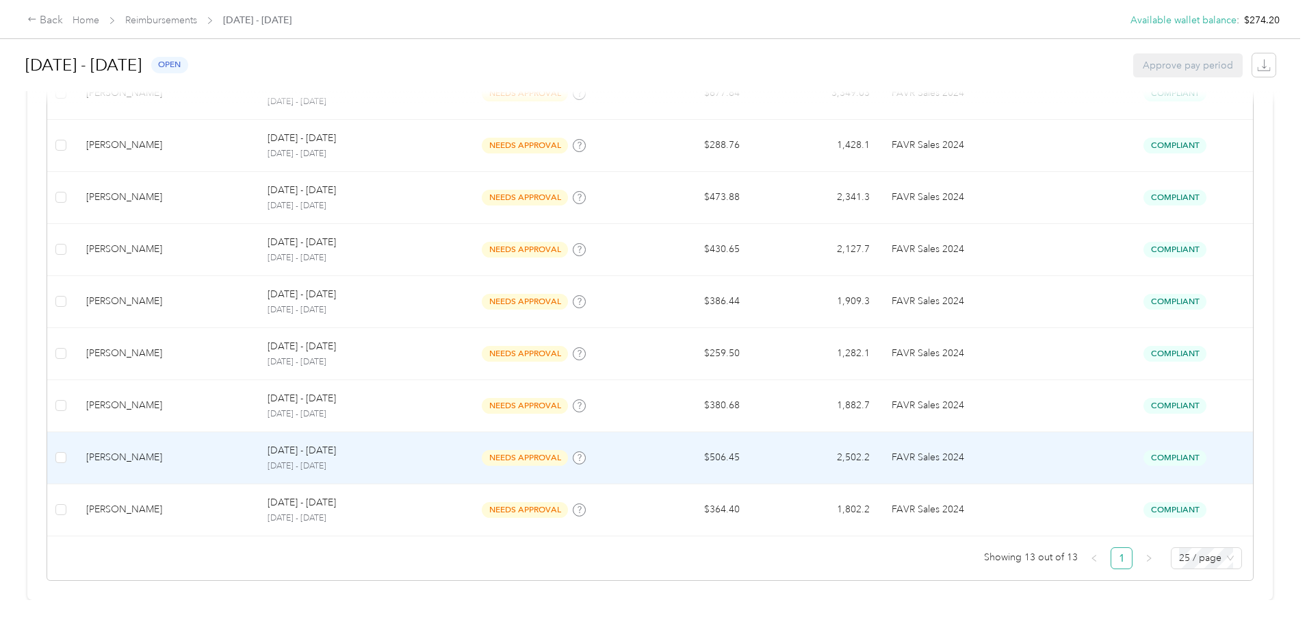
scroll to position [6, 0]
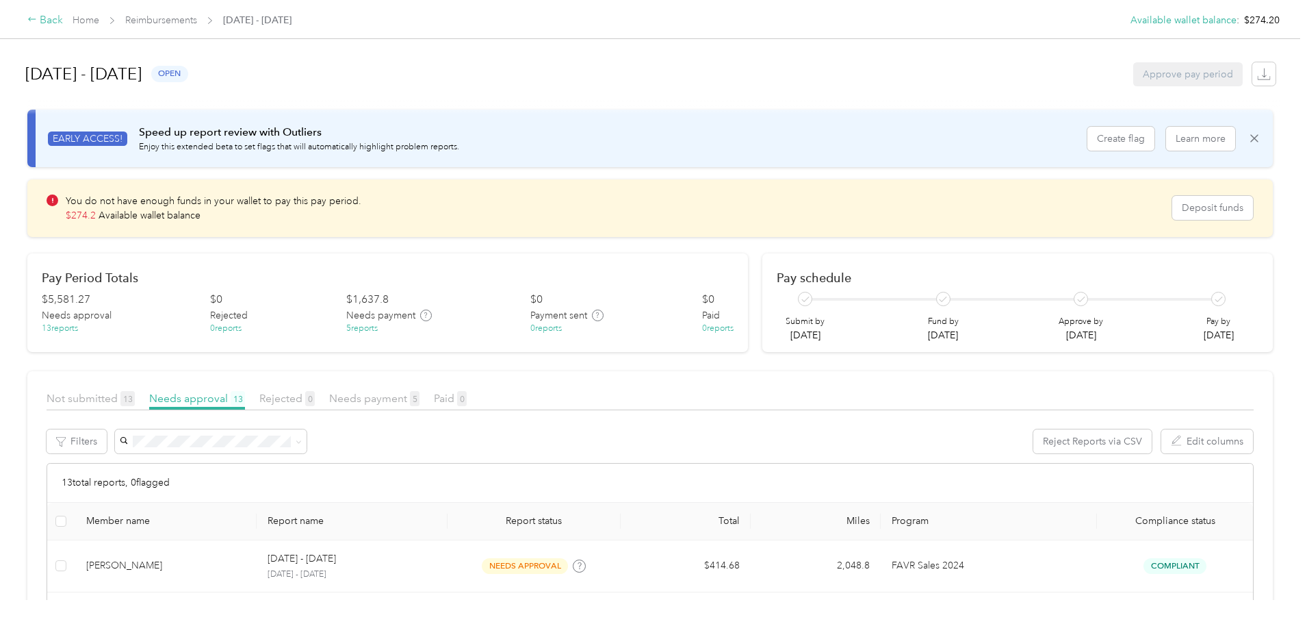
click at [63, 19] on div "Back" at bounding box center [45, 20] width 36 height 16
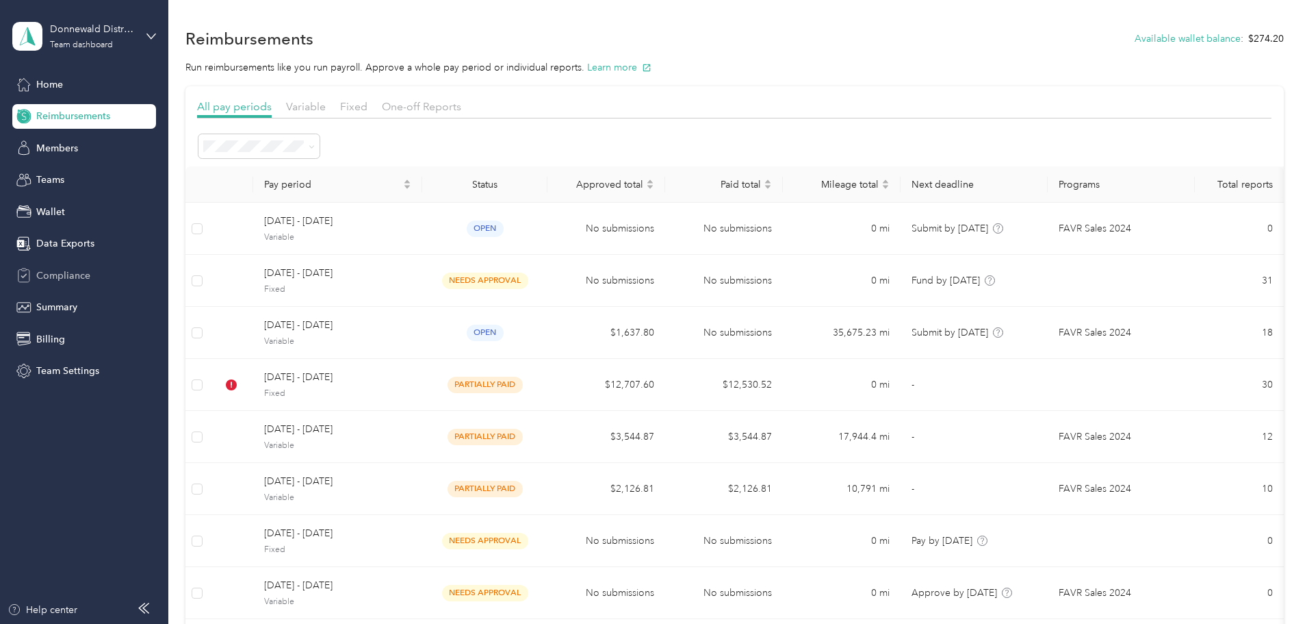
click at [63, 275] on span "Compliance" at bounding box center [63, 275] width 54 height 14
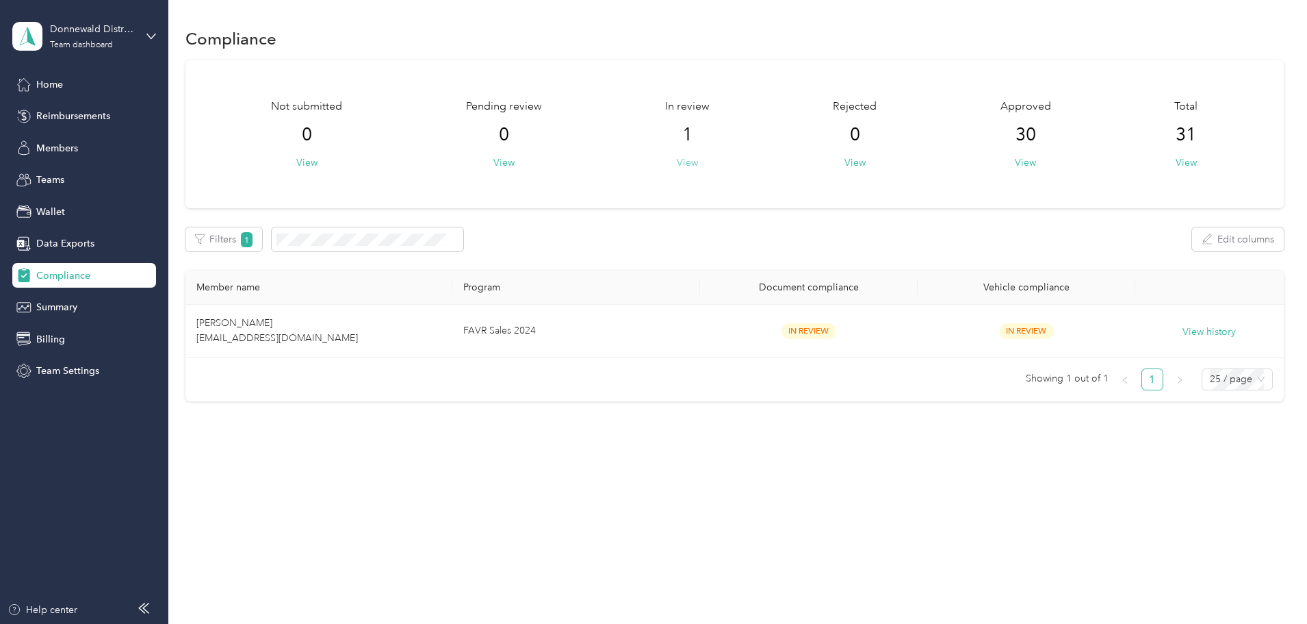
click at [698, 166] on button "View" at bounding box center [687, 162] width 21 height 14
click at [698, 162] on button "View" at bounding box center [687, 162] width 21 height 14
click at [698, 159] on button "View" at bounding box center [687, 162] width 21 height 14
click at [698, 160] on button "View" at bounding box center [687, 162] width 21 height 14
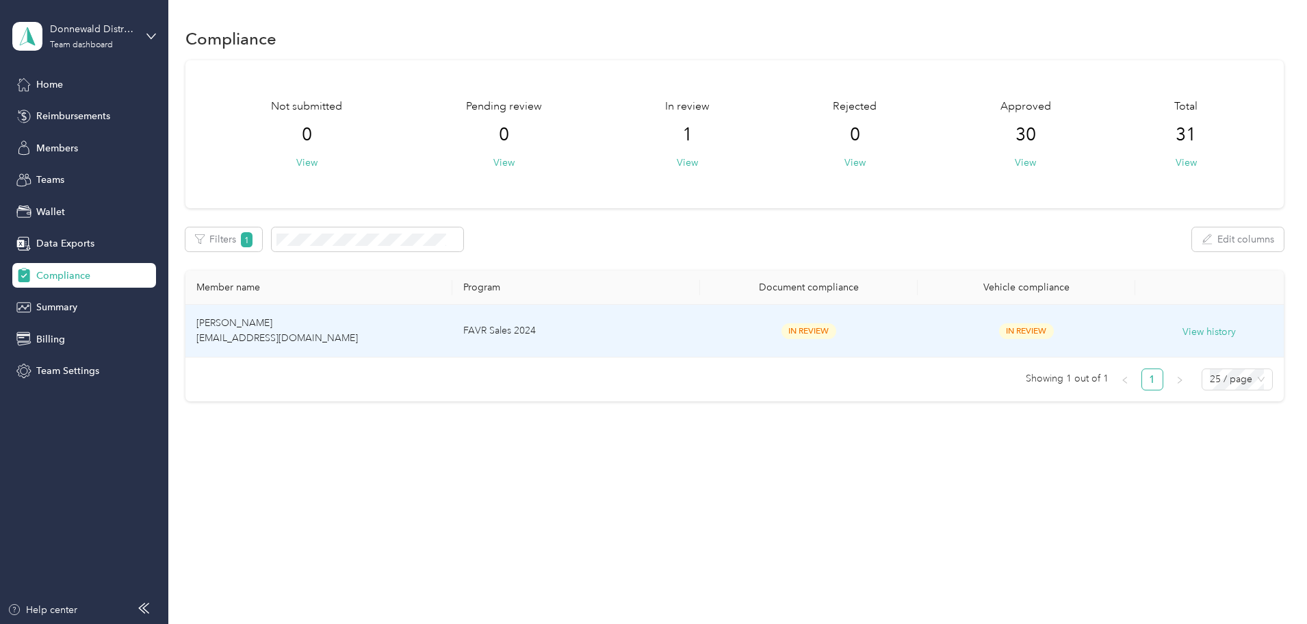
click at [350, 333] on span "[PERSON_NAME] [EMAIL_ADDRESS][DOMAIN_NAME]" at bounding box center [277, 330] width 162 height 27
